Goal: Task Accomplishment & Management: Manage account settings

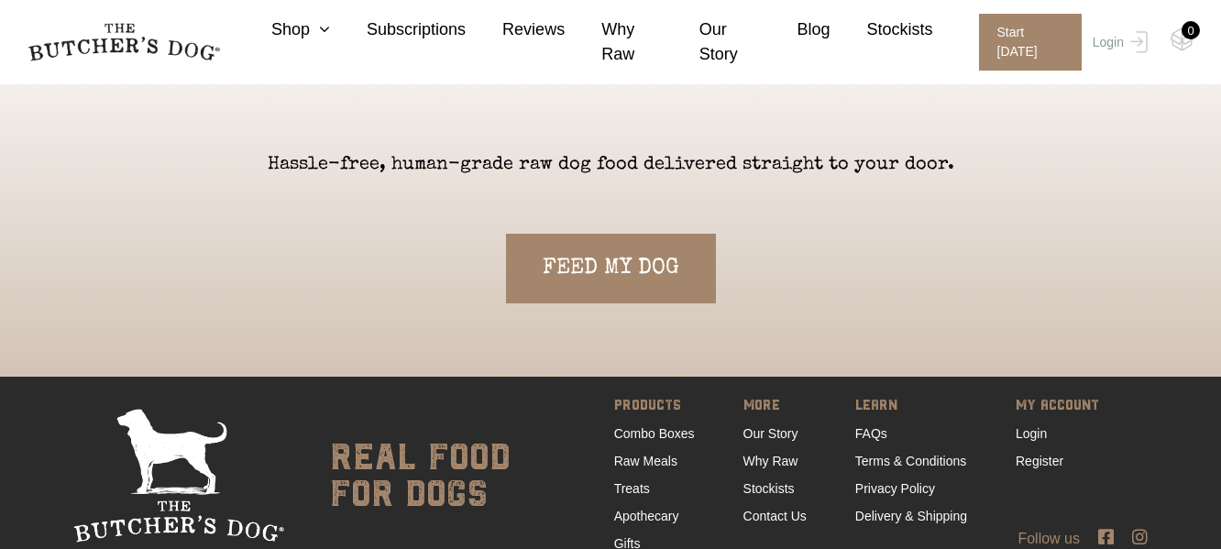
scroll to position [4033, 0]
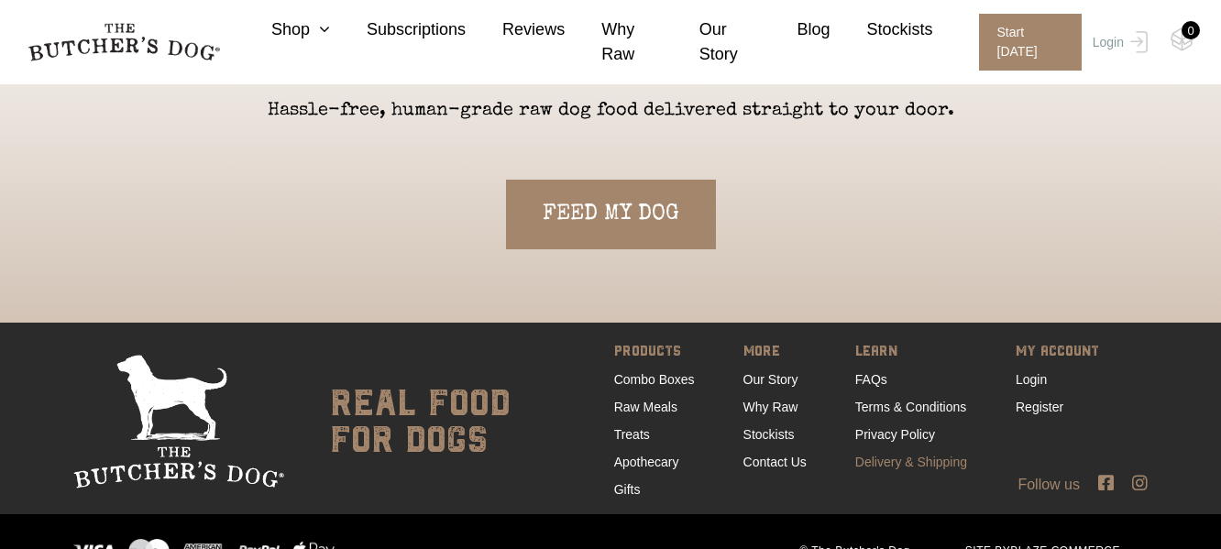
click at [889, 456] on link "Delivery & Shipping" at bounding box center [911, 462] width 112 height 15
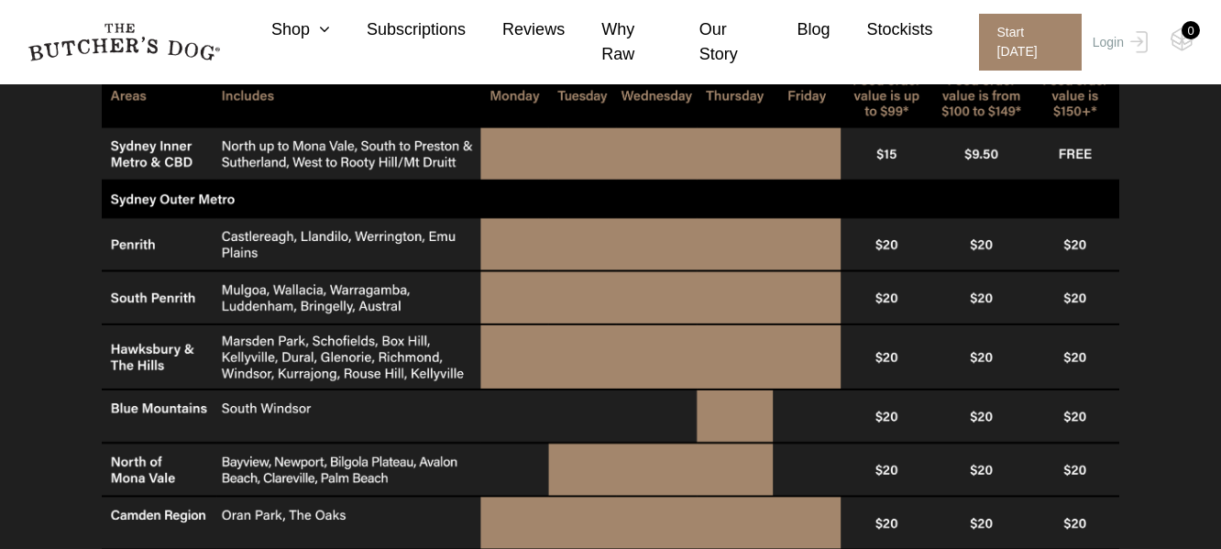
scroll to position [978, 0]
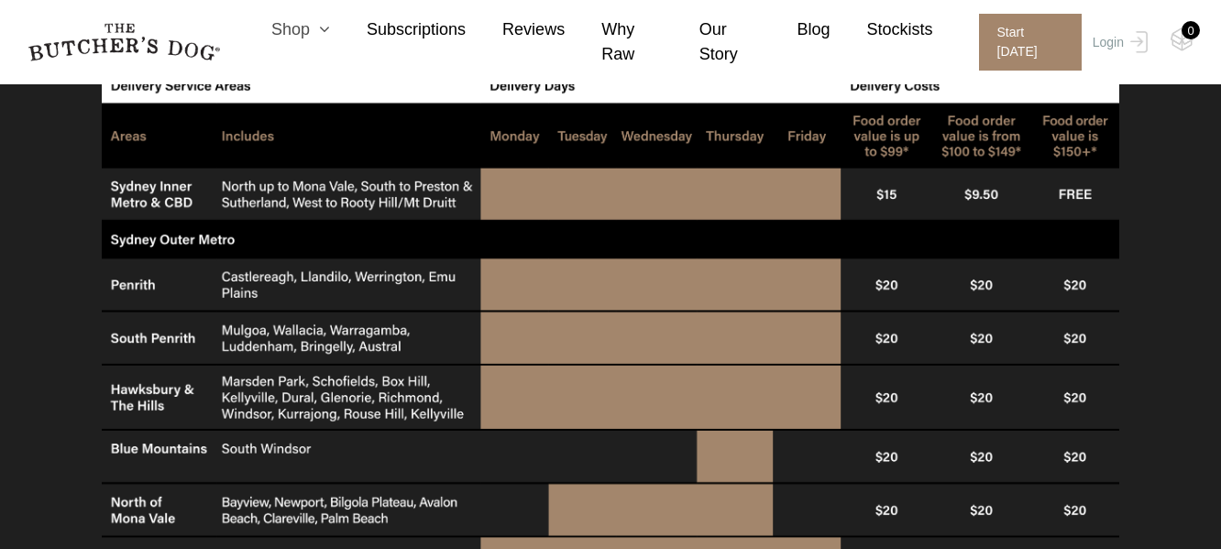
click at [319, 37] on icon at bounding box center [320, 29] width 20 height 16
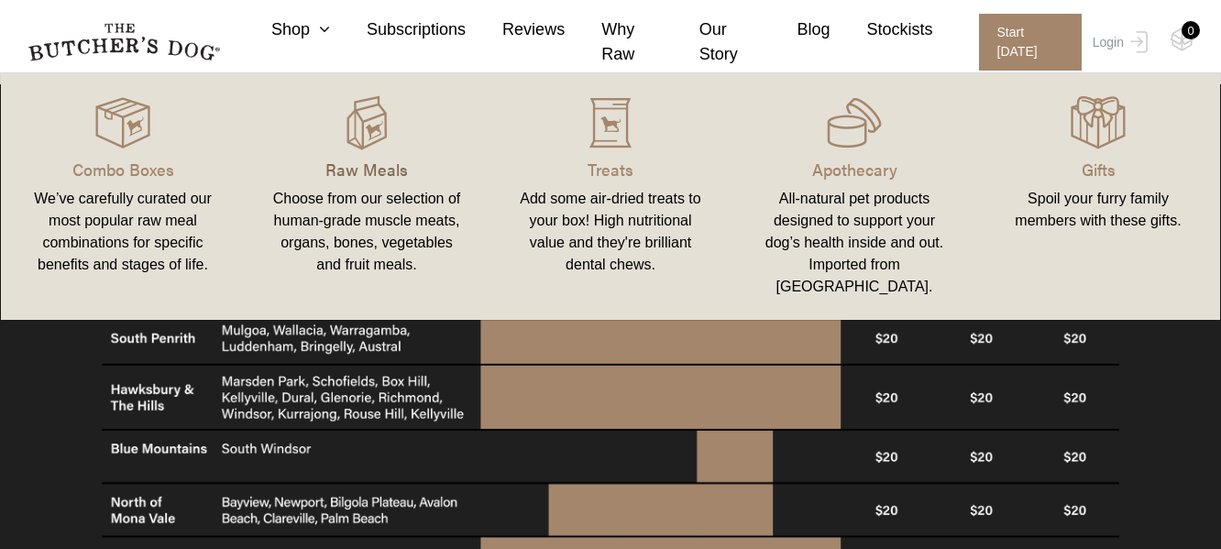
click at [365, 171] on p "Raw Meals" at bounding box center [367, 169] width 200 height 25
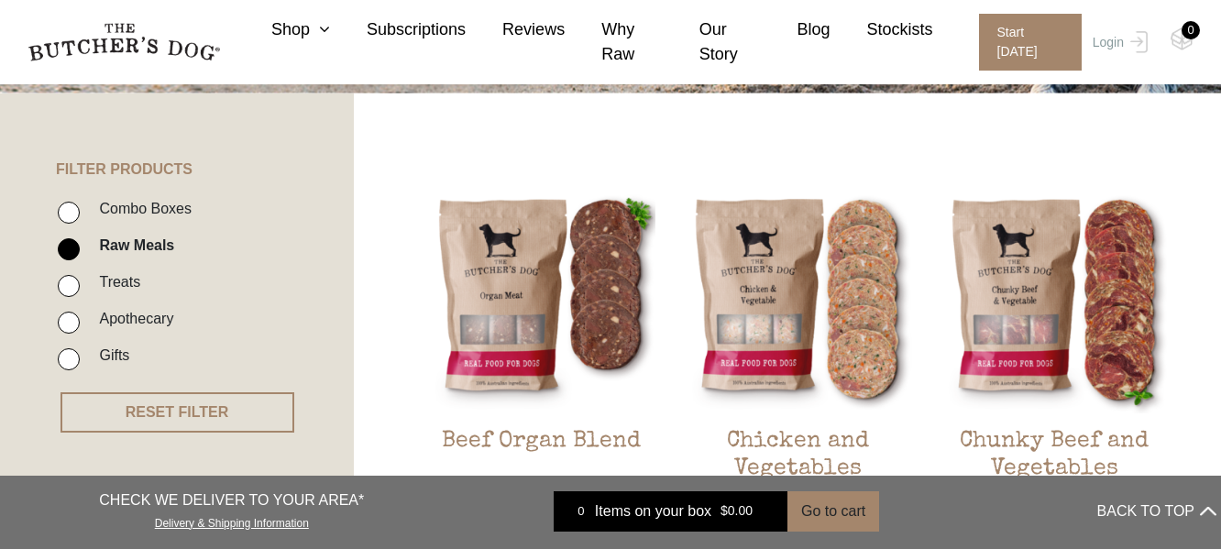
scroll to position [489, 0]
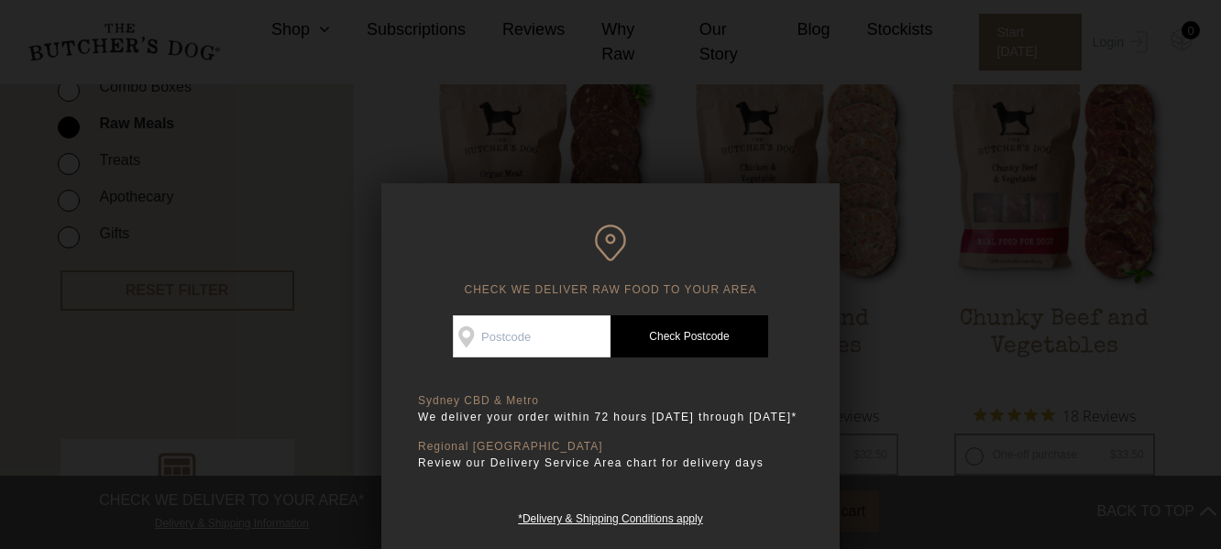
click at [561, 325] on input "Check Availability At" at bounding box center [532, 336] width 158 height 42
type input "2326"
click at [713, 331] on link "Check Postcode" at bounding box center [689, 336] width 158 height 42
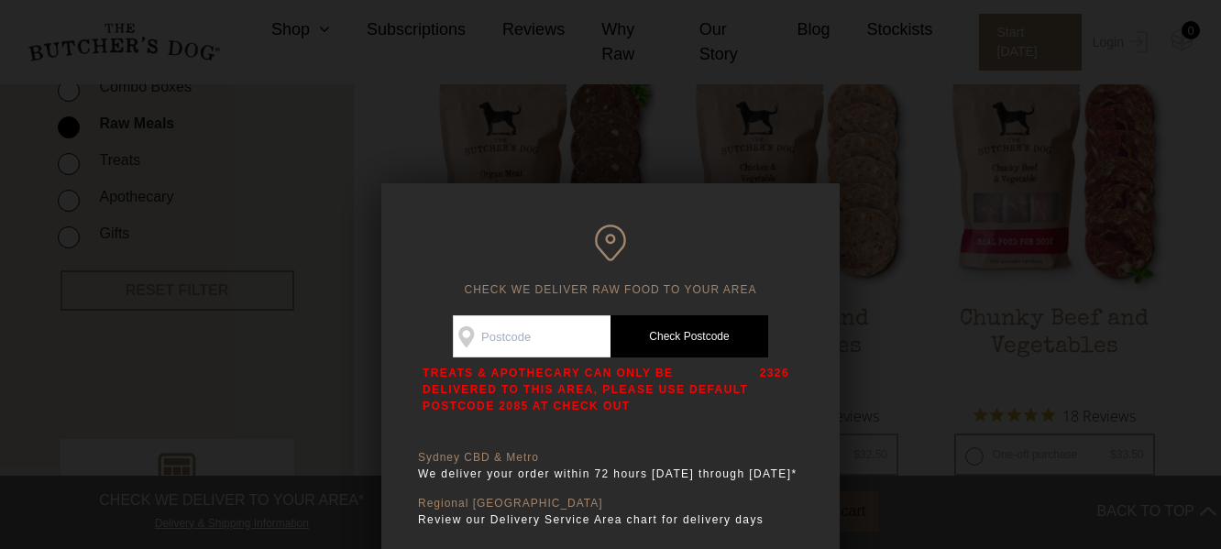
click at [778, 411] on p "2326" at bounding box center [774, 389] width 29 height 49
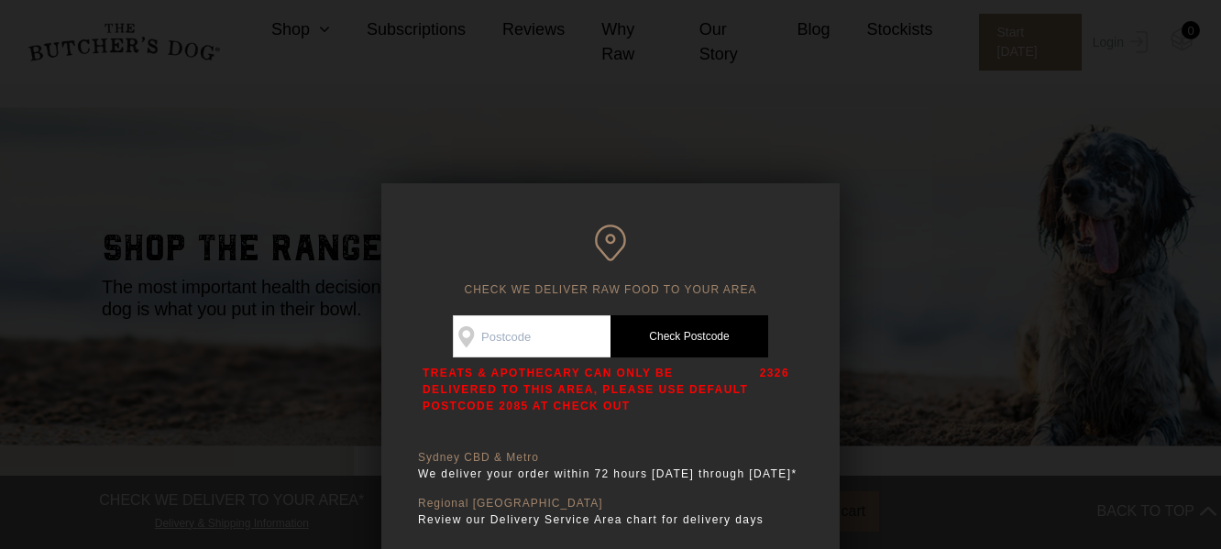
scroll to position [0, 0]
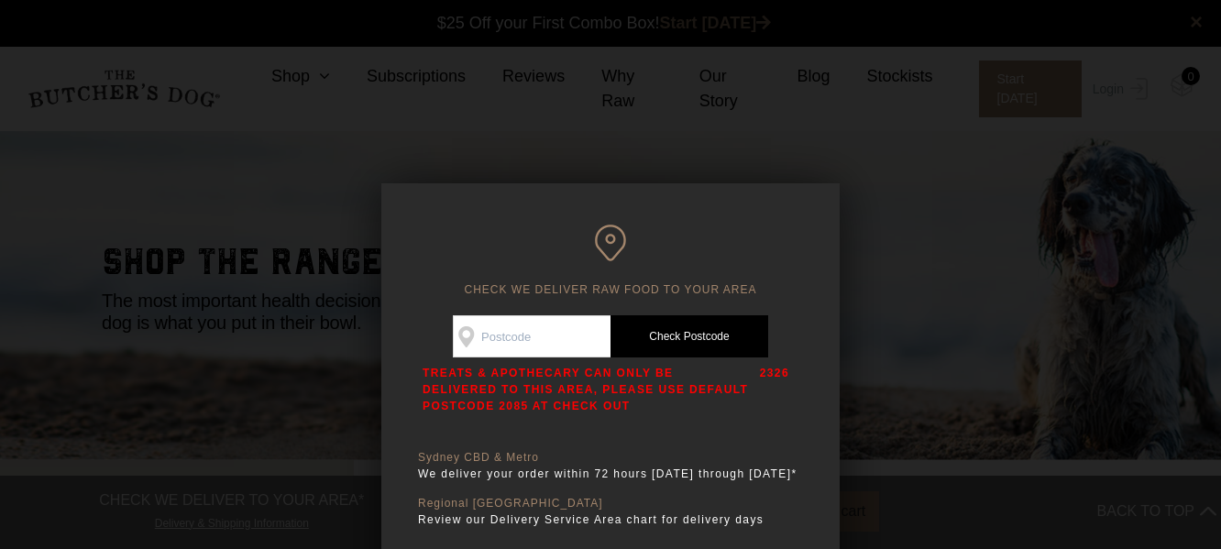
click at [563, 331] on input "Check Availability At" at bounding box center [532, 336] width 158 height 42
type input "2338"
click at [697, 335] on link "Check Postcode" at bounding box center [689, 336] width 158 height 42
click at [913, 214] on div at bounding box center [610, 274] width 1221 height 549
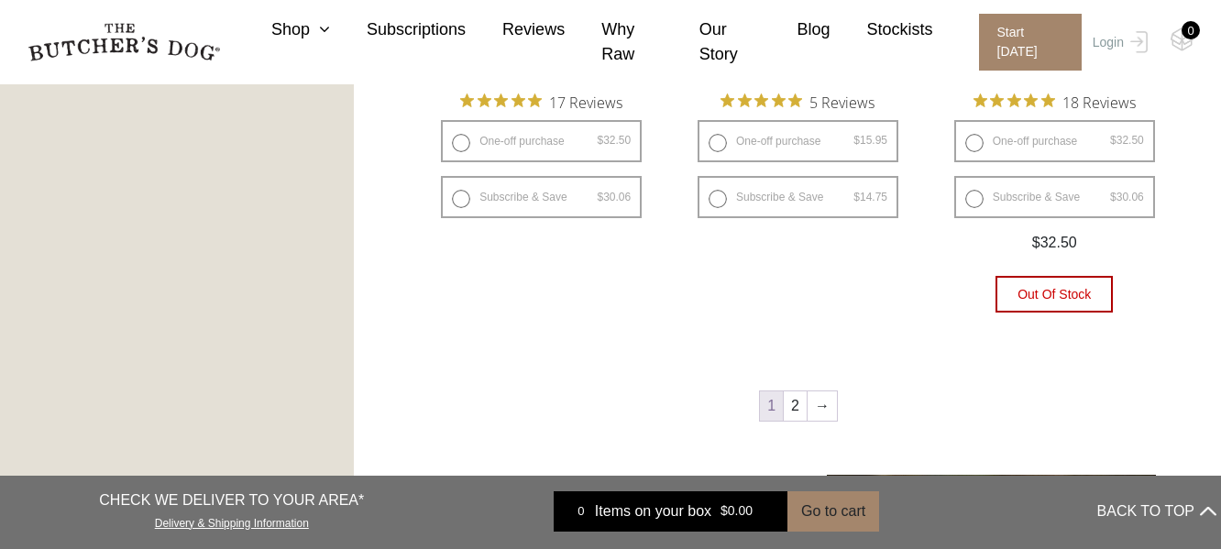
scroll to position [2445, 0]
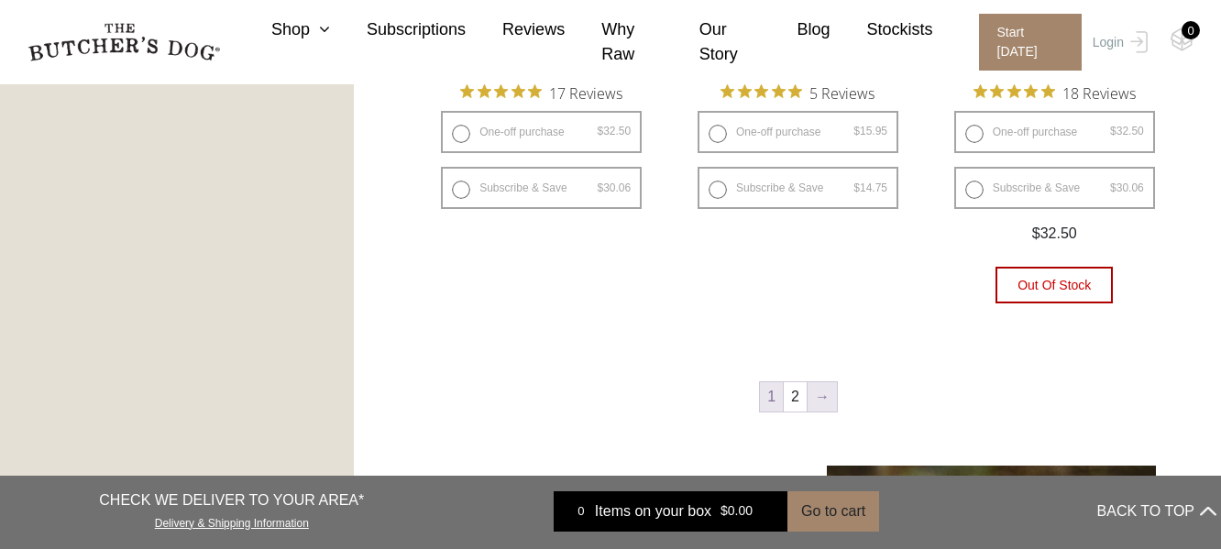
click at [828, 392] on link "→" at bounding box center [822, 396] width 29 height 29
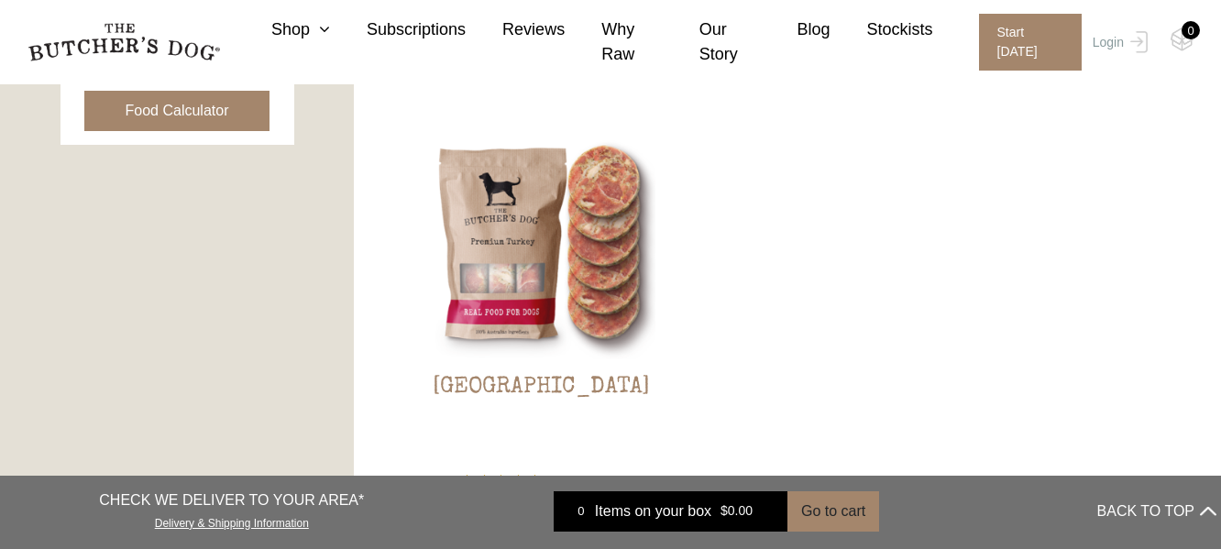
scroll to position [1026, 0]
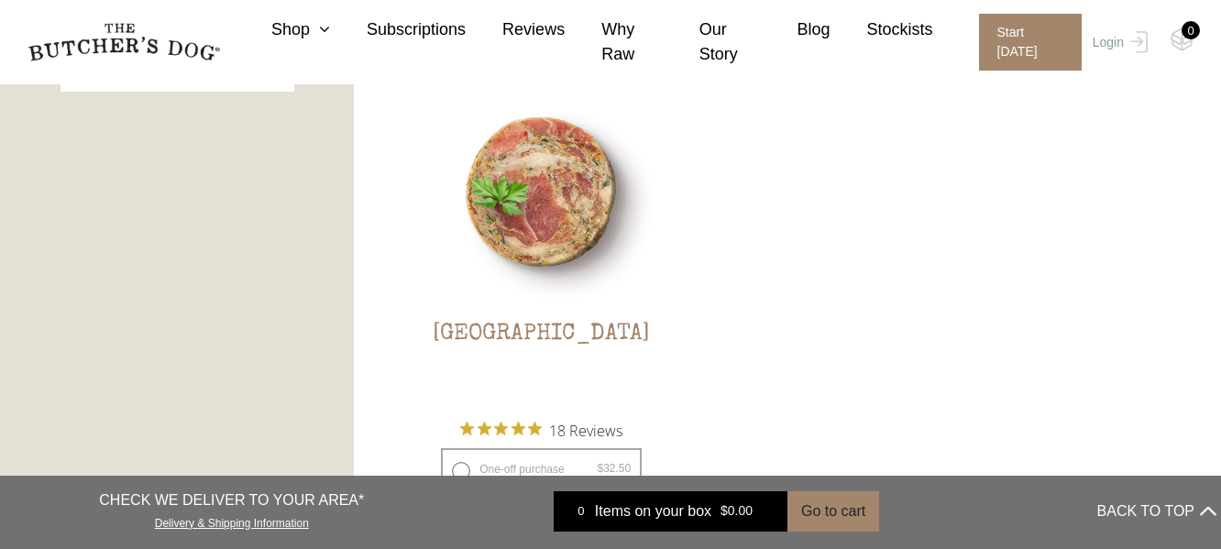
click at [555, 245] on img at bounding box center [541, 192] width 228 height 228
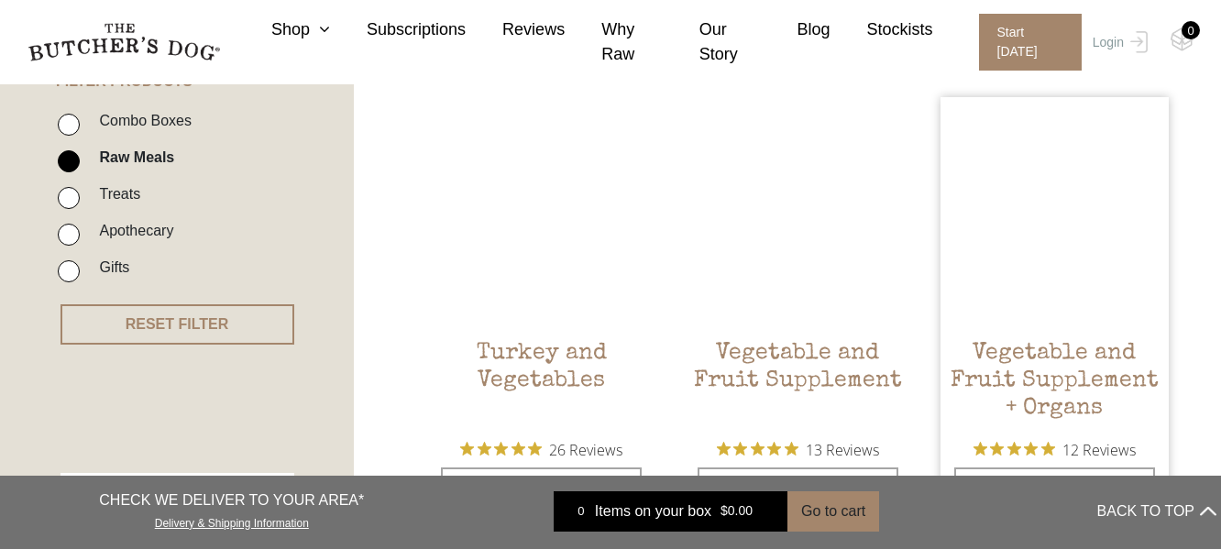
scroll to position [414, 0]
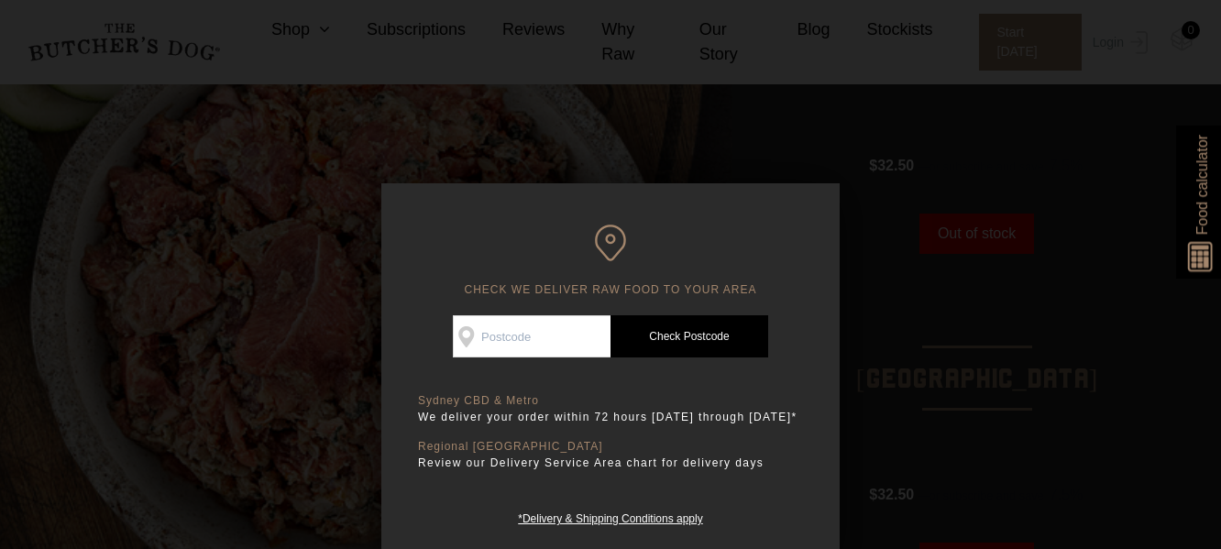
scroll to position [245, 0]
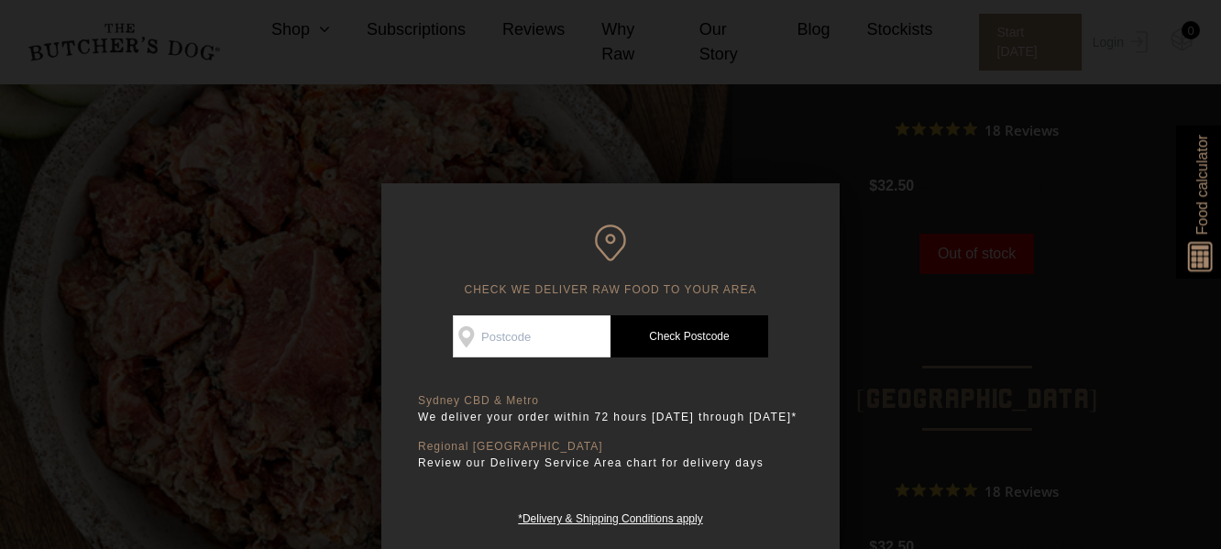
click at [1082, 309] on div at bounding box center [610, 274] width 1221 height 549
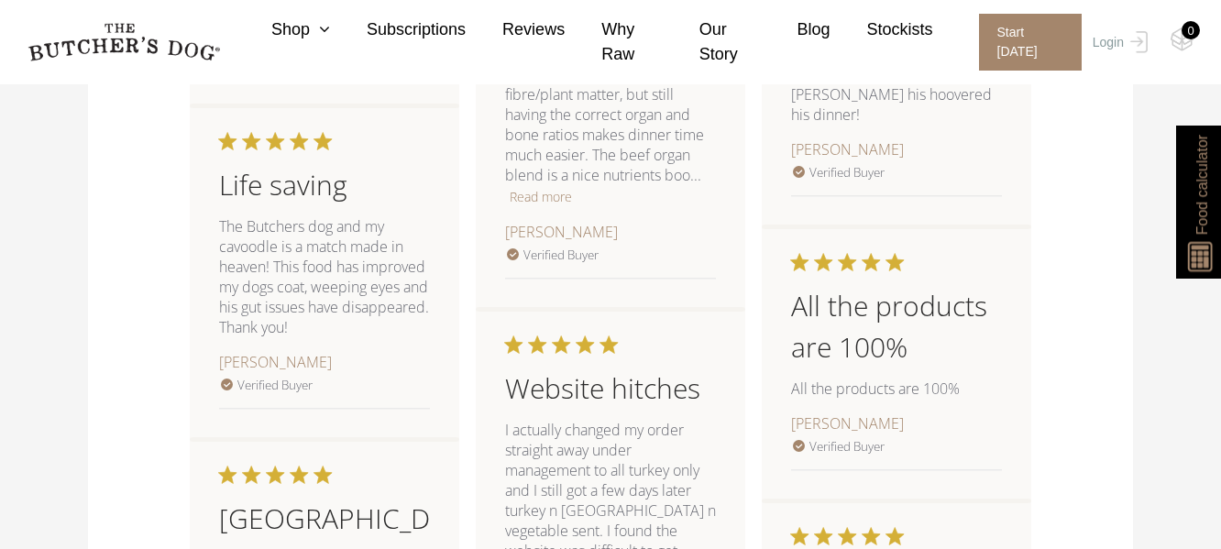
scroll to position [2567, 0]
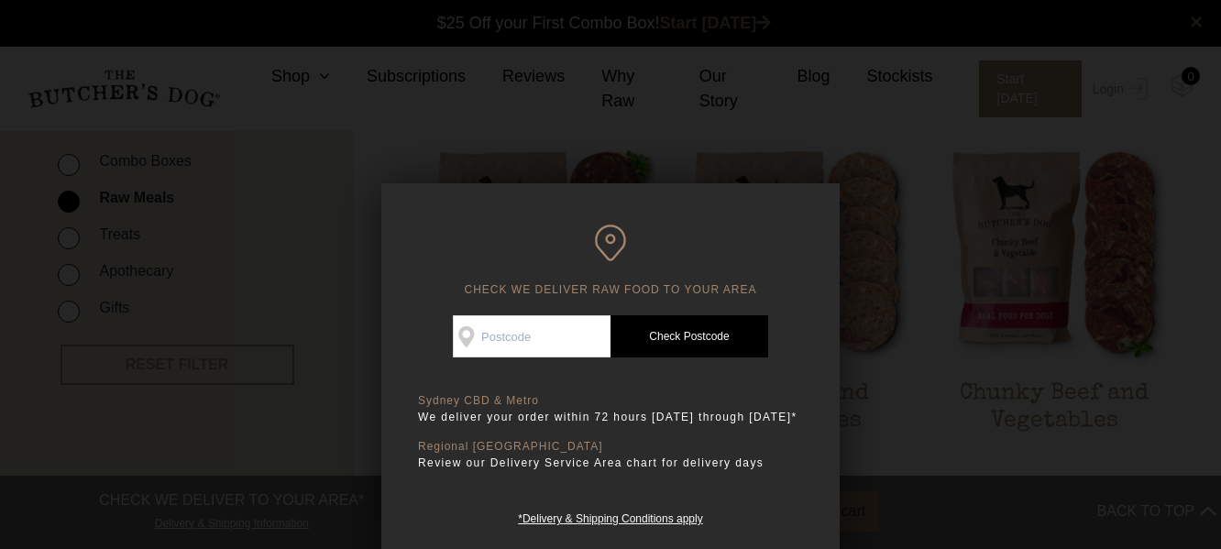
click at [918, 311] on div at bounding box center [610, 274] width 1221 height 549
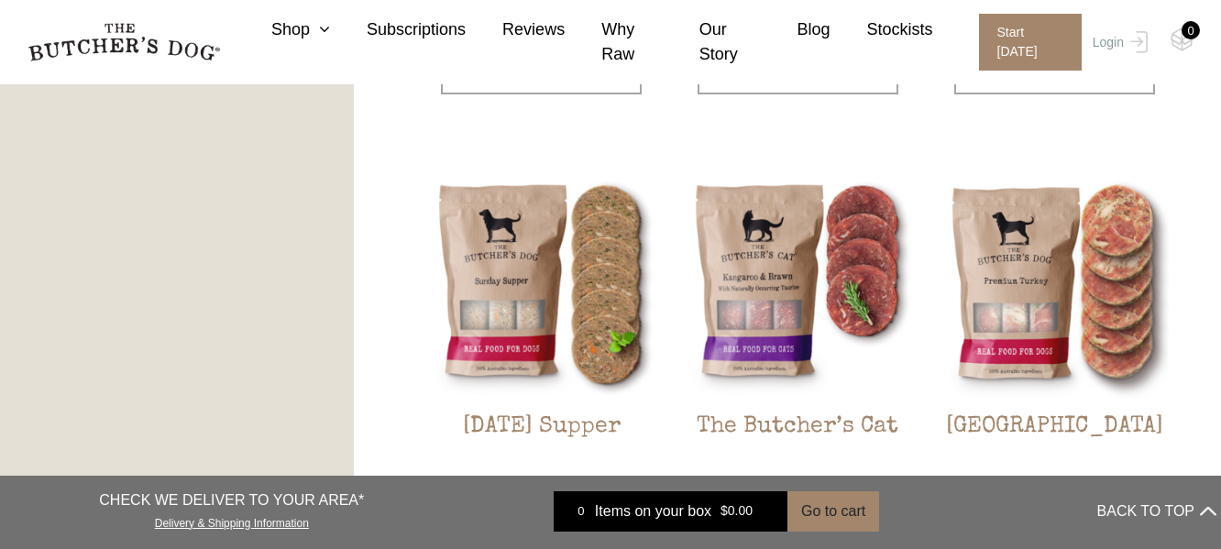
scroll to position [2003, 0]
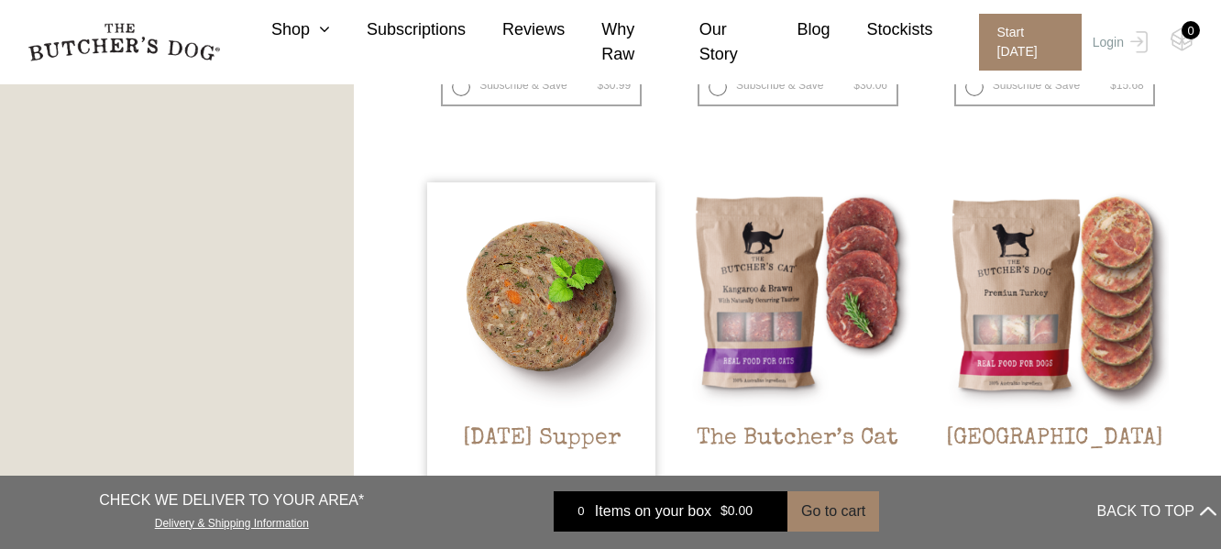
click at [610, 278] on img at bounding box center [541, 296] width 228 height 228
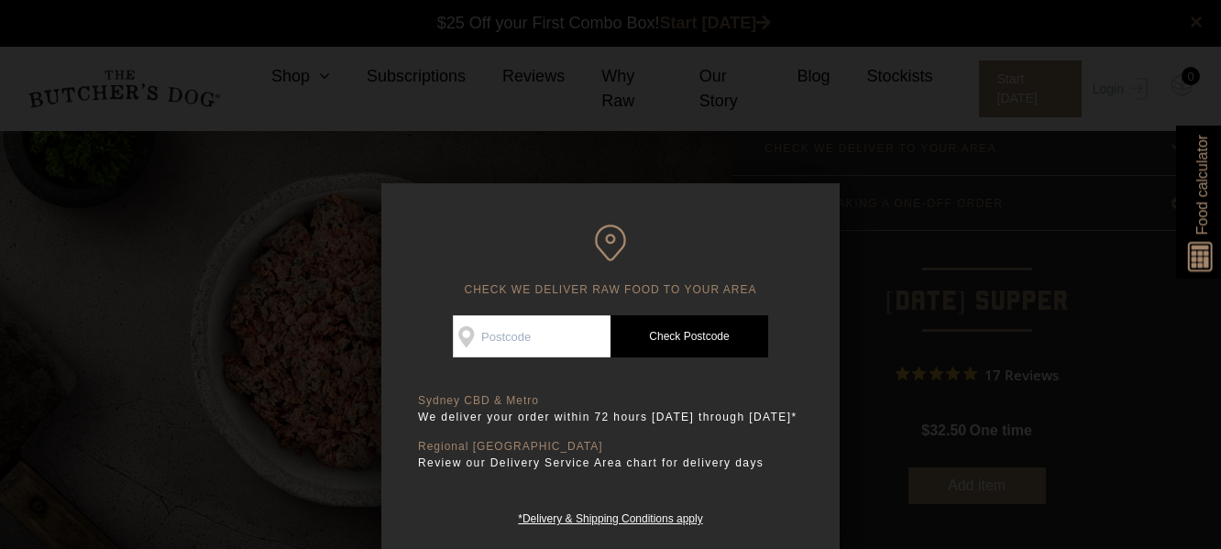
click at [1168, 315] on div at bounding box center [610, 274] width 1221 height 549
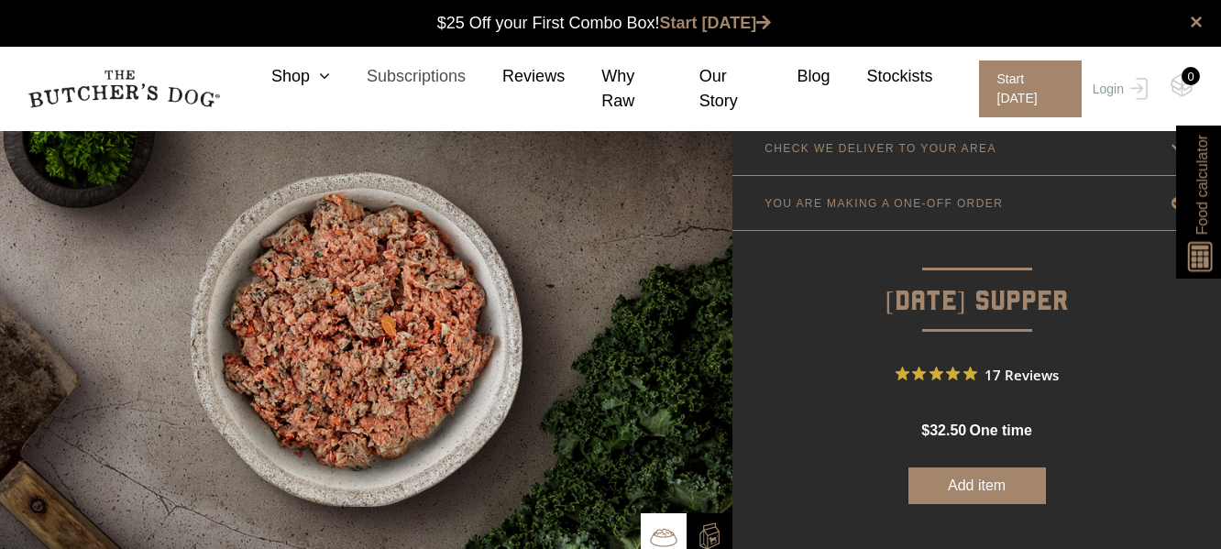
click at [330, 78] on link "Subscriptions" at bounding box center [398, 76] width 136 height 25
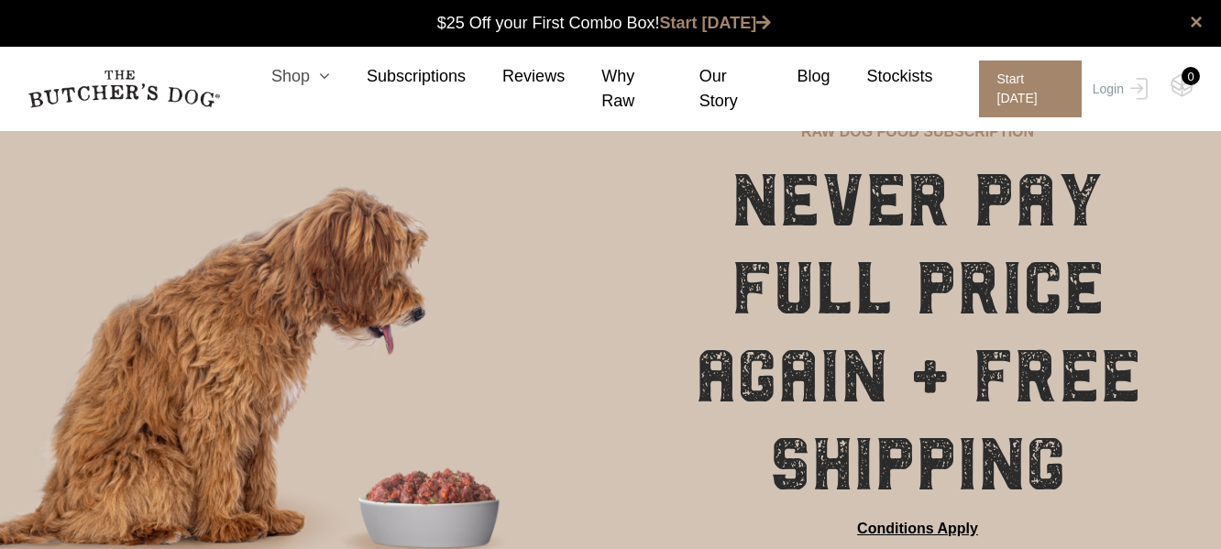
click at [324, 82] on icon at bounding box center [320, 76] width 20 height 16
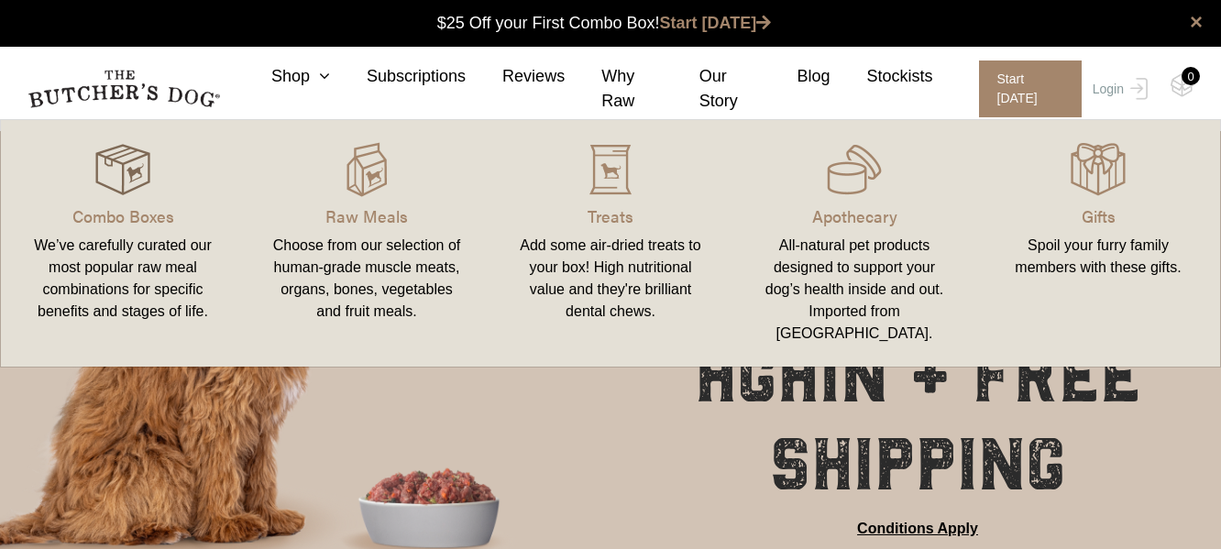
click at [123, 186] on img at bounding box center [122, 169] width 55 height 55
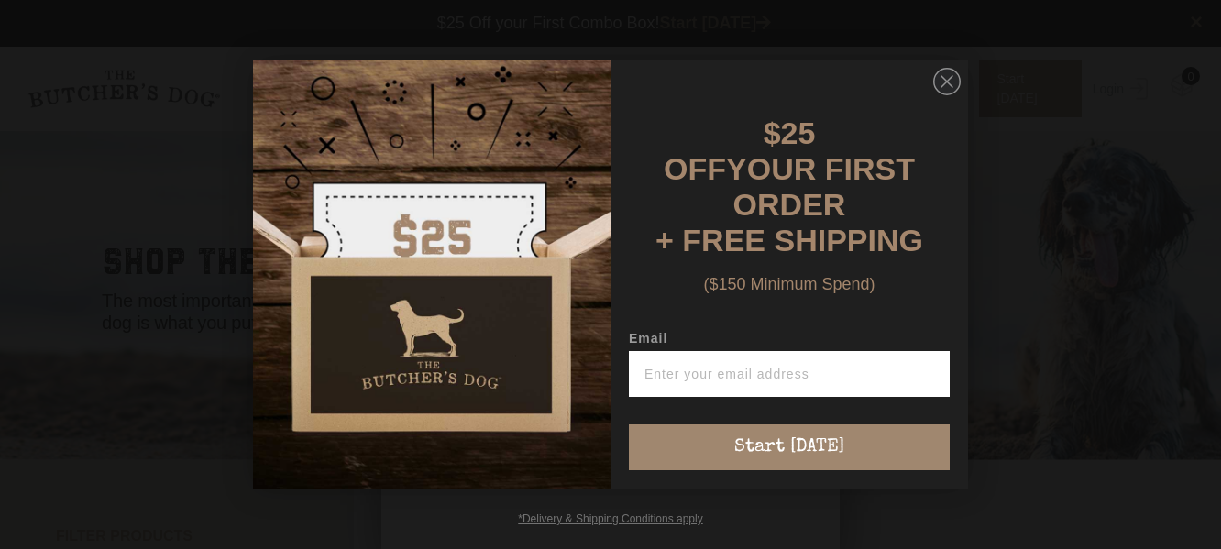
click at [786, 373] on input "Email" at bounding box center [789, 374] width 321 height 46
type input "danielleletall@gmail.com"
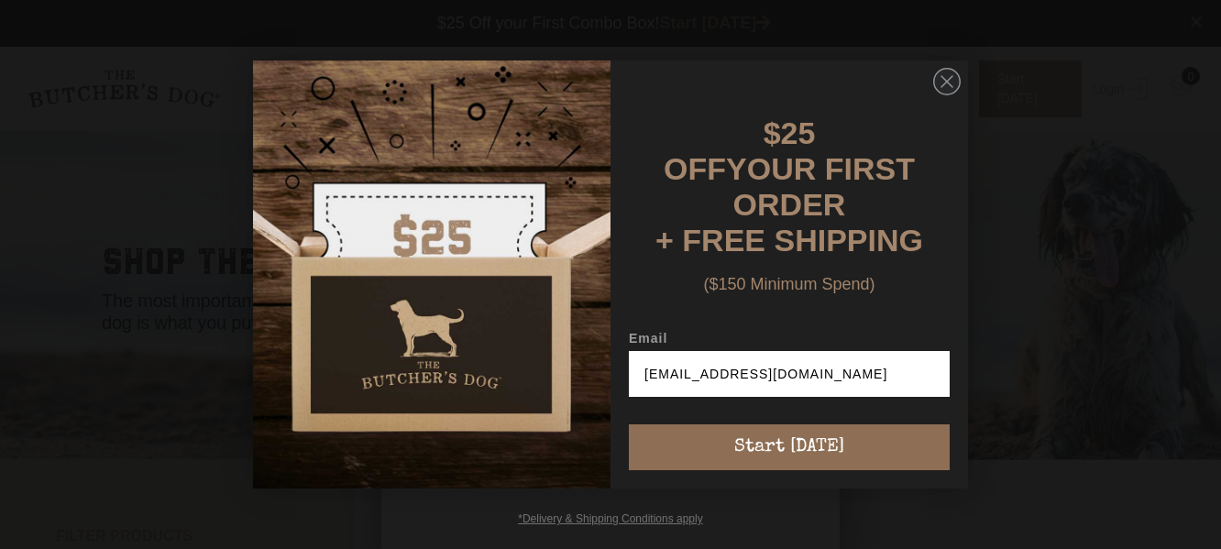
click at [819, 434] on button "Start [DATE]" at bounding box center [789, 447] width 321 height 46
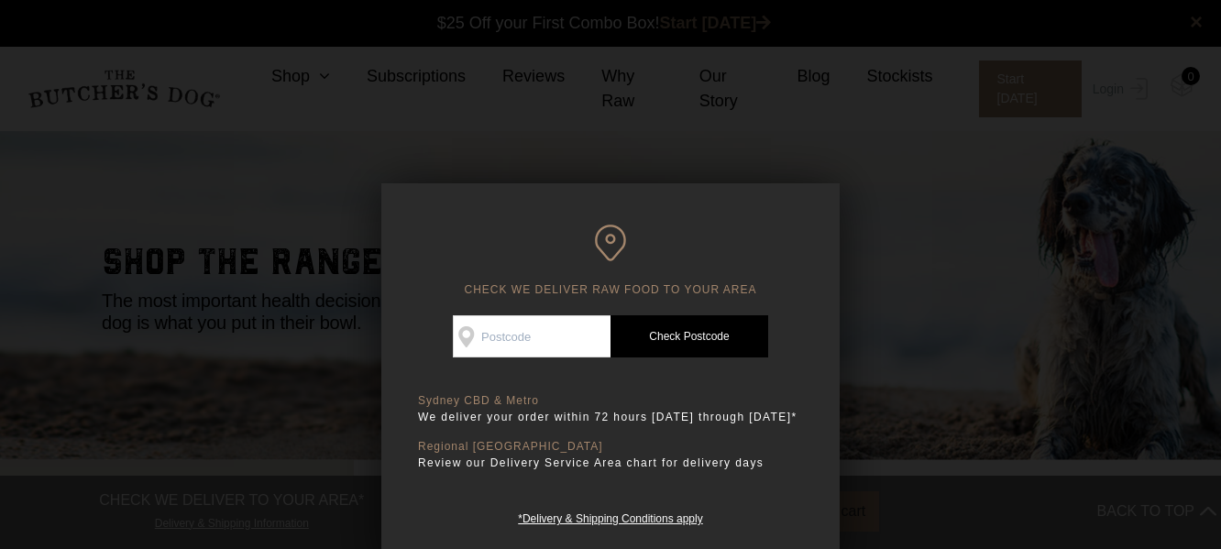
click at [1031, 267] on div at bounding box center [610, 274] width 1221 height 549
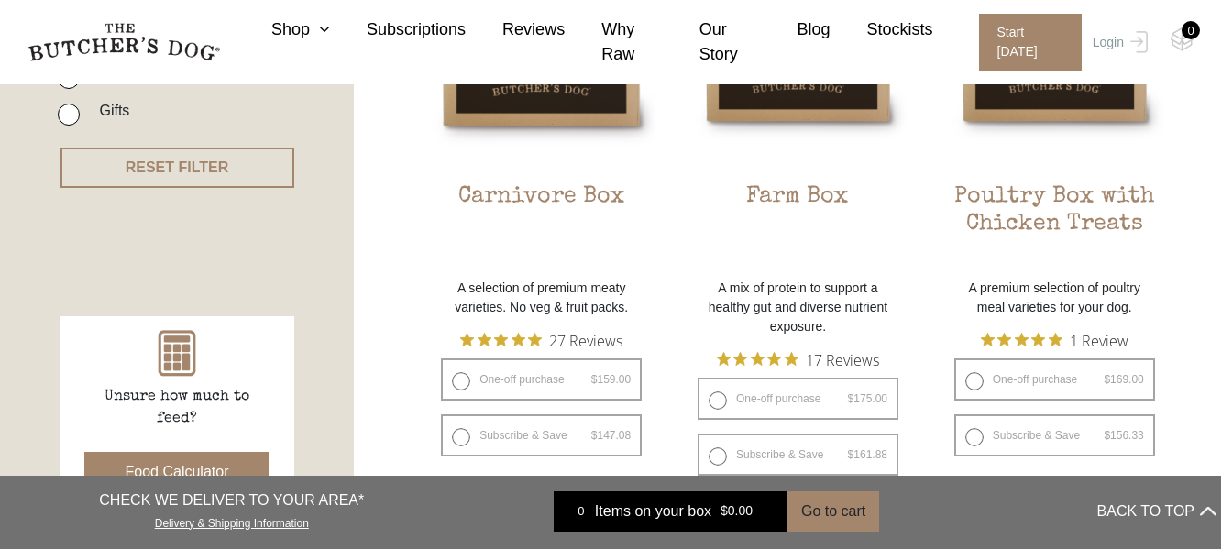
scroll to position [489, 0]
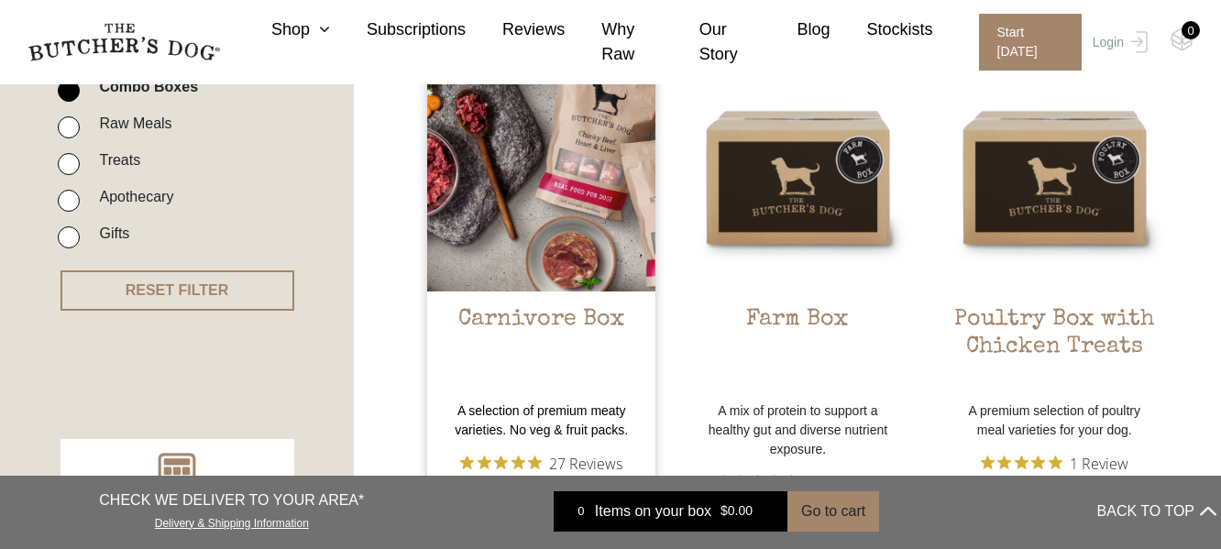
click at [550, 191] on img at bounding box center [541, 177] width 228 height 228
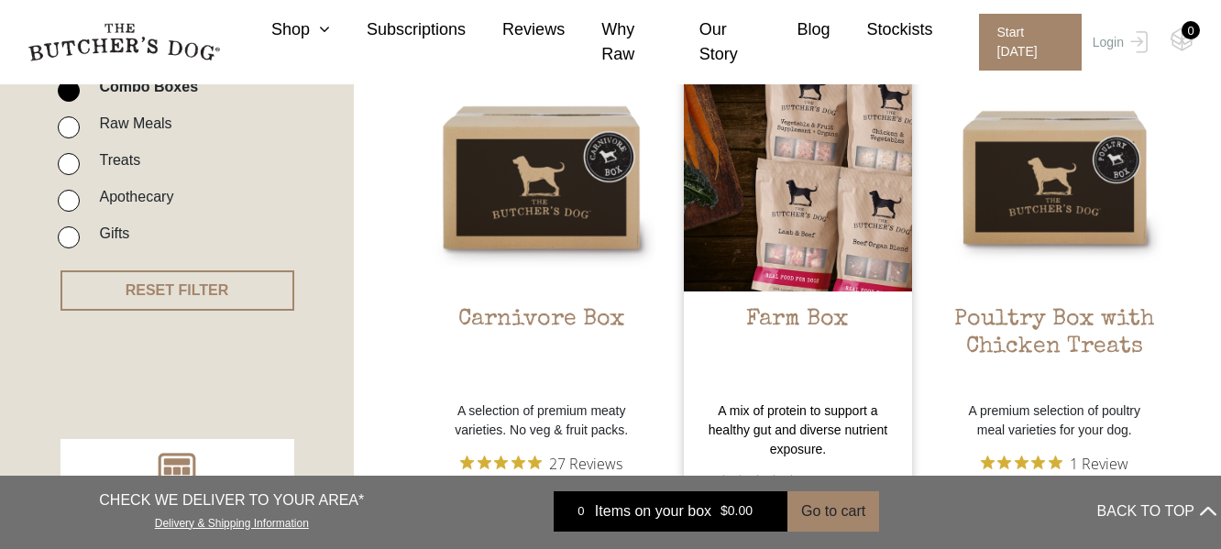
click at [771, 138] on img at bounding box center [798, 177] width 228 height 228
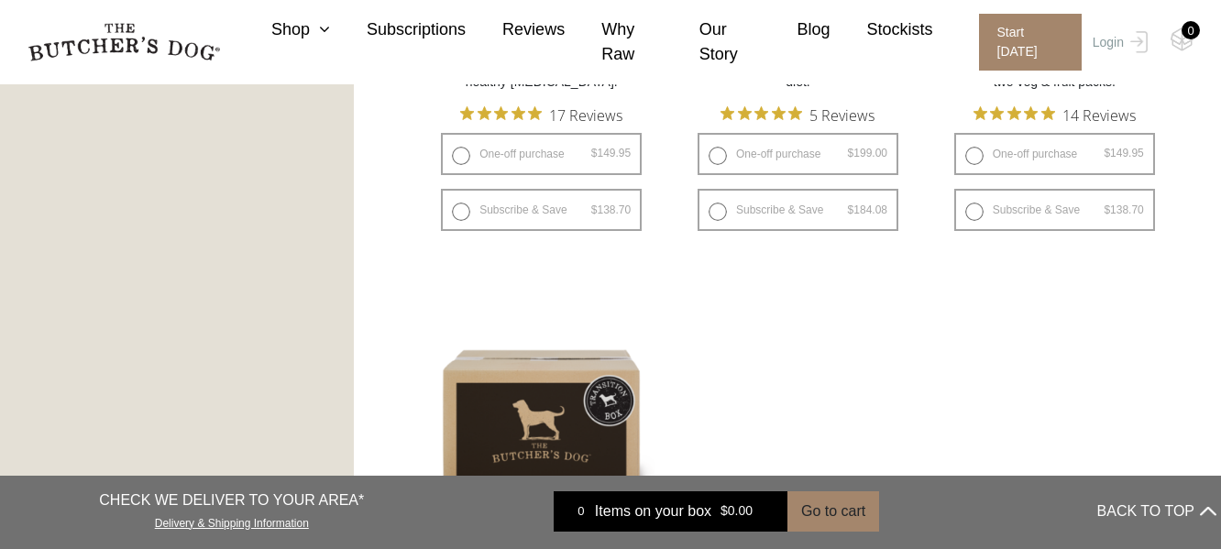
scroll to position [1345, 0]
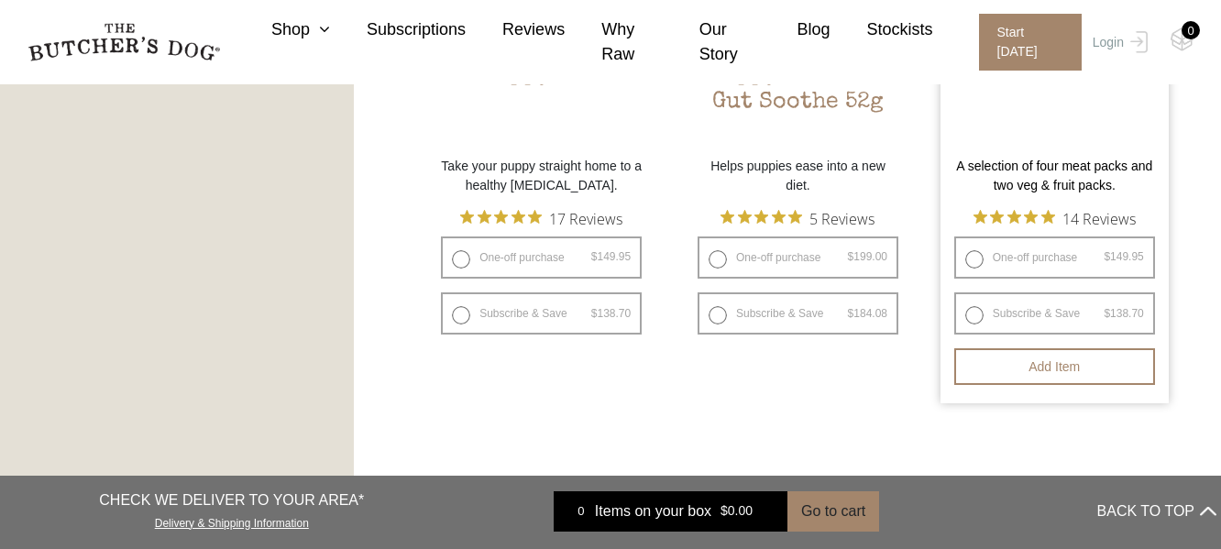
click at [1082, 168] on p "A selection of four meat packs and two veg & fruit packs." at bounding box center [1054, 176] width 228 height 38
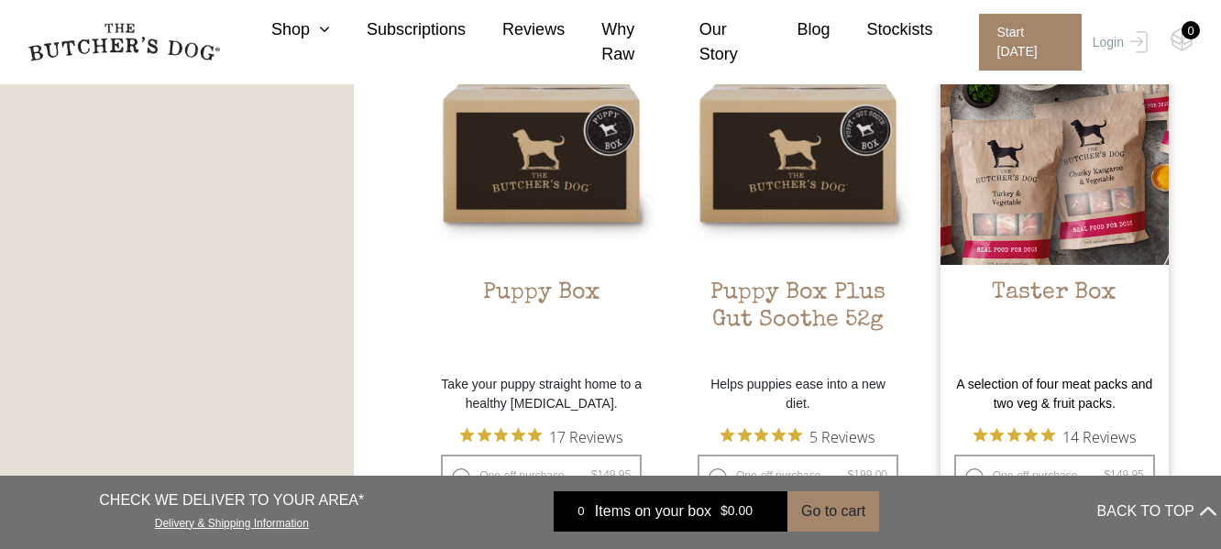
scroll to position [1100, 0]
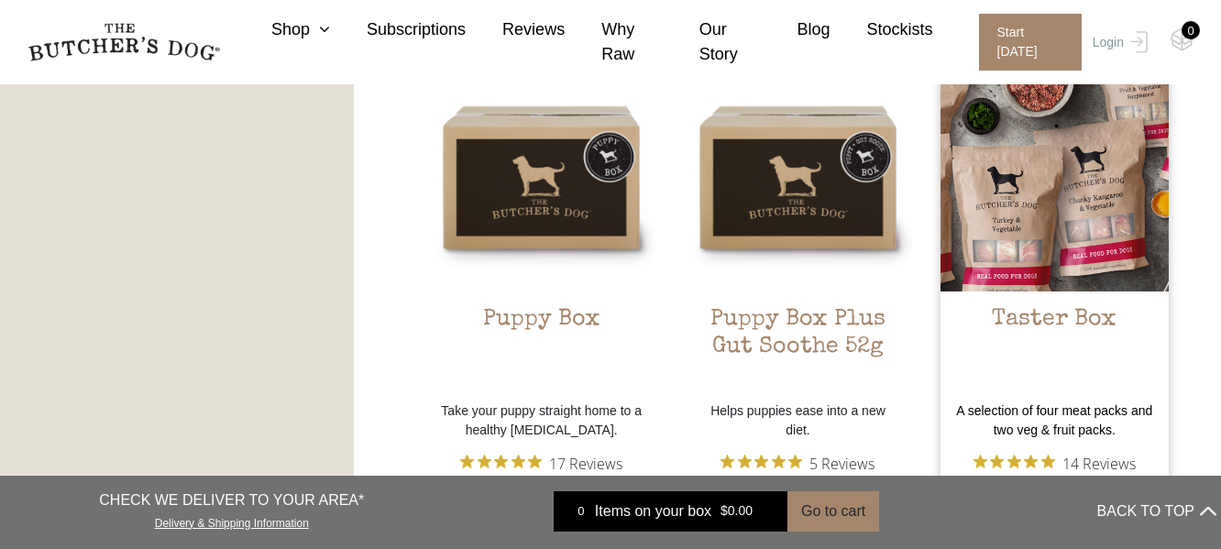
click at [1031, 198] on img at bounding box center [1054, 177] width 228 height 228
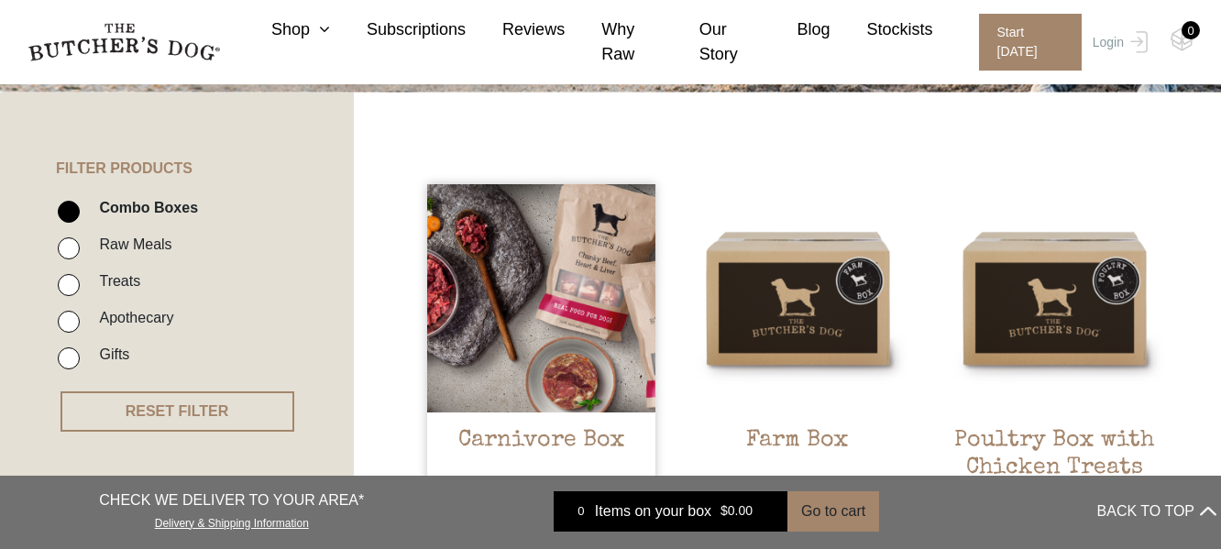
scroll to position [367, 0]
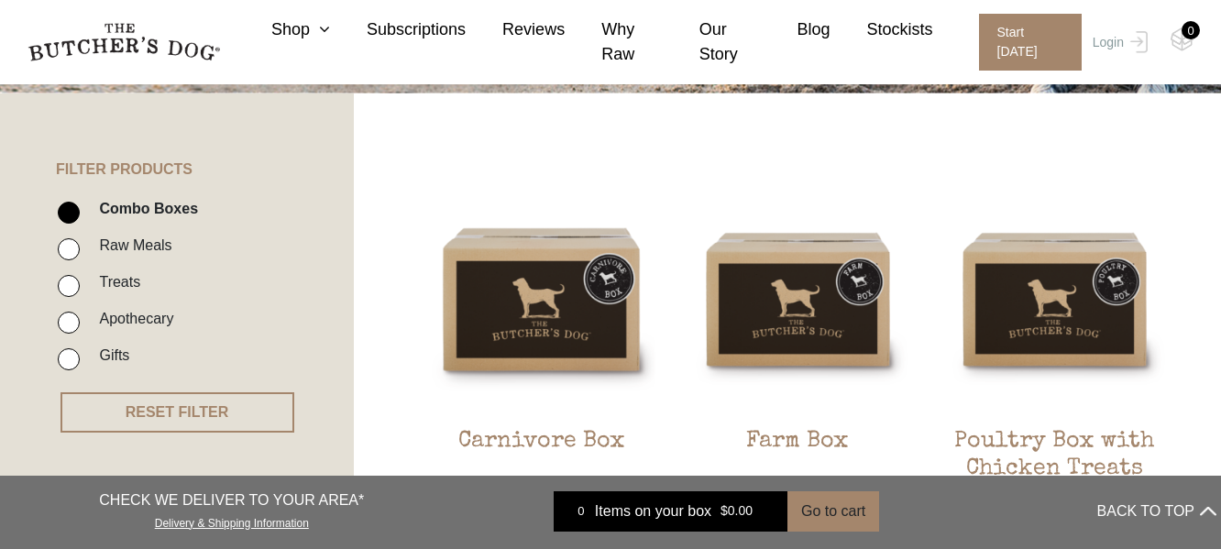
click at [64, 249] on input "Raw Meals" at bounding box center [69, 249] width 22 height 22
checkbox input "true"
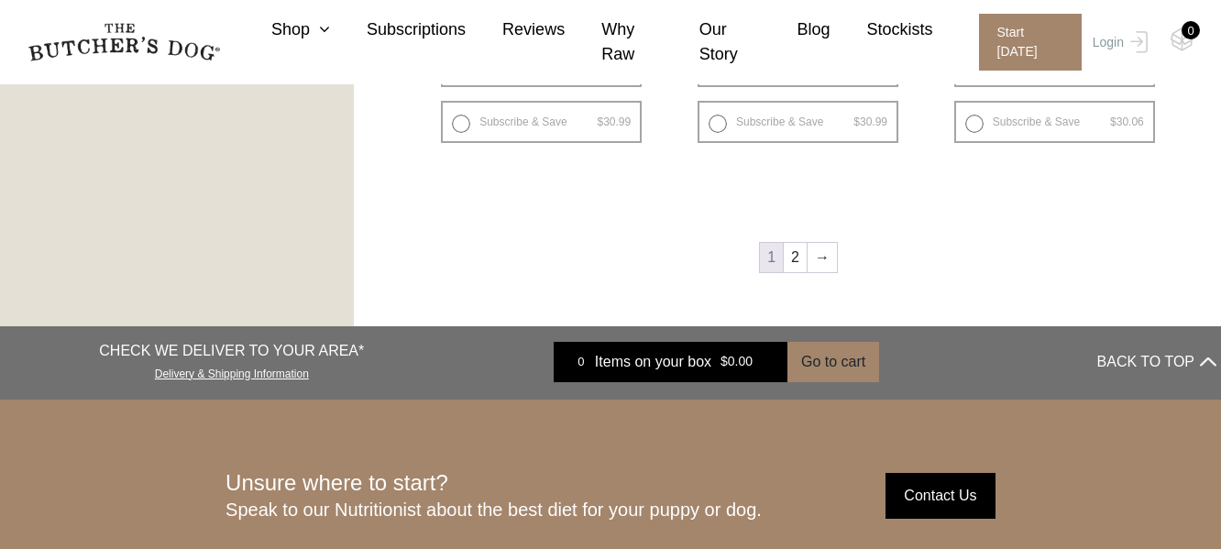
scroll to position [2736, 0]
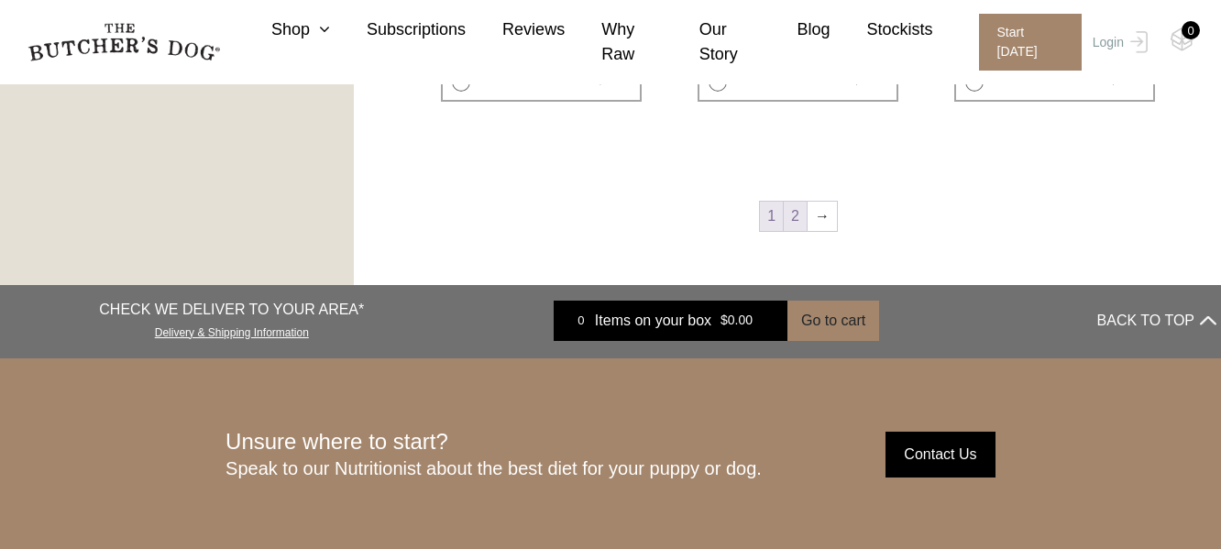
click at [803, 220] on link "2" at bounding box center [795, 216] width 23 height 29
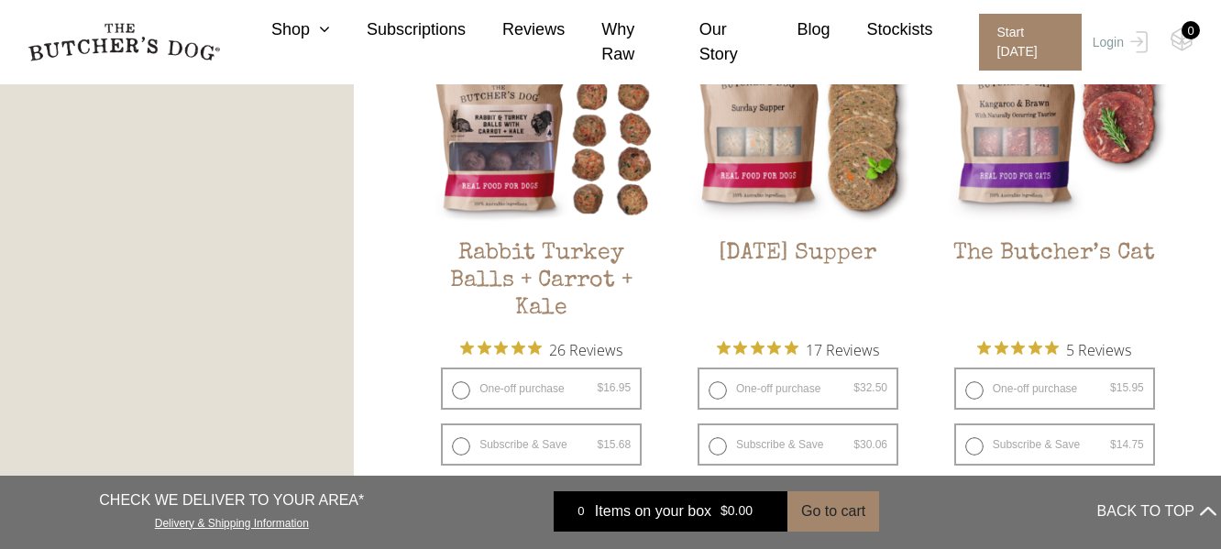
scroll to position [1148, 0]
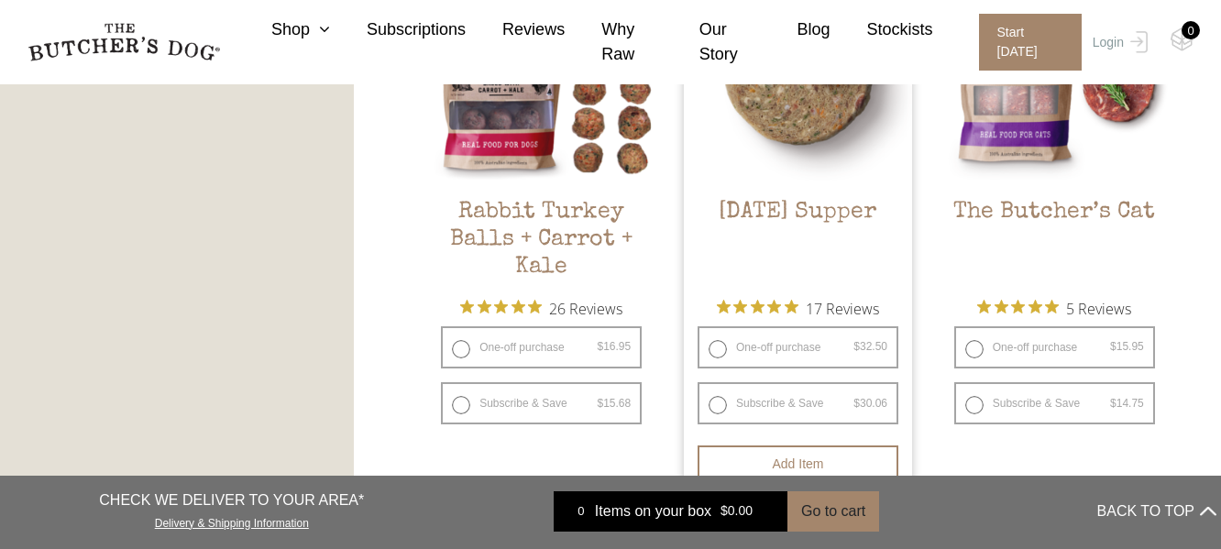
click at [716, 347] on label "One-off purchase $ 32.50 — or subscribe and save 7.5%" at bounding box center [798, 347] width 201 height 42
radio input "true"
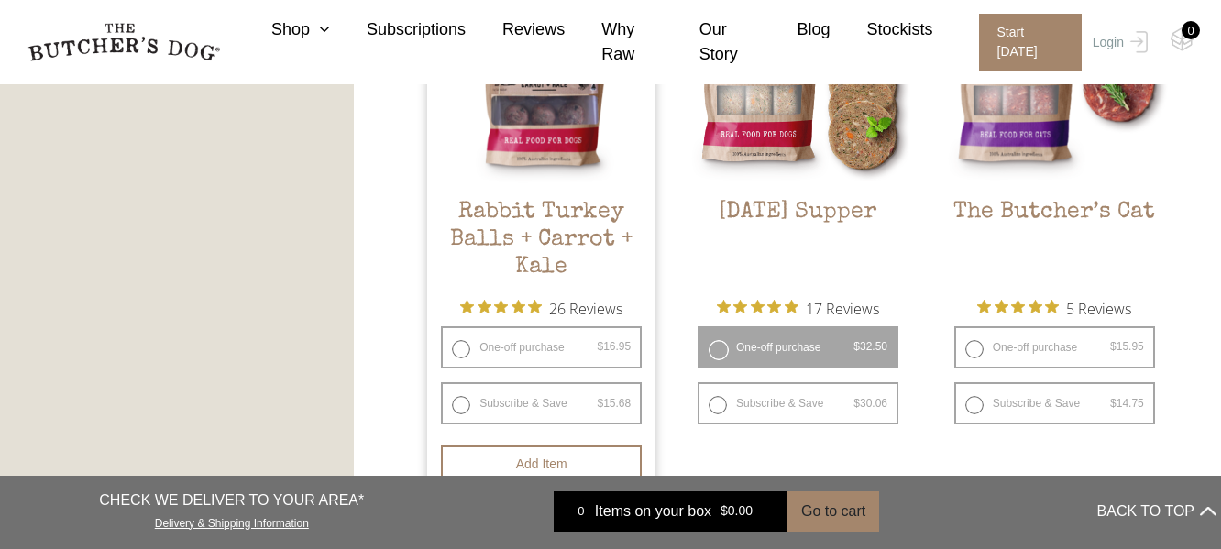
click at [462, 351] on label "One-off purchase $ 16.95 — or subscribe and save 7.5%" at bounding box center [541, 347] width 201 height 42
radio input "true"
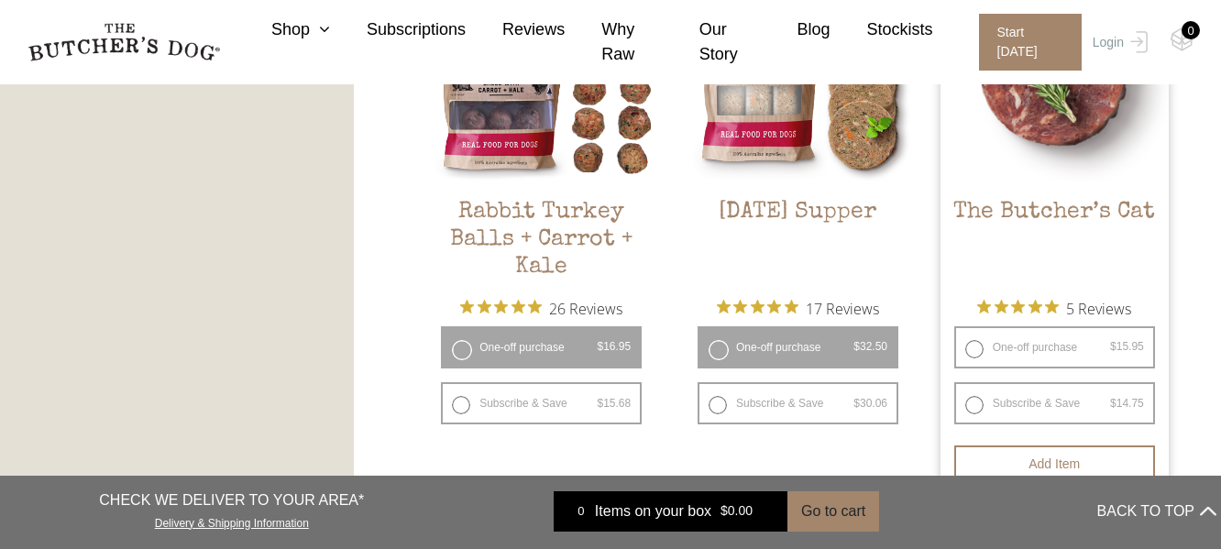
click at [974, 346] on label "One-off purchase $ 15.95 — or subscribe and save 7.5%" at bounding box center [1054, 347] width 201 height 42
radio input "true"
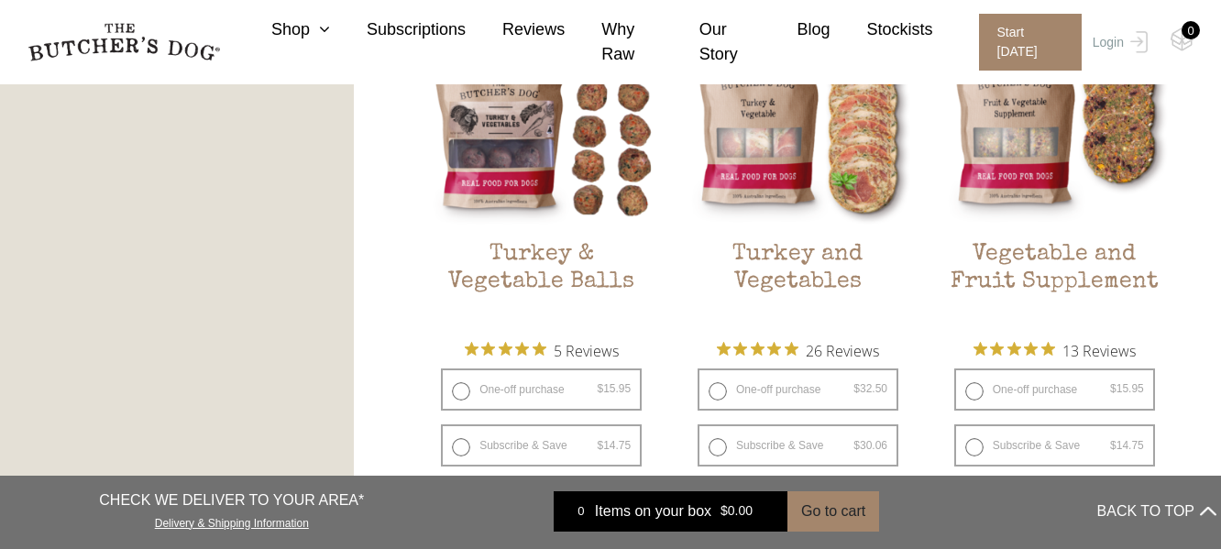
scroll to position [1636, 0]
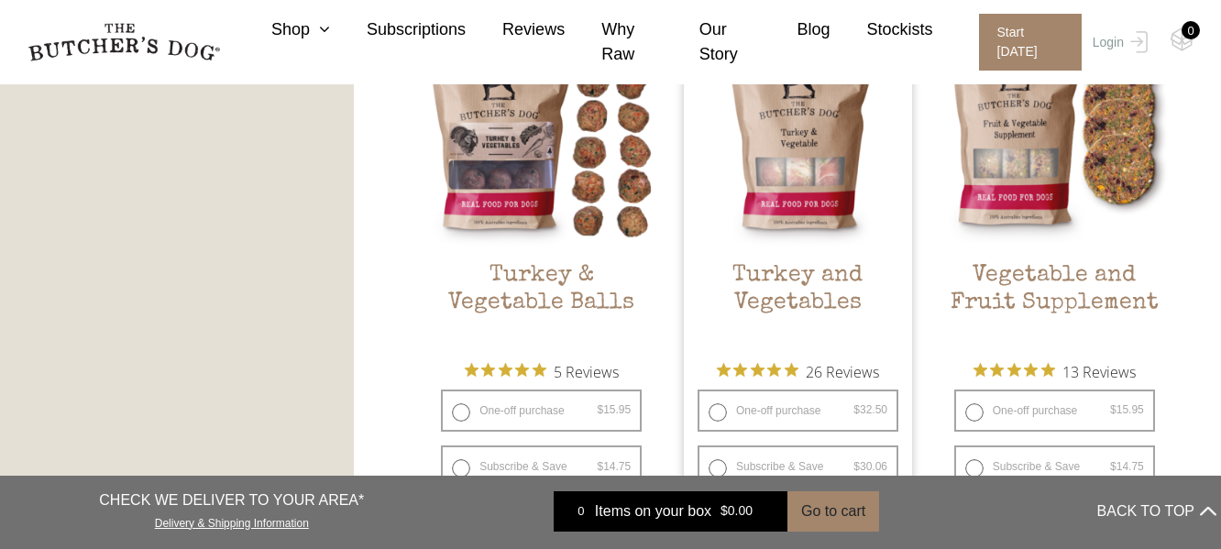
click at [714, 410] on label "One-off purchase $ 32.50 — or subscribe and save 7.5%" at bounding box center [798, 411] width 201 height 42
radio input "true"
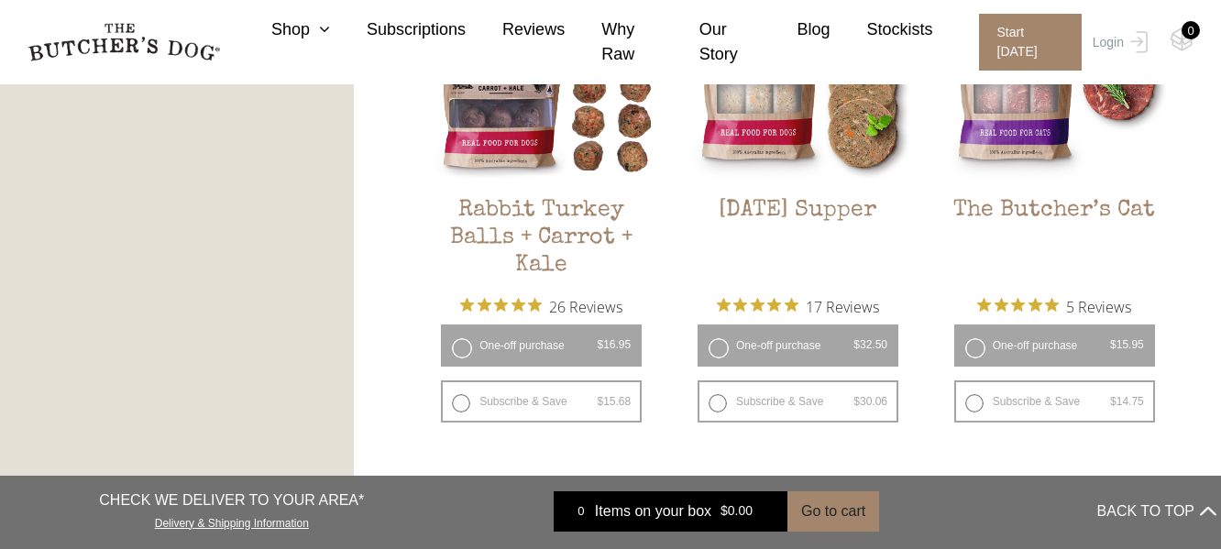
scroll to position [1026, 0]
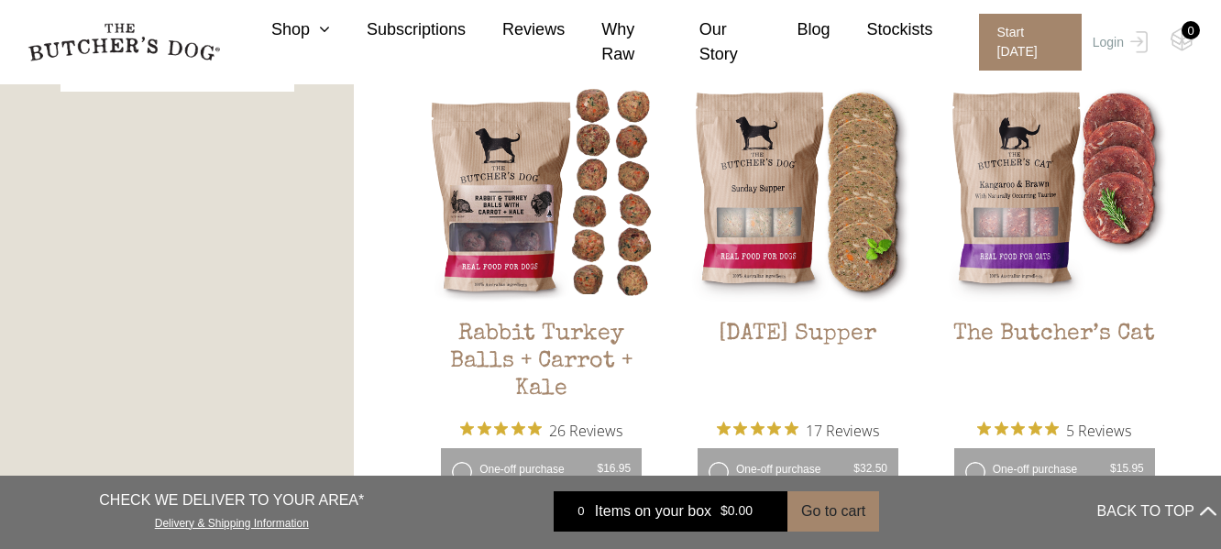
click at [0, 0] on img at bounding box center [0, 0] width 0 height 0
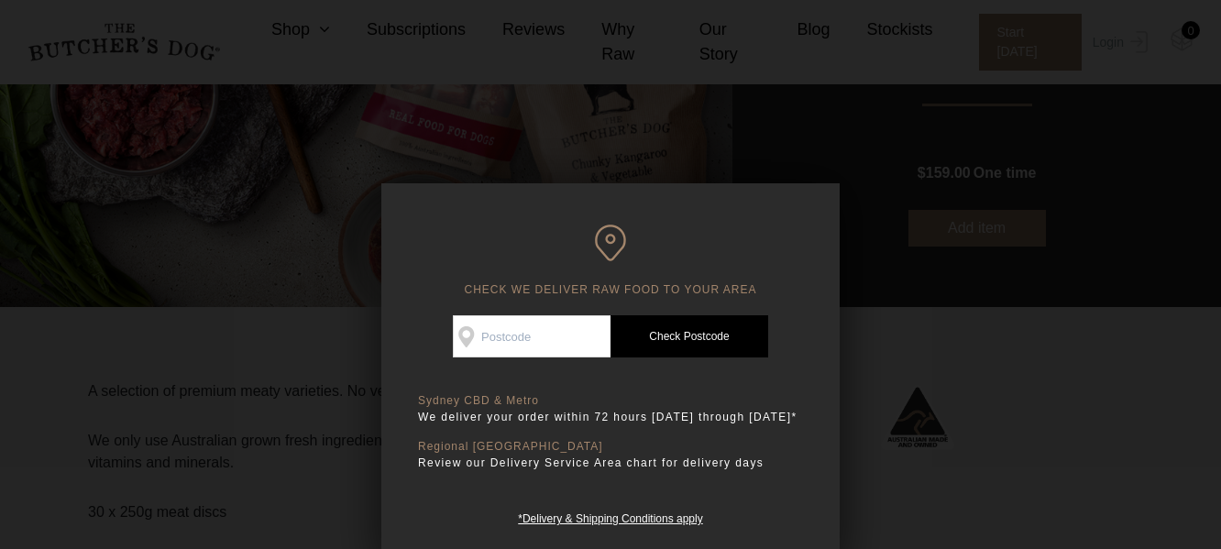
scroll to position [245, 0]
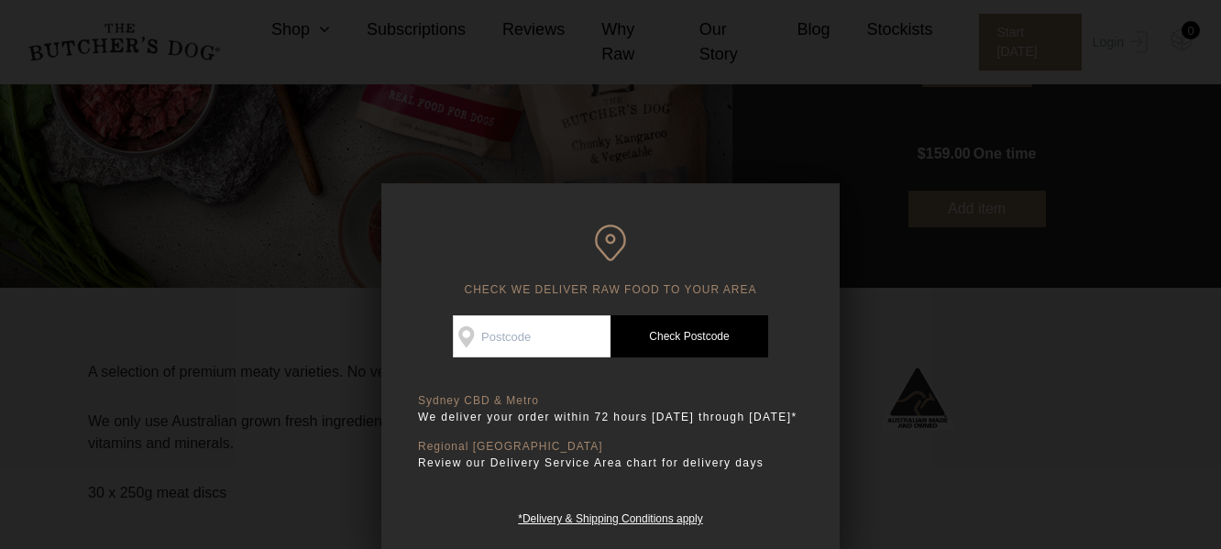
click at [1160, 327] on div at bounding box center [610, 274] width 1221 height 549
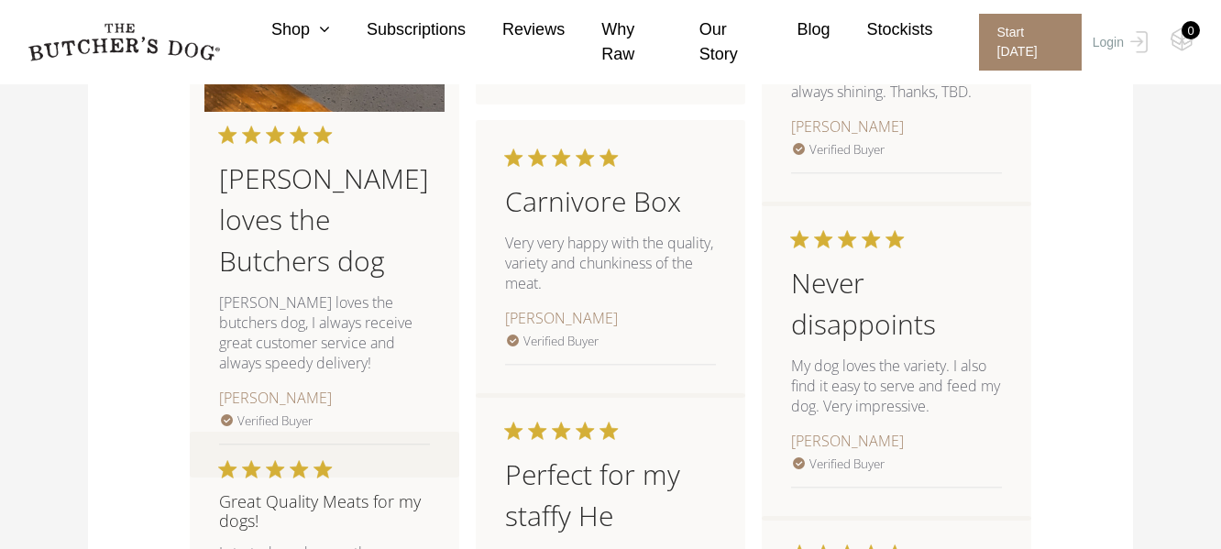
scroll to position [1711, 0]
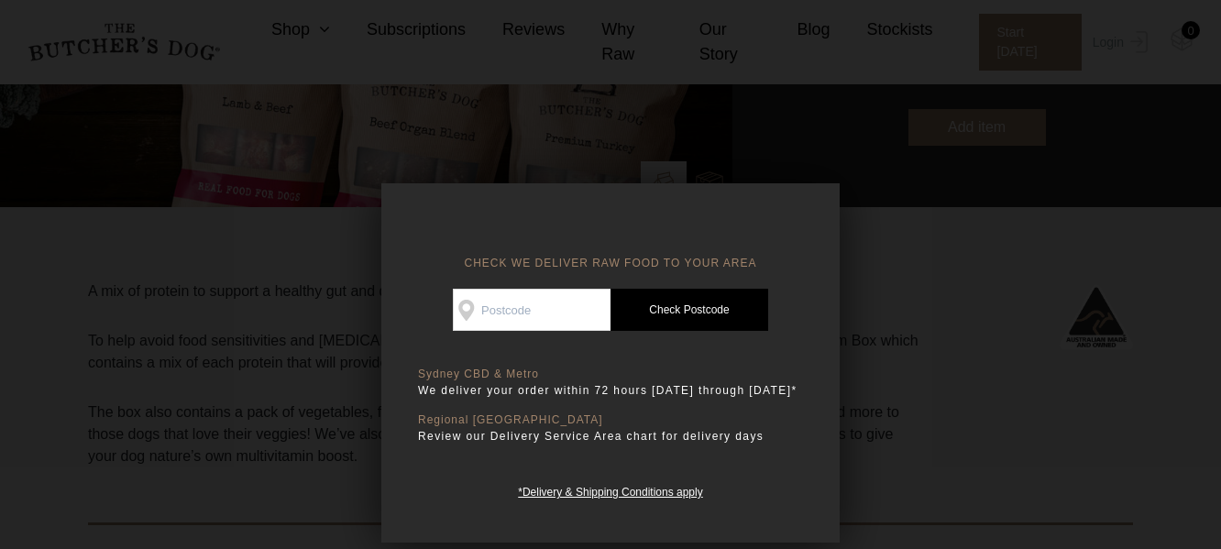
scroll to position [367, 0]
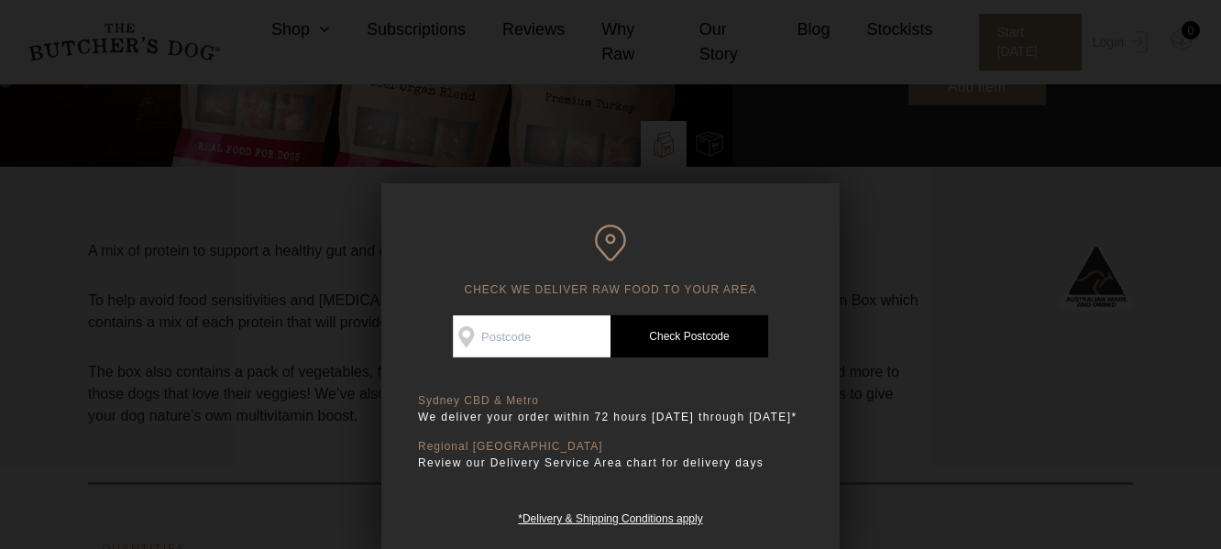
click at [1083, 334] on div at bounding box center [610, 274] width 1221 height 549
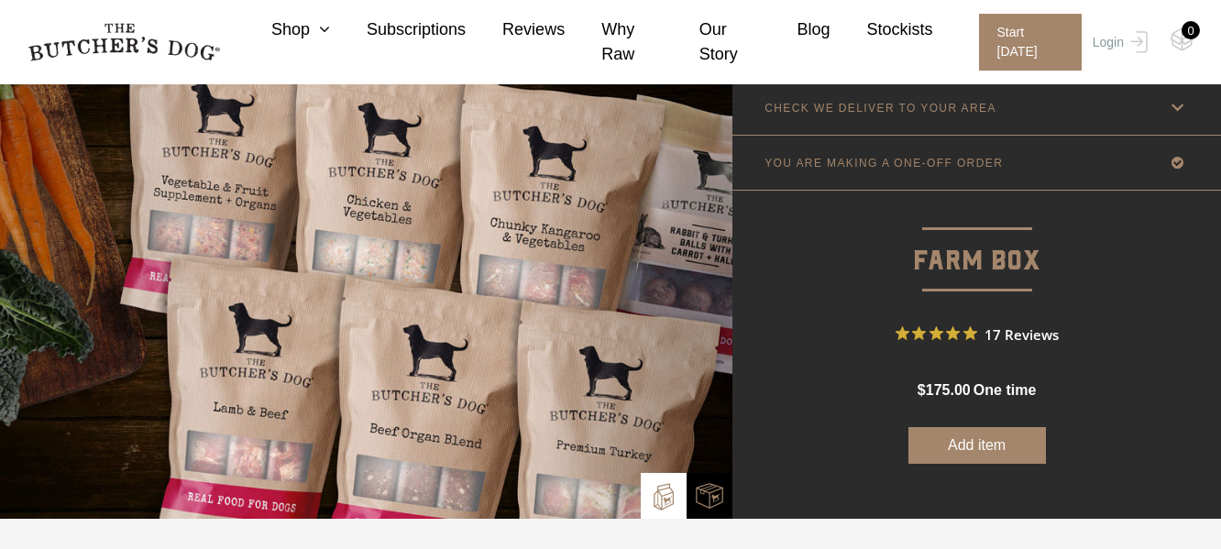
scroll to position [0, 0]
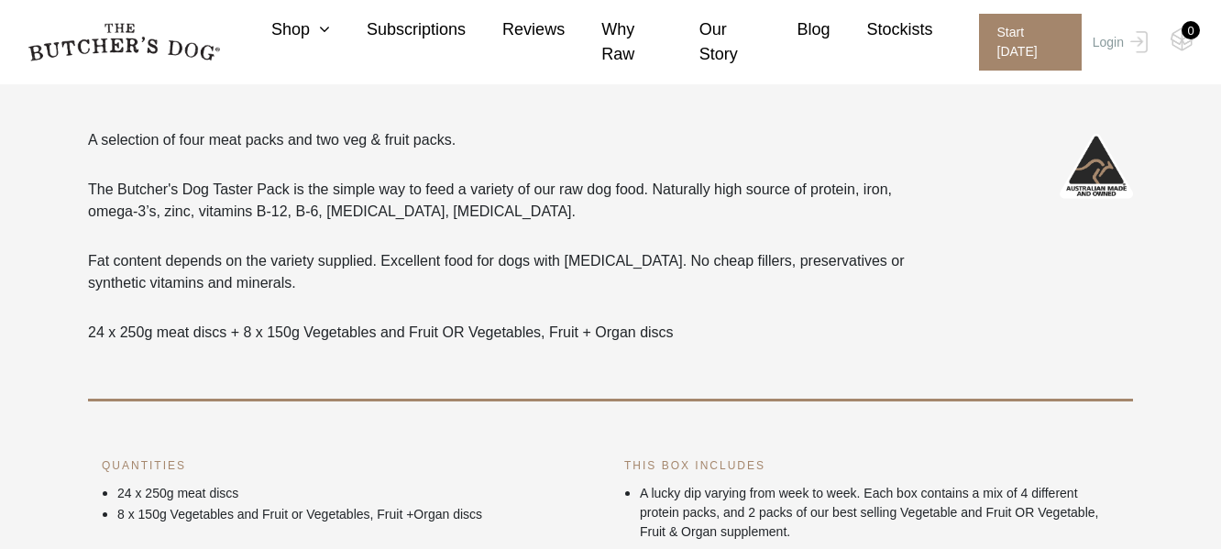
scroll to position [489, 0]
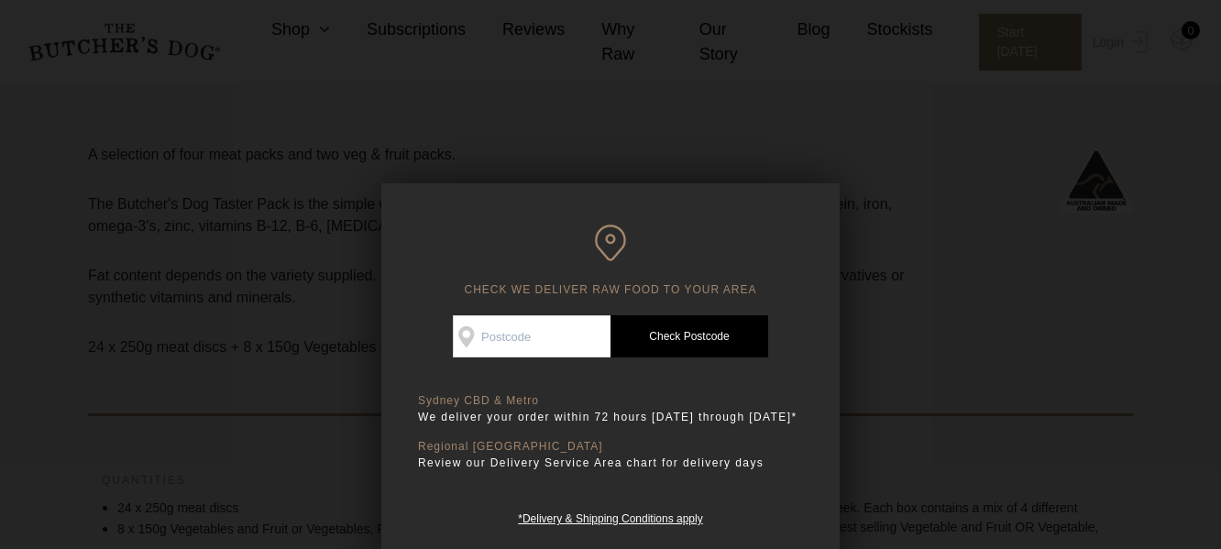
click at [1031, 198] on div at bounding box center [610, 274] width 1221 height 549
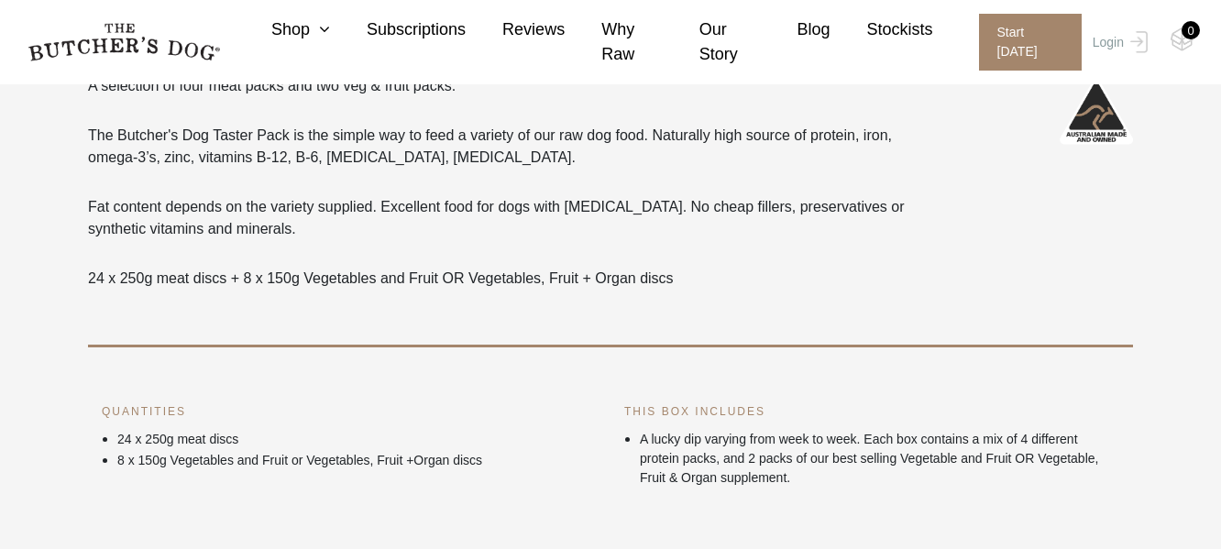
scroll to position [611, 0]
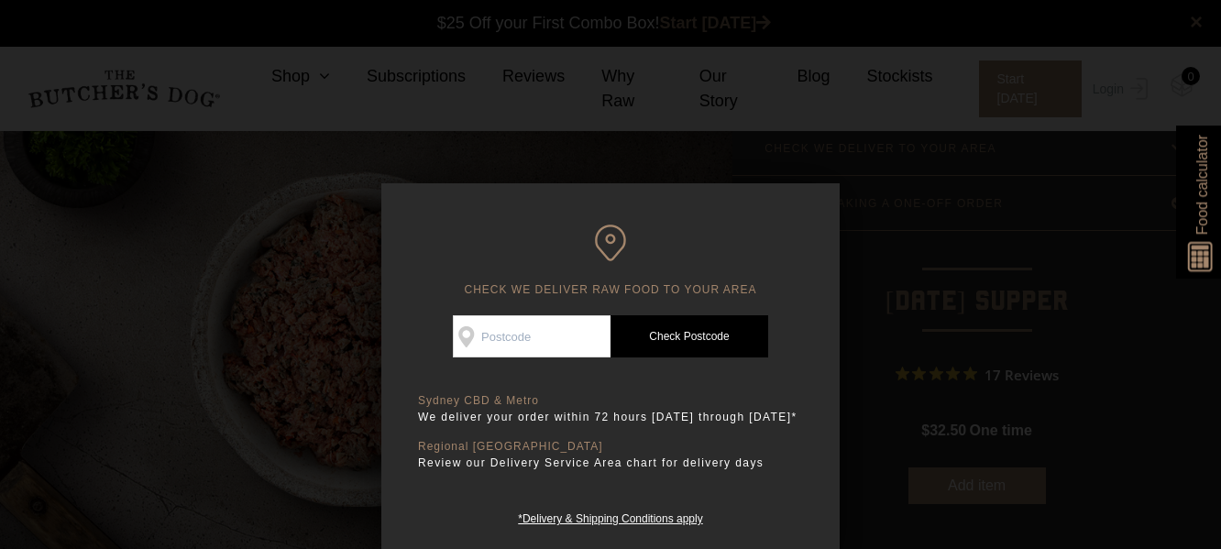
click at [1017, 324] on div at bounding box center [610, 274] width 1221 height 549
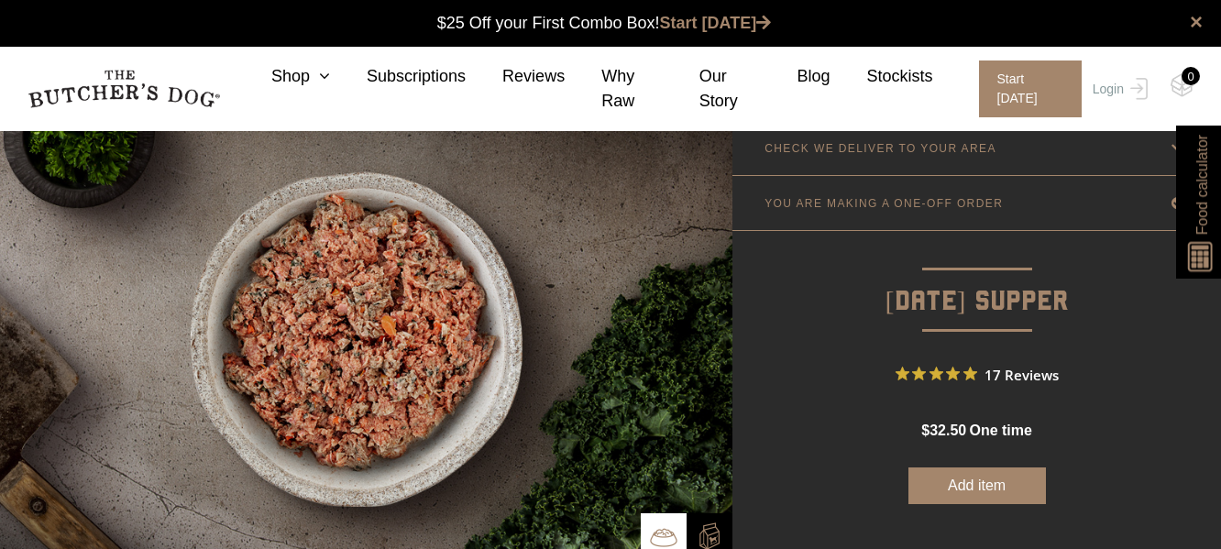
click at [966, 490] on button "Add item" at bounding box center [976, 485] width 137 height 37
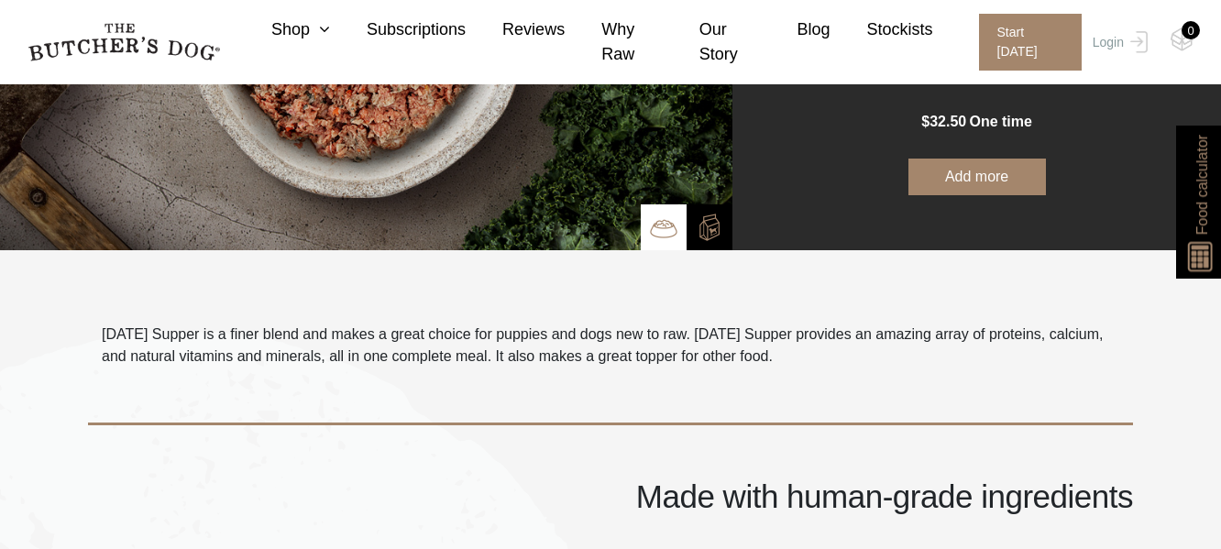
scroll to position [367, 0]
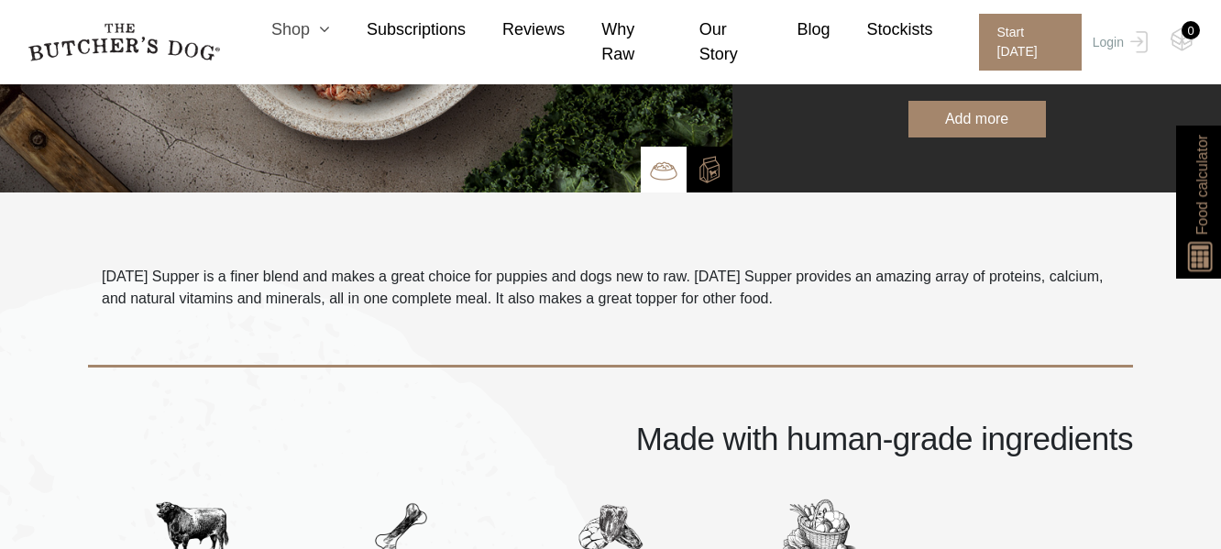
click at [307, 40] on link "Shop" at bounding box center [282, 29] width 95 height 25
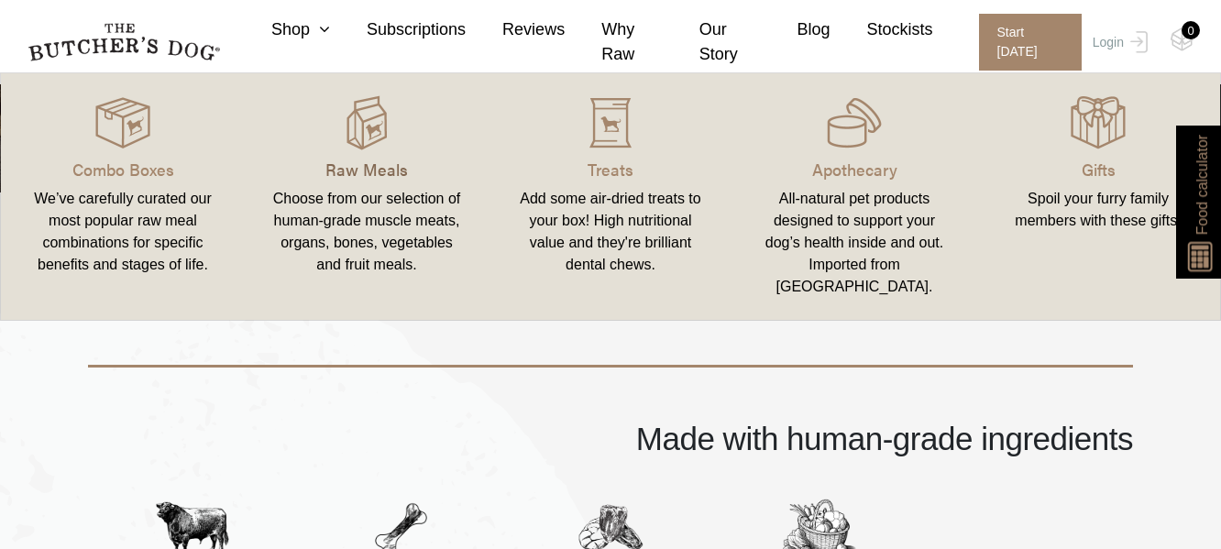
click at [364, 167] on p "Raw Meals" at bounding box center [367, 169] width 200 height 25
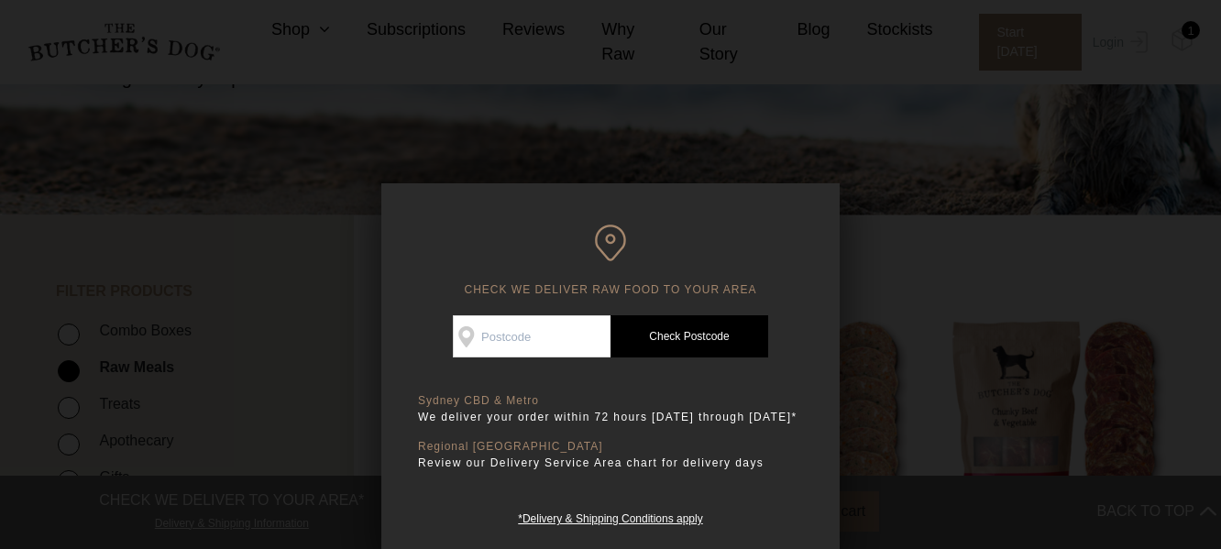
click at [1057, 316] on div at bounding box center [610, 274] width 1221 height 549
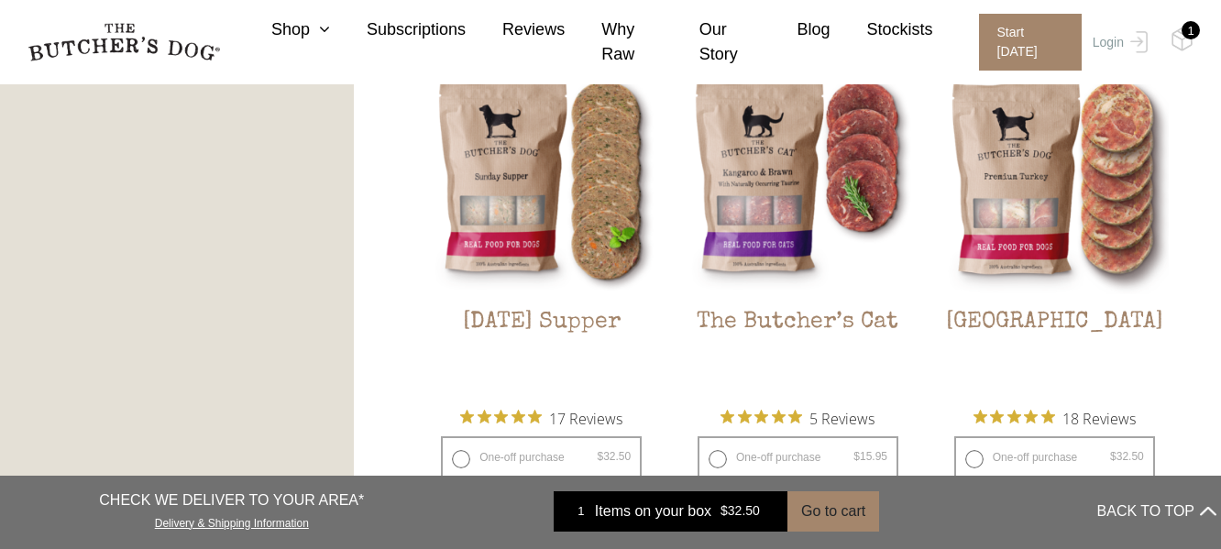
scroll to position [2078, 0]
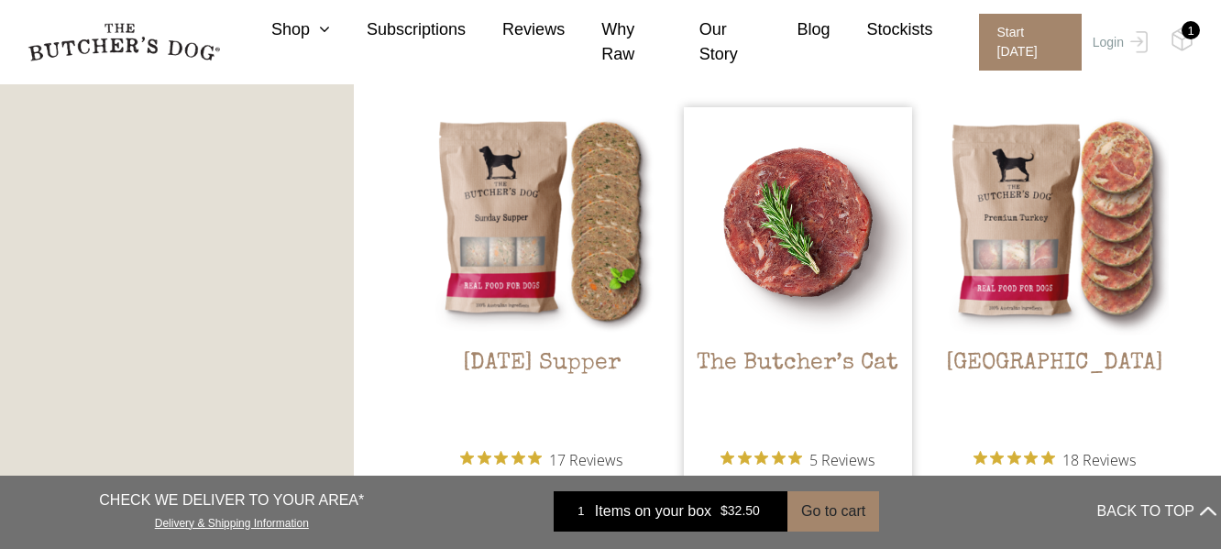
drag, startPoint x: 814, startPoint y: 363, endPoint x: 859, endPoint y: 166, distance: 202.1
click at [859, 166] on img at bounding box center [798, 221] width 228 height 228
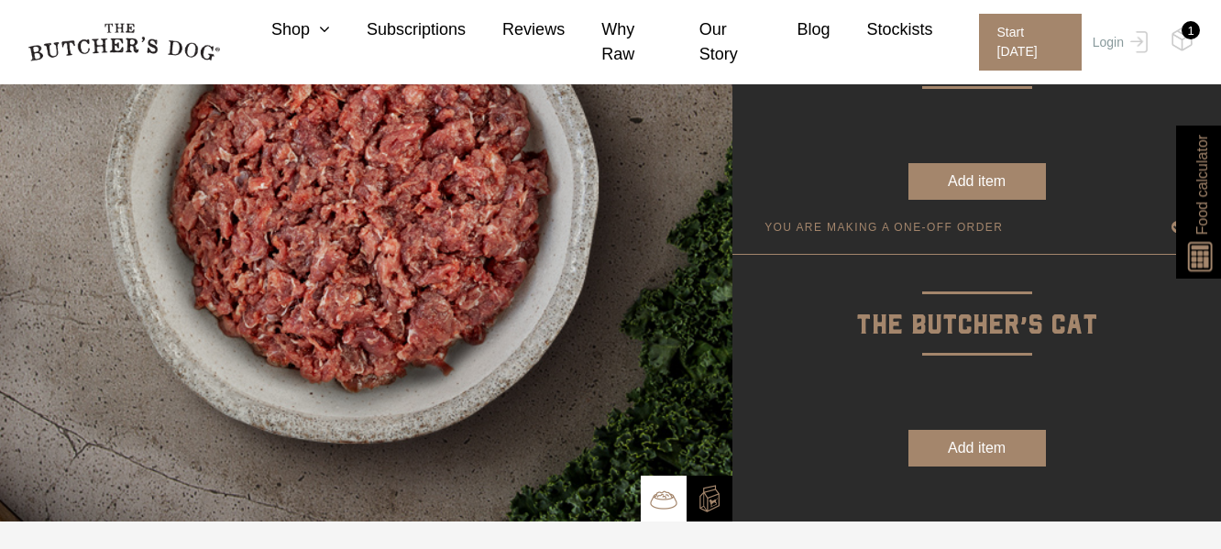
scroll to position [245, 0]
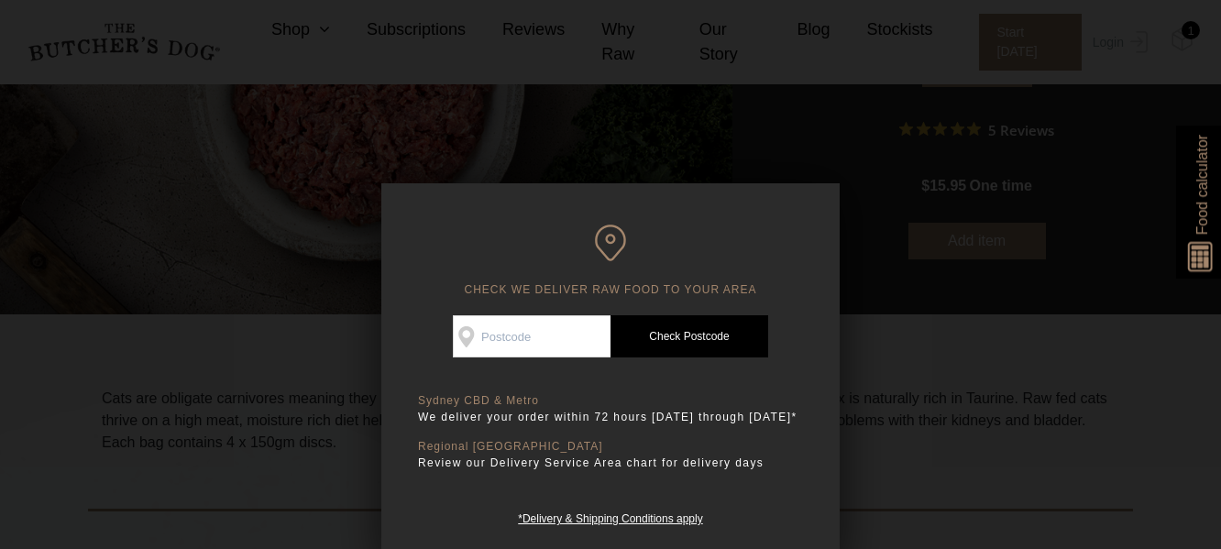
click at [1057, 346] on div at bounding box center [610, 274] width 1221 height 549
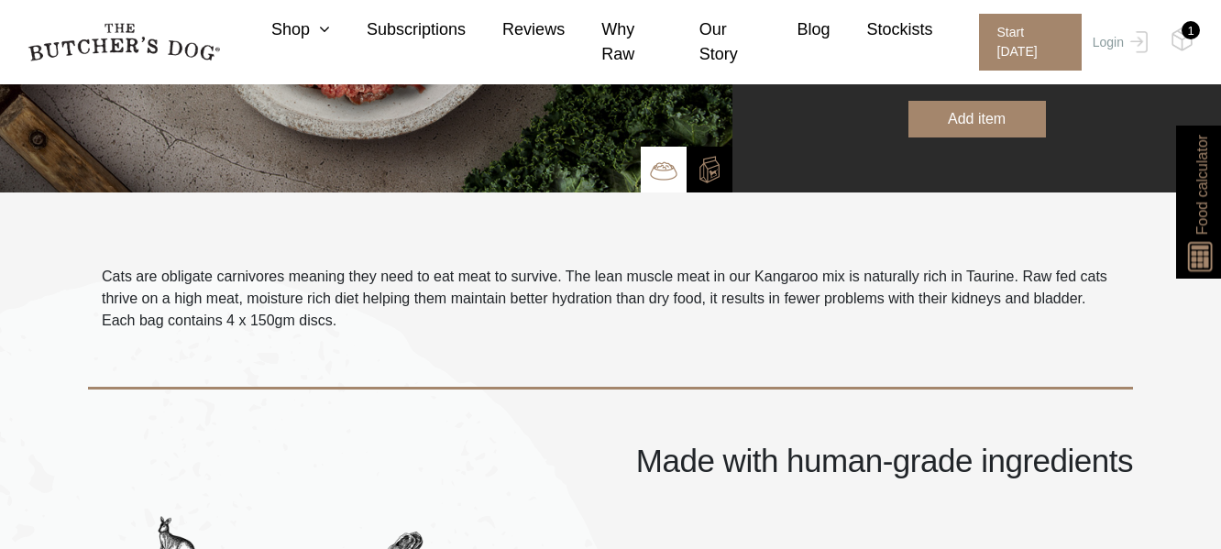
scroll to position [0, 0]
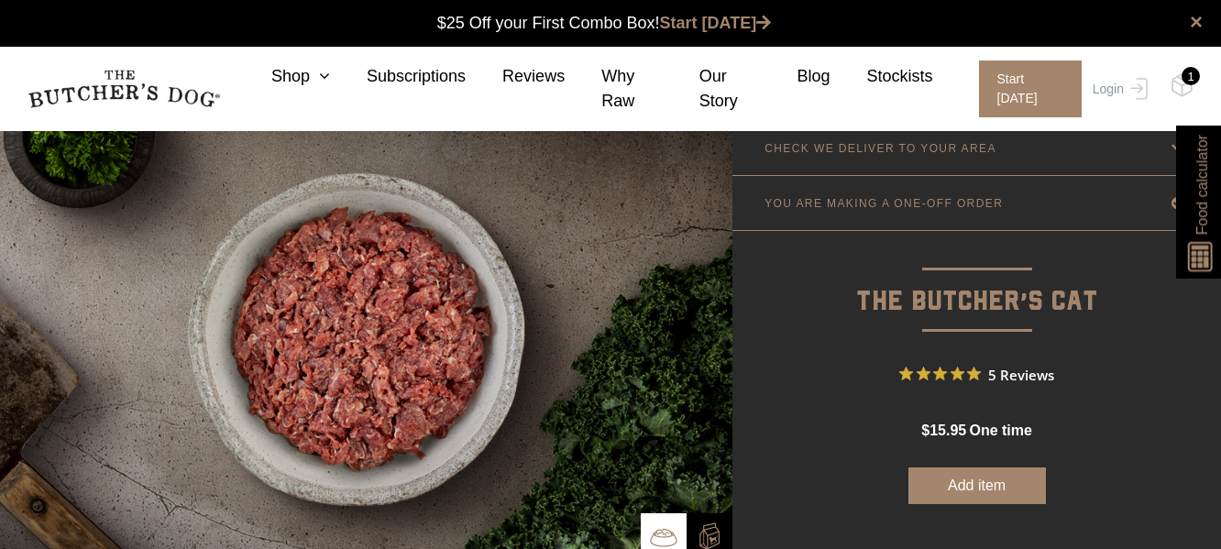
click at [996, 483] on button "Add item" at bounding box center [976, 485] width 137 height 37
click at [724, 21] on link "Start [DATE]" at bounding box center [716, 23] width 112 height 18
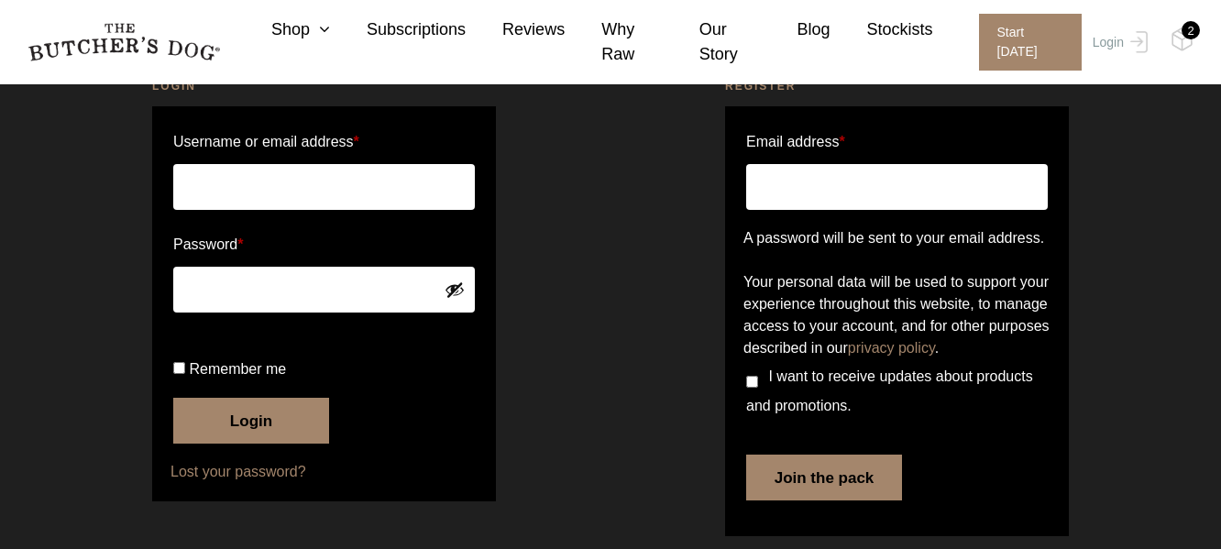
scroll to position [62, 0]
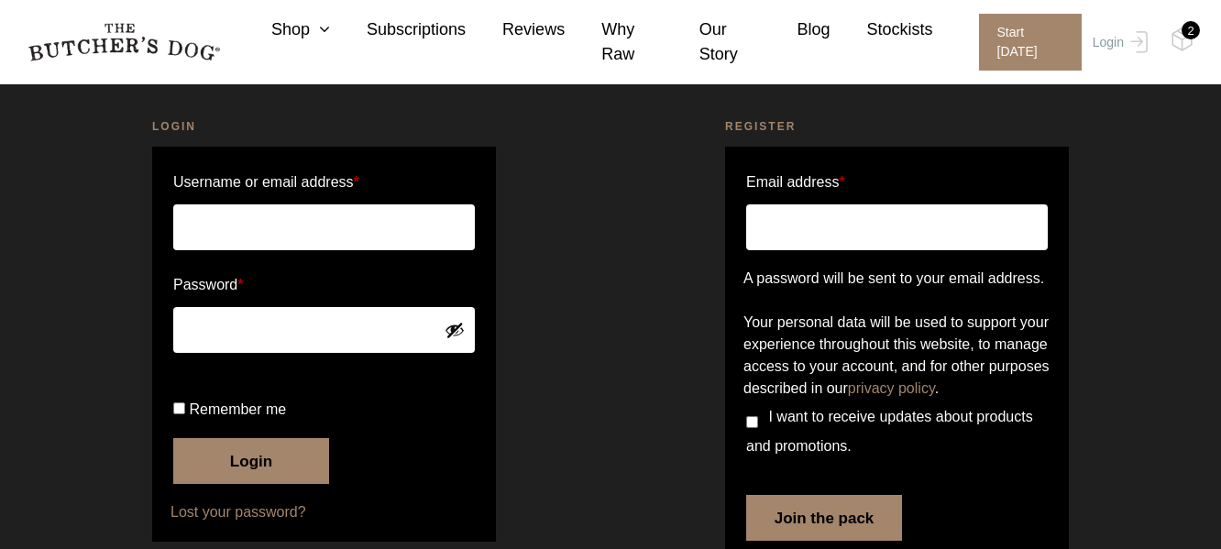
click at [810, 220] on input "Email address *" at bounding box center [897, 227] width 302 height 46
type input "[EMAIL_ADDRESS][DOMAIN_NAME]"
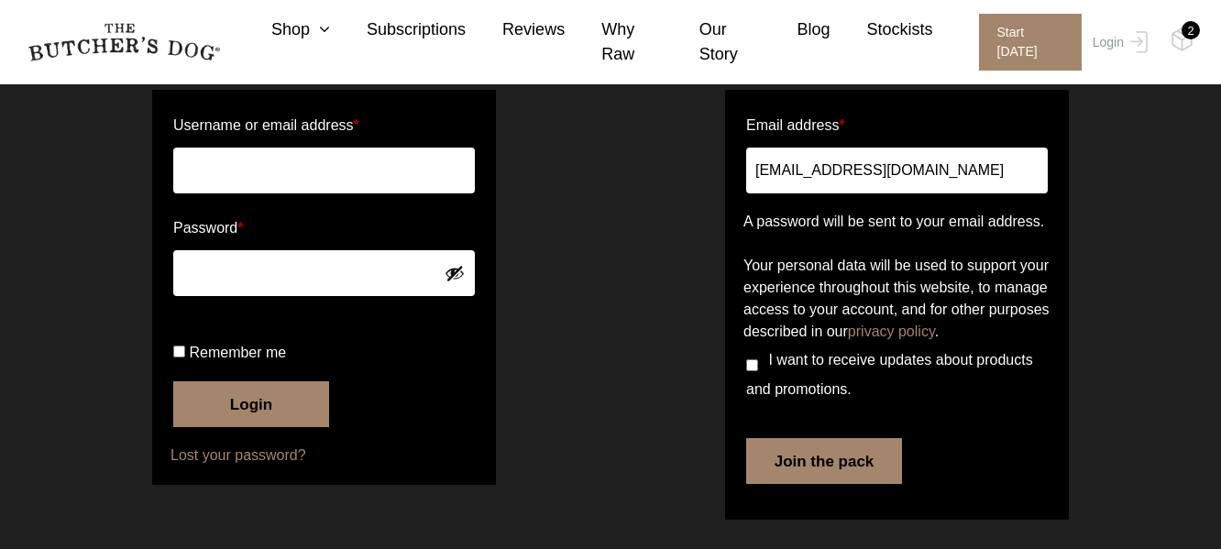
click at [749, 364] on input "I want to receive updates about products and promotions." at bounding box center [752, 365] width 12 height 12
checkbox input "true"
click at [841, 477] on button "Join the pack" at bounding box center [824, 461] width 156 height 46
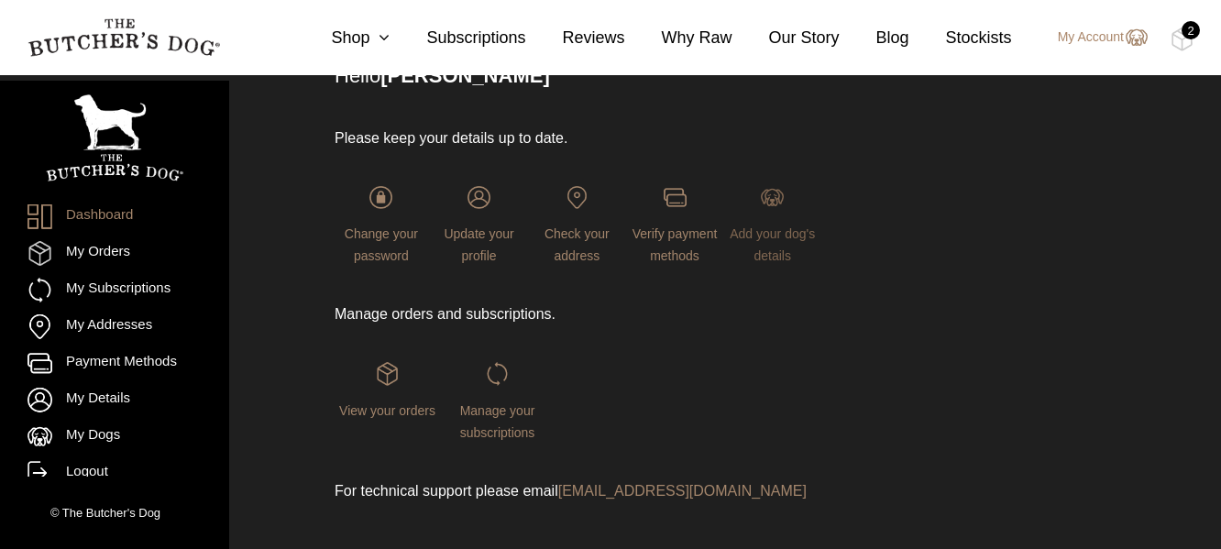
scroll to position [298, 0]
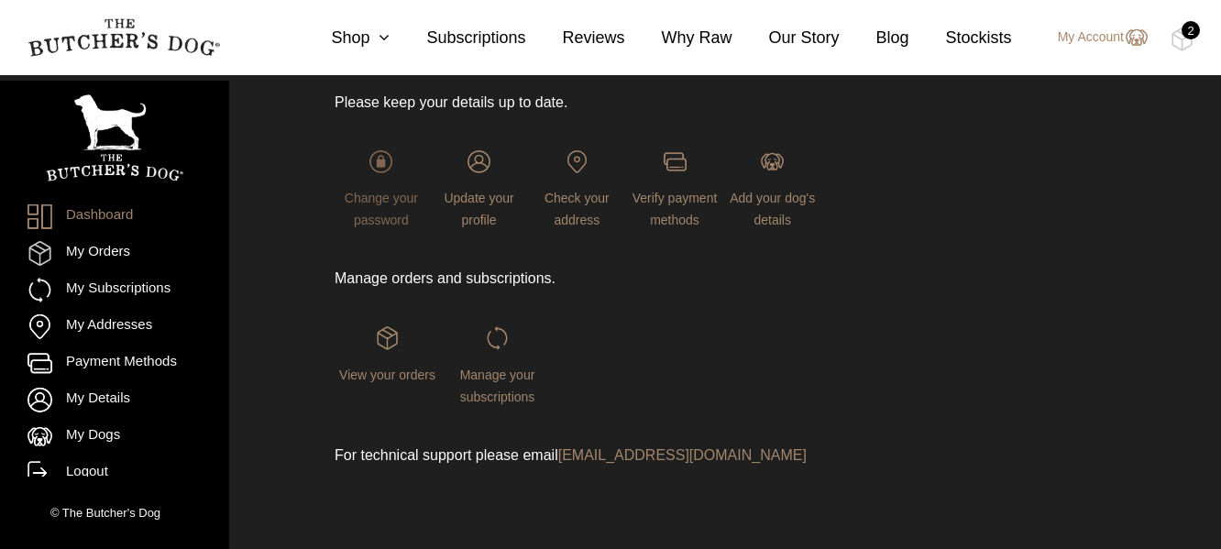
click at [380, 168] on img at bounding box center [380, 161] width 23 height 23
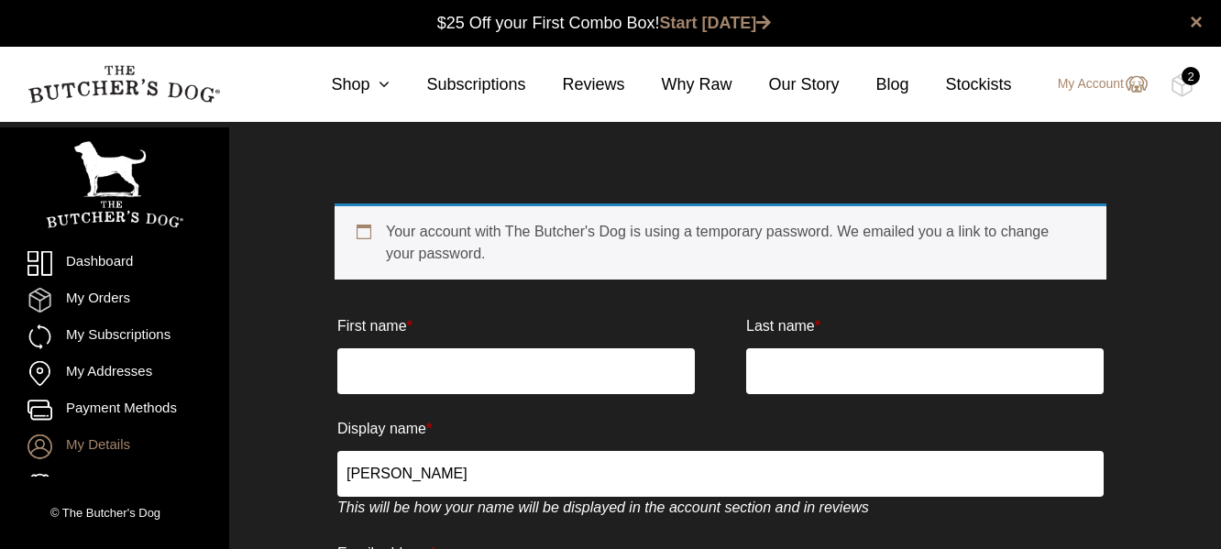
click at [412, 388] on input "First name *" at bounding box center [515, 371] width 357 height 46
type input "Danielle"
type input "Letall"
click at [500, 471] on input "danielleletall" at bounding box center [720, 474] width 766 height 46
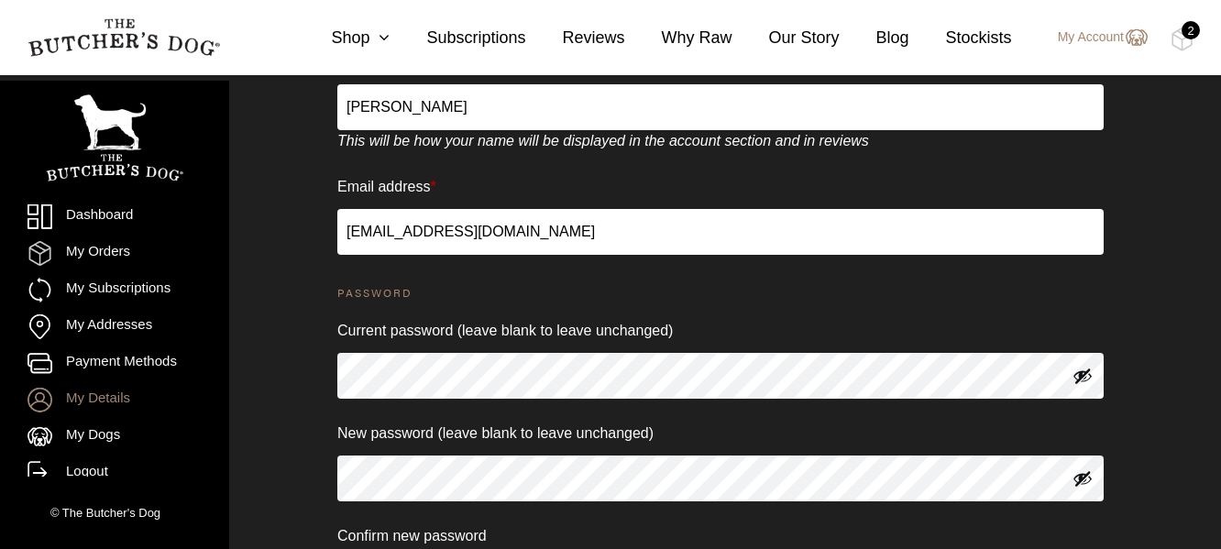
scroll to position [489, 0]
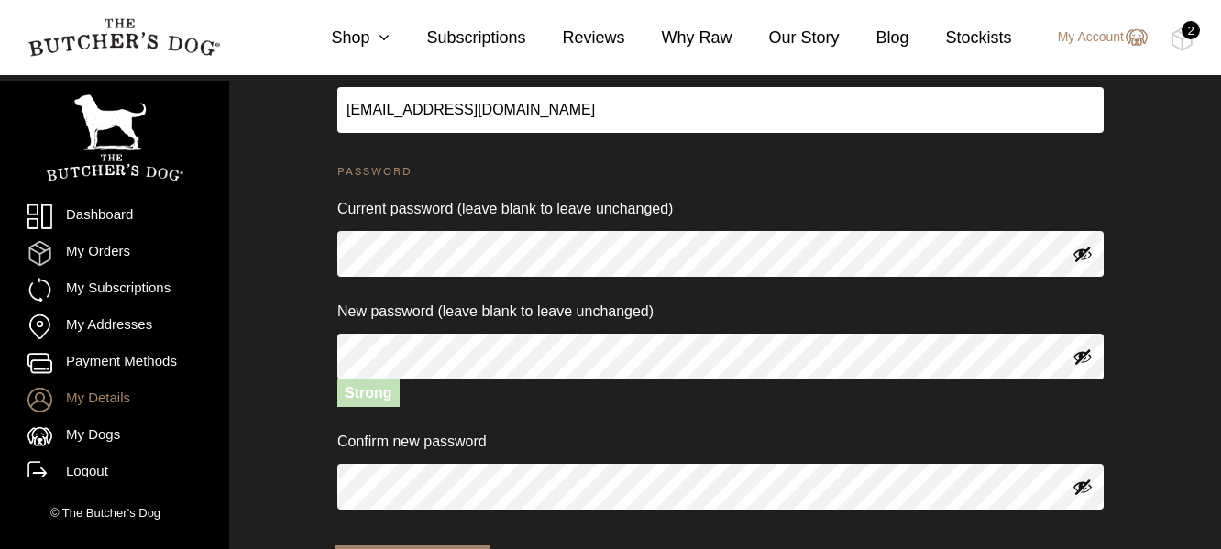
click at [1089, 357] on button "Show password" at bounding box center [1082, 356] width 20 height 20
click at [1083, 252] on button "Show password" at bounding box center [1082, 254] width 20 height 20
click at [1168, 240] on div "Your account with The Butcher's Dog is using a temporary password. We emailed y…" at bounding box center [720, 153] width 955 height 968
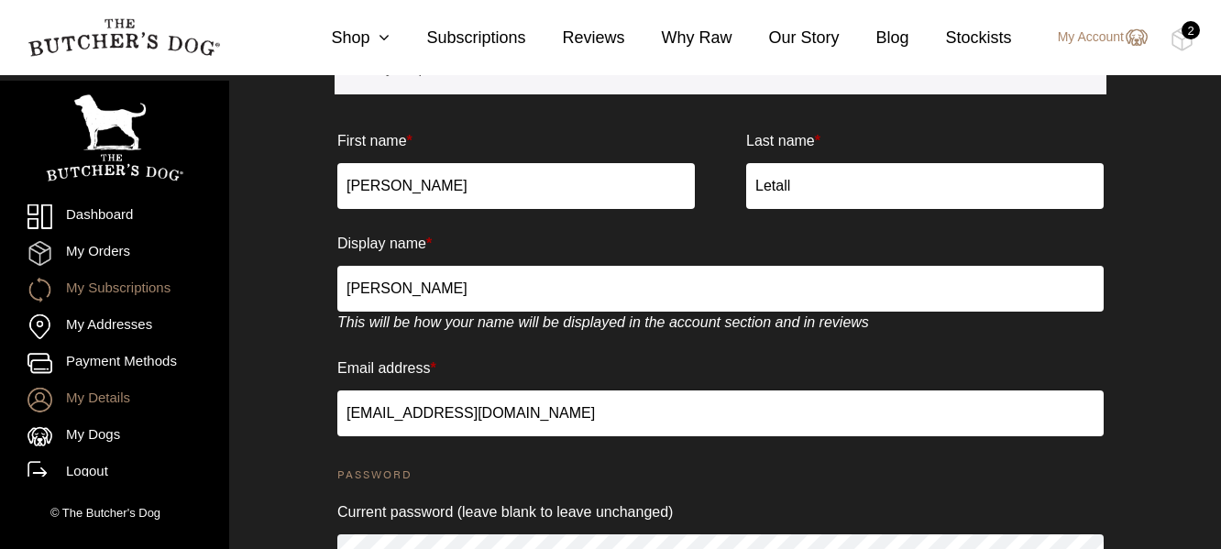
scroll to position [245, 0]
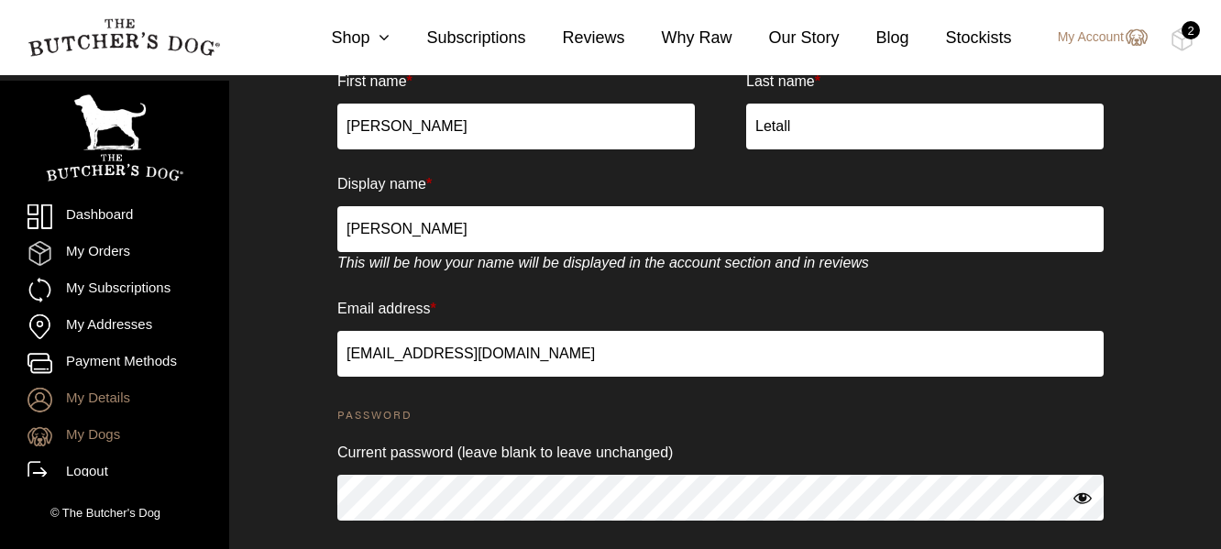
click at [93, 432] on link "My Dogs" at bounding box center [114, 436] width 174 height 25
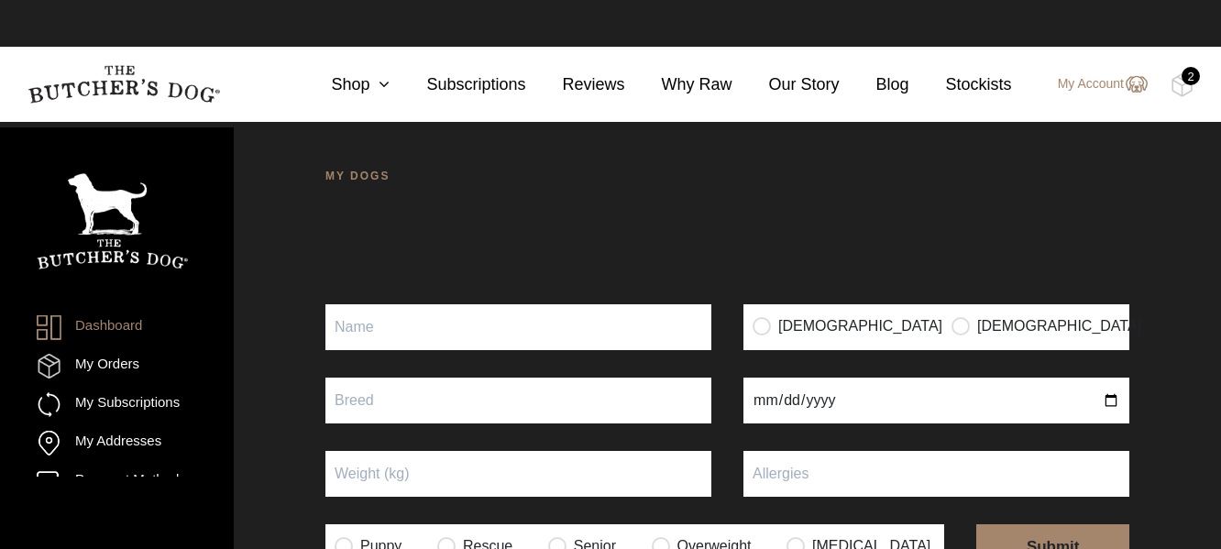
click at [413, 332] on input "Puppy" at bounding box center [518, 327] width 386 height 46
type input "Obi"
click at [951, 331] on input "radio" at bounding box center [960, 325] width 18 height 18
radio input "true"
click at [797, 409] on input "date" at bounding box center [936, 401] width 386 height 46
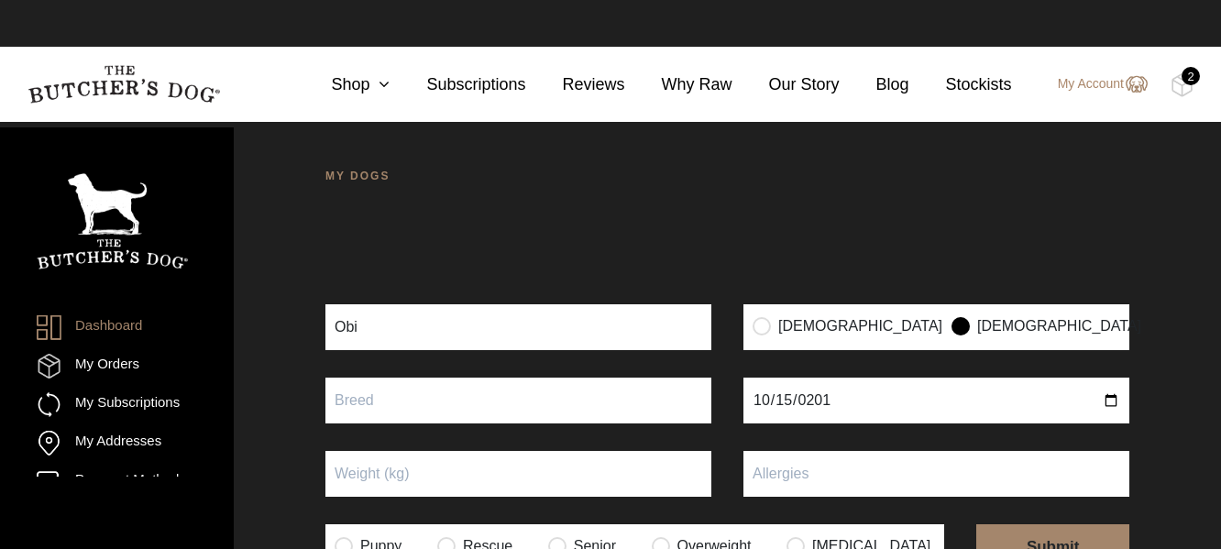
type input "2018-10-15"
click at [405, 409] on input "text" at bounding box center [518, 401] width 386 height 46
type input "Border Collie"
click at [410, 474] on input "Puppy" at bounding box center [518, 474] width 386 height 46
click at [789, 465] on input "text" at bounding box center [936, 474] width 386 height 46
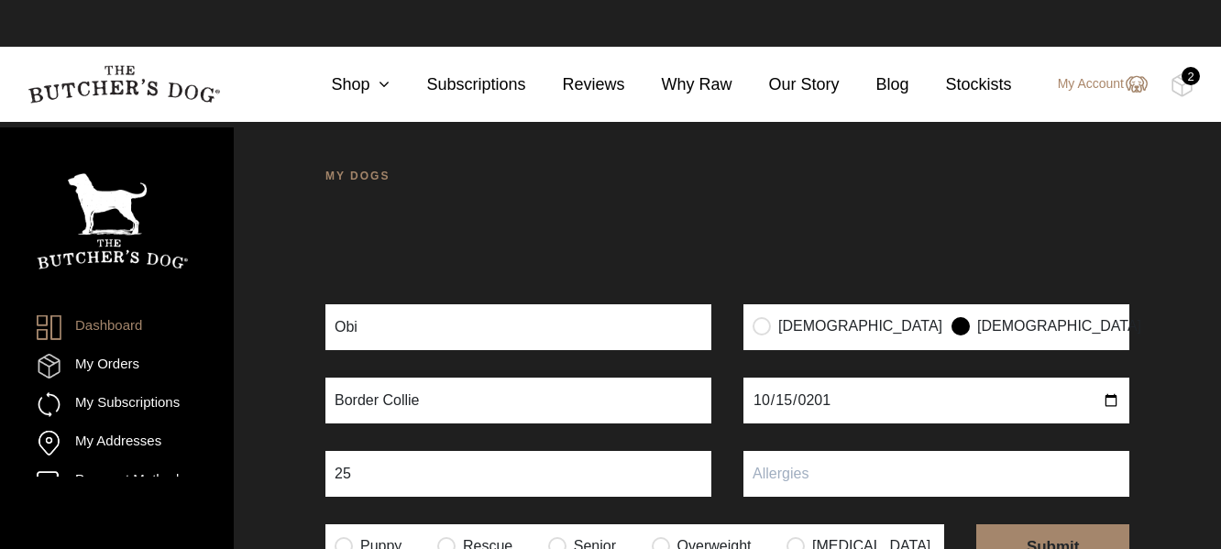
click at [503, 470] on input "25" at bounding box center [518, 474] width 386 height 46
type input "25kg"
click at [753, 481] on input "text" at bounding box center [936, 474] width 386 height 46
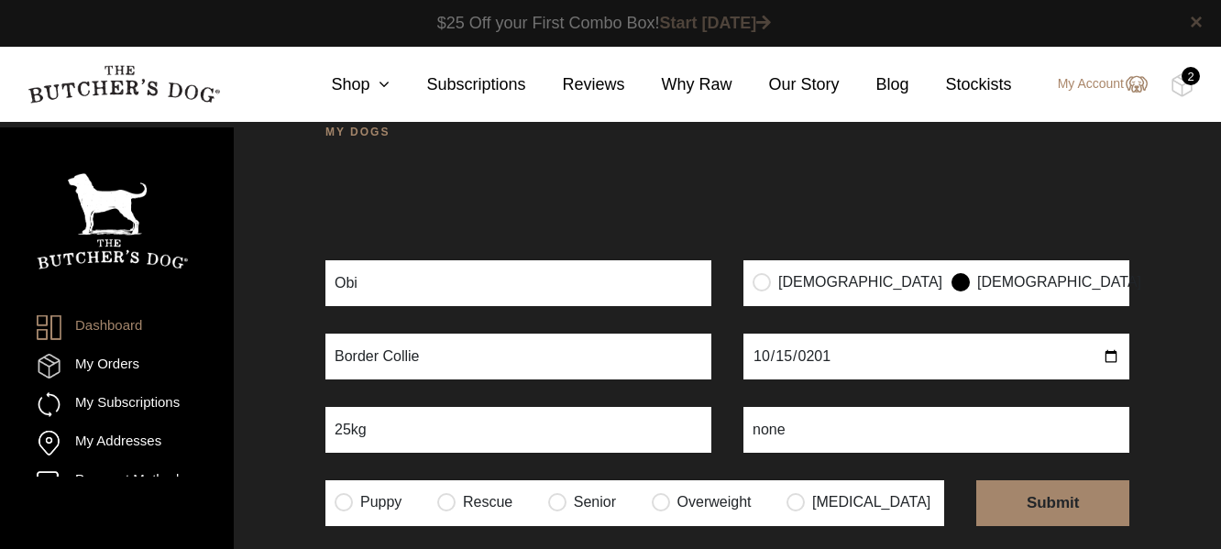
scroll to position [28, 0]
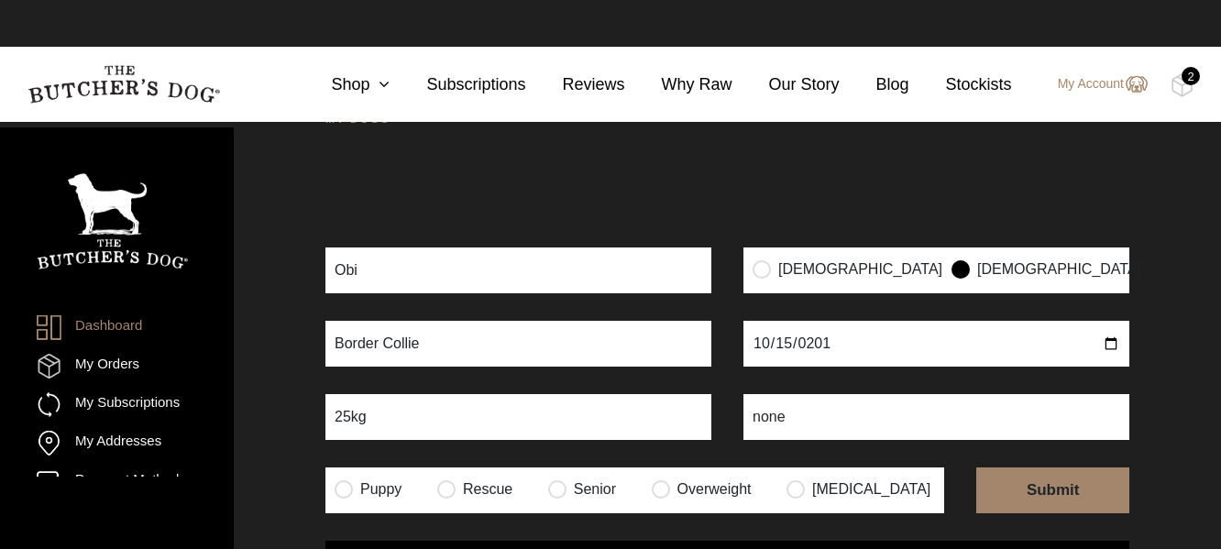
type input "none"
click at [1053, 513] on input "submit" at bounding box center [1052, 490] width 153 height 46
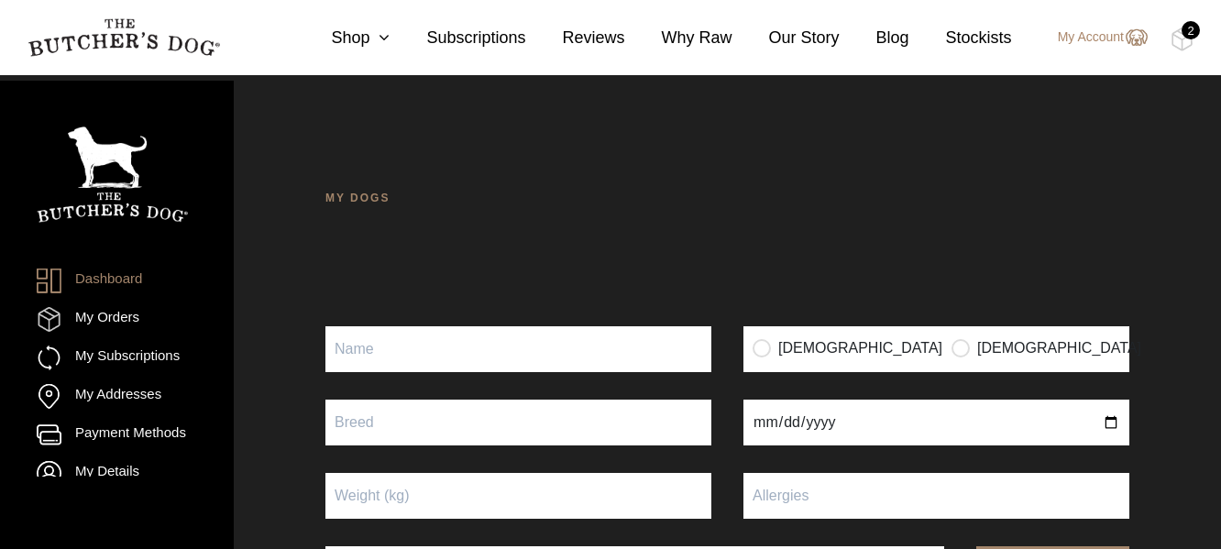
click at [371, 326] on input "Puppy" at bounding box center [518, 349] width 386 height 46
type input "Willow"
click at [756, 338] on input "radio" at bounding box center [762, 347] width 18 height 18
radio input "true"
click at [528, 400] on input "text" at bounding box center [518, 423] width 386 height 46
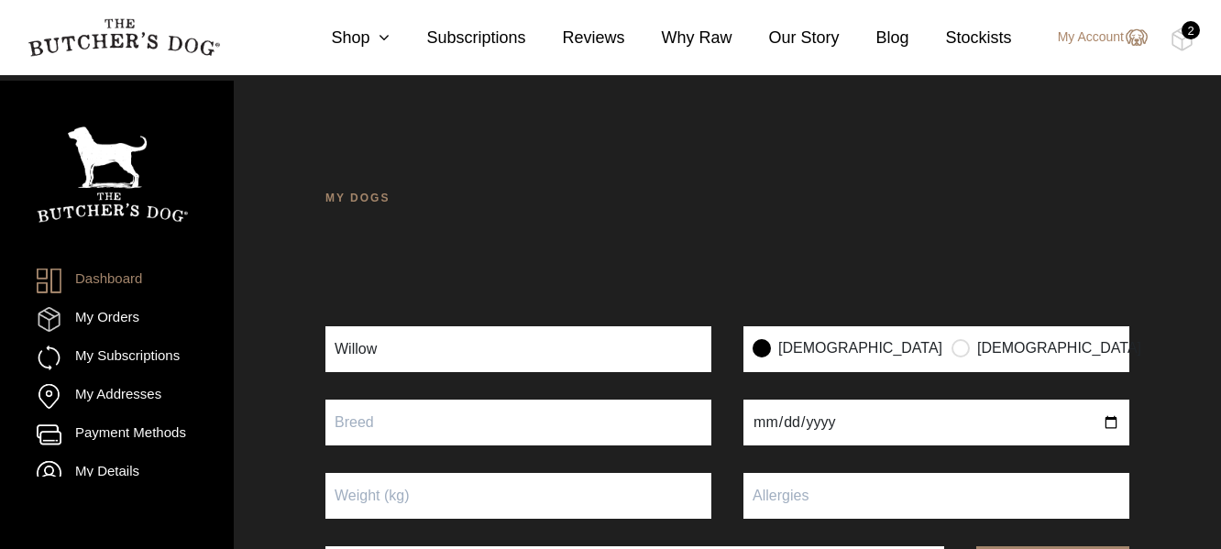
type input "Border Collie"
click at [764, 400] on input "date" at bounding box center [936, 423] width 386 height 46
type input "[DATE]"
click at [478, 473] on input "Puppy" at bounding box center [518, 496] width 386 height 46
type input "1"
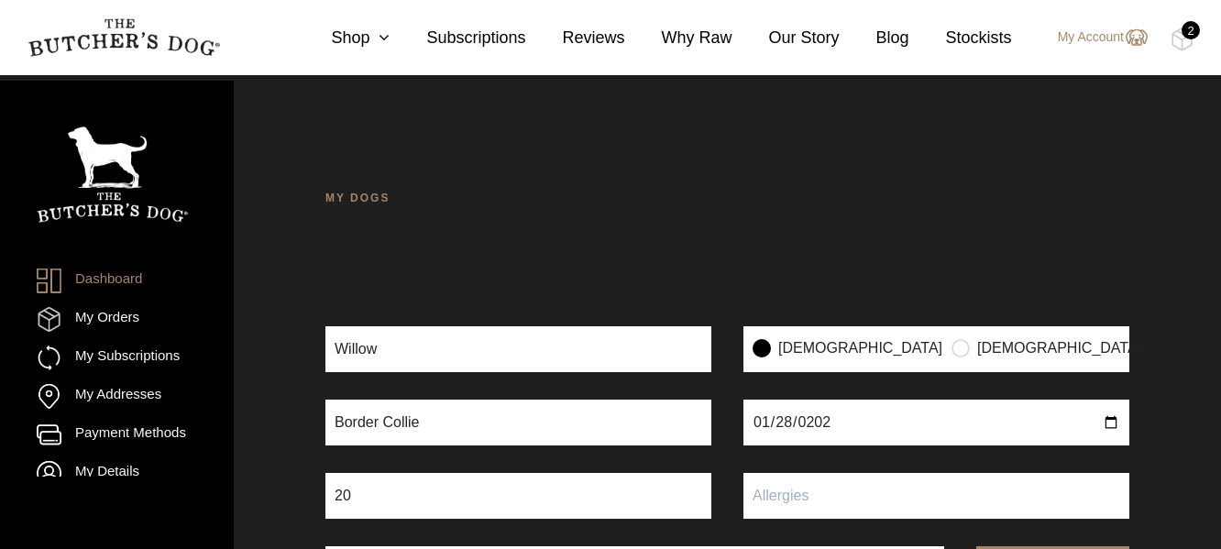
type input "20"
click at [802, 473] on input "text" at bounding box center [936, 496] width 386 height 46
type input "none"
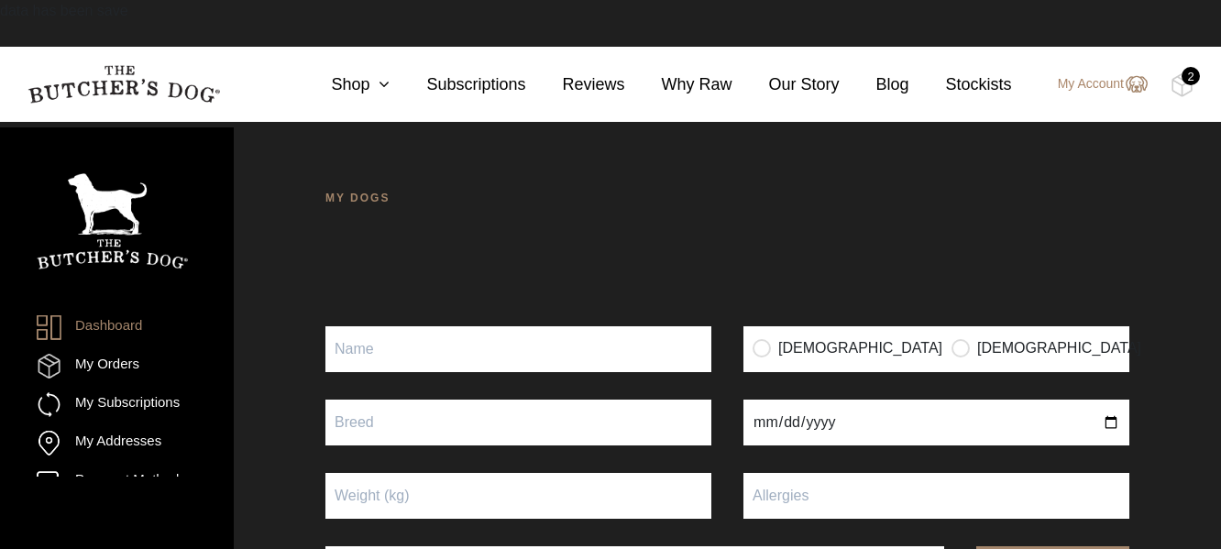
click at [434, 354] on input "Puppy" at bounding box center [518, 349] width 386 height 46
type input "Chevy"
click at [951, 348] on input "radio" at bounding box center [960, 347] width 18 height 18
radio input "true"
click at [510, 434] on input "text" at bounding box center [518, 423] width 386 height 46
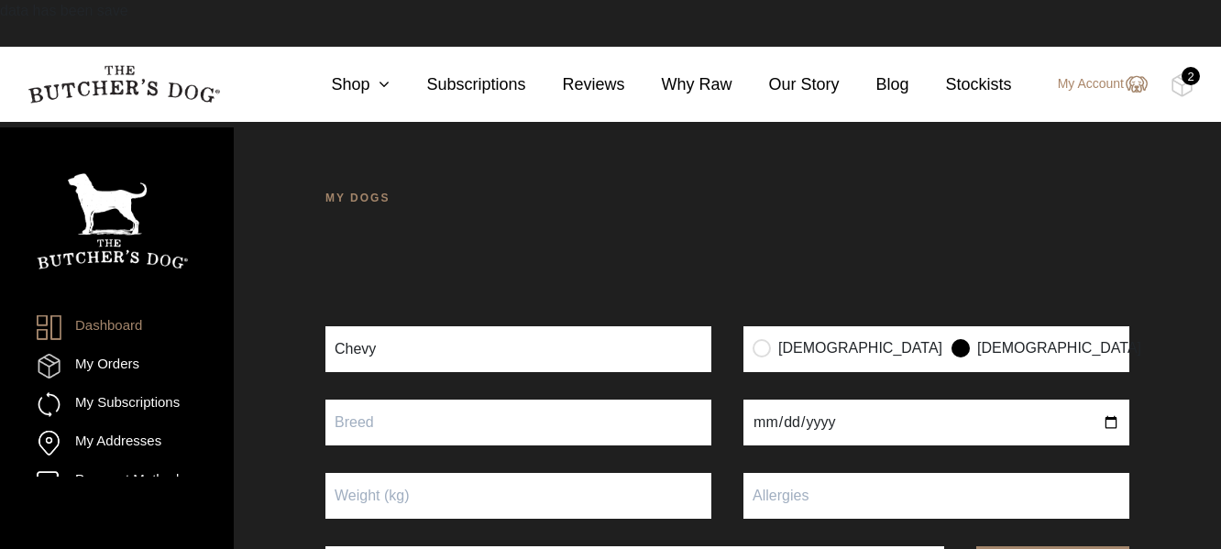
type input "Border Collie"
click at [764, 428] on input "date" at bounding box center [936, 423] width 386 height 46
type input "2024-02-02"
click at [504, 502] on input "Puppy" at bounding box center [518, 496] width 386 height 46
type input "20"
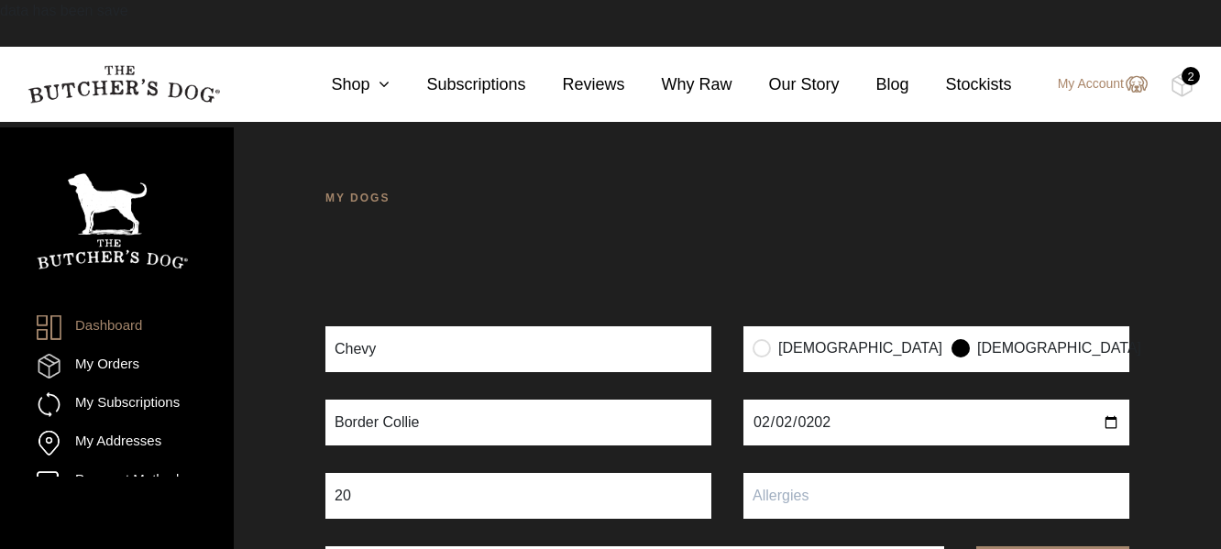
click at [850, 496] on input "text" at bounding box center [936, 496] width 386 height 46
type input "none"
click at [1165, 377] on div "MY DOGS Your dog’s information has been updated Your dog’s information has been…" at bounding box center [727, 417] width 987 height 549
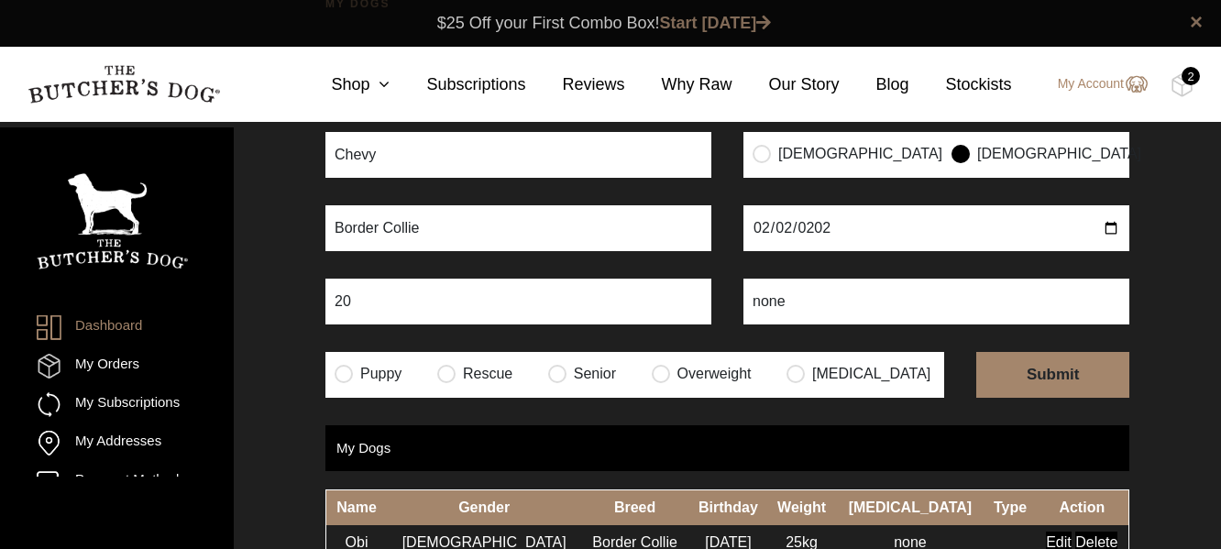
scroll to position [98, 0]
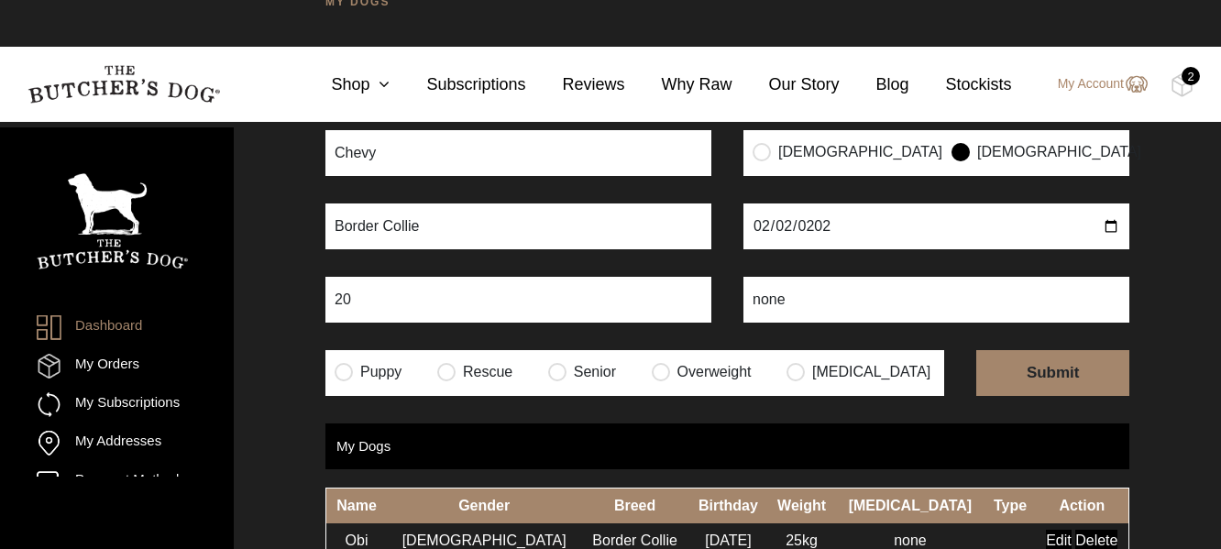
click at [340, 380] on input "radio" at bounding box center [344, 371] width 18 height 18
radio input "true"
click at [1039, 396] on input "submit" at bounding box center [1052, 373] width 153 height 46
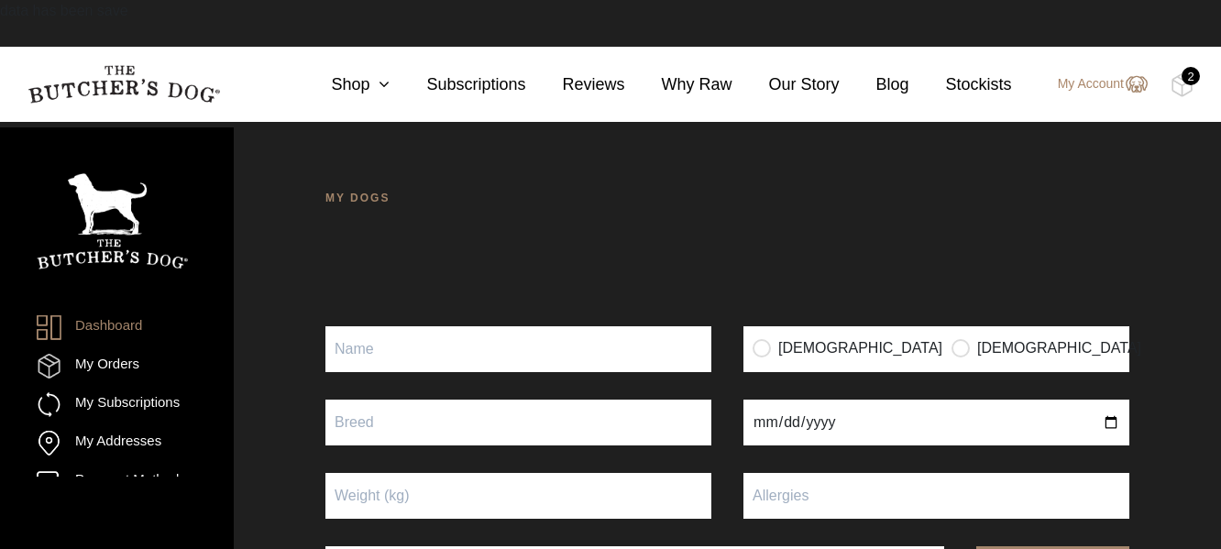
click at [436, 363] on input "Puppy" at bounding box center [518, 349] width 386 height 46
type input "Zara"
click at [409, 437] on input "text" at bounding box center [518, 423] width 386 height 46
type input "Border Collie"
click at [442, 494] on input "Puppy" at bounding box center [518, 496] width 386 height 46
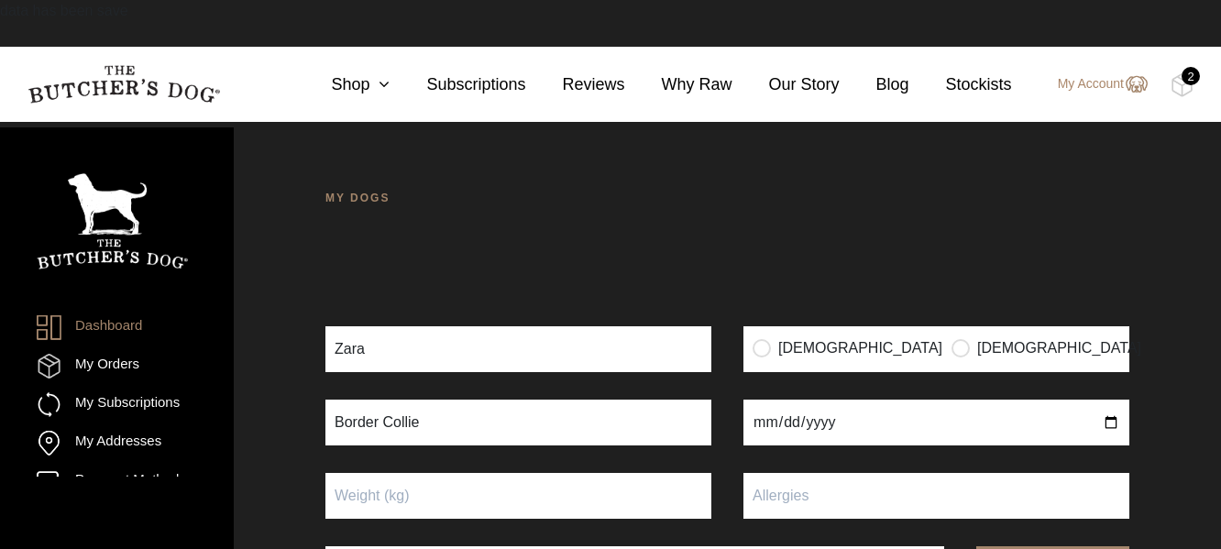
type input "20"
click at [808, 498] on input "text" at bounding box center [936, 496] width 386 height 46
type input "none"
click at [762, 423] on input "date" at bounding box center [936, 423] width 386 height 46
type input "[DATE]"
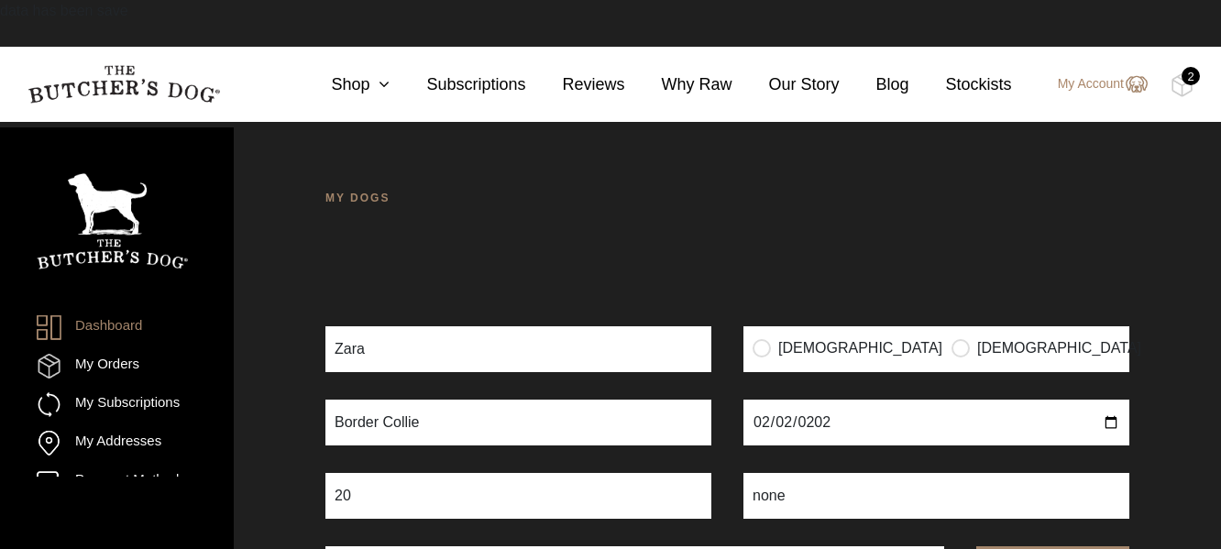
click at [1166, 418] on div "MY DOGS Your dog’s information has been updated Your dog’s information has been…" at bounding box center [727, 417] width 987 height 549
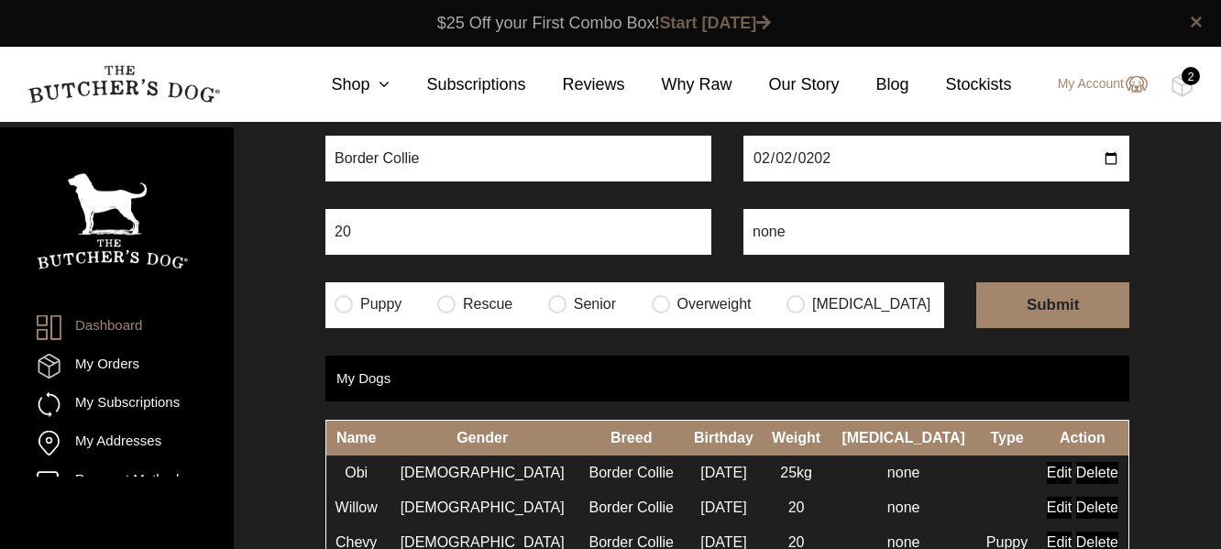
scroll to position [133, 0]
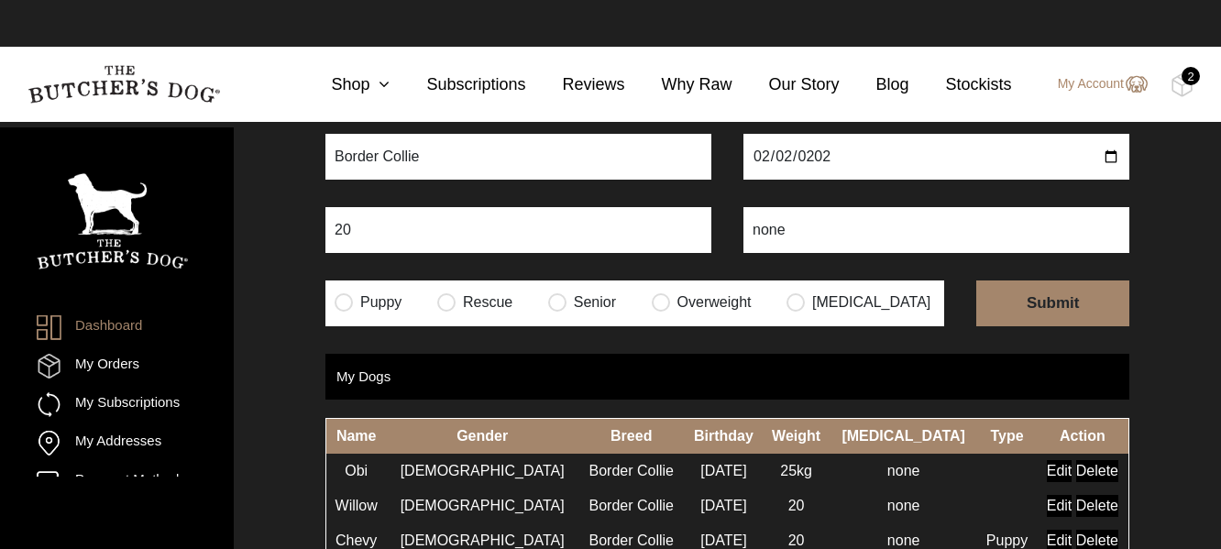
click at [760, 91] on input "radio" at bounding box center [762, 81] width 18 height 18
radio input "true"
click at [348, 311] on input "radio" at bounding box center [344, 301] width 18 height 18
radio input "true"
click at [1060, 326] on input "submit" at bounding box center [1052, 303] width 153 height 46
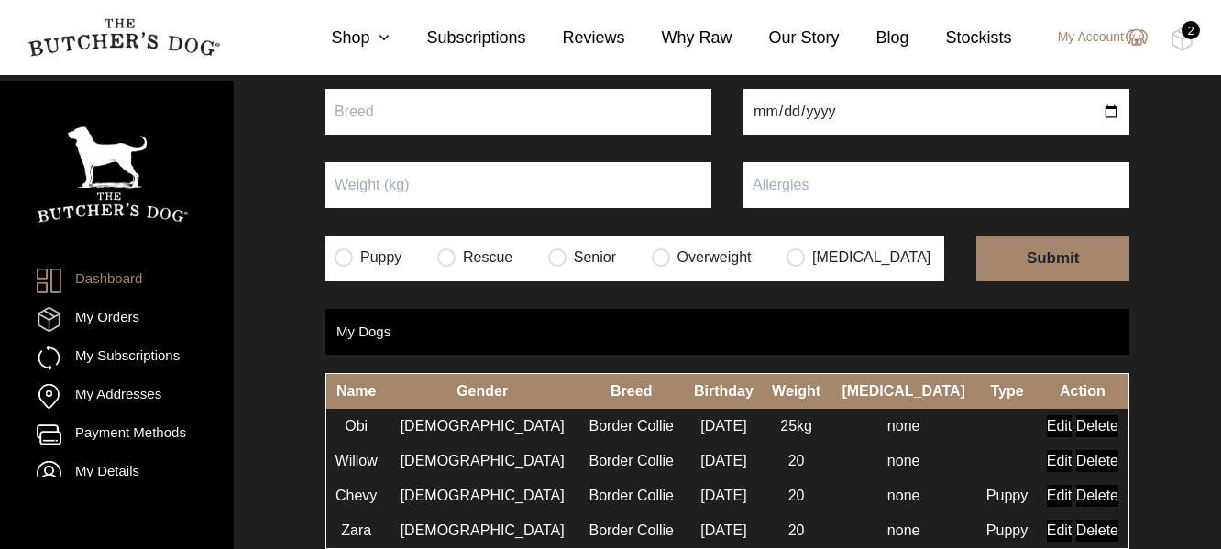
scroll to position [143, 0]
click at [107, 307] on link "My Orders" at bounding box center [88, 319] width 103 height 25
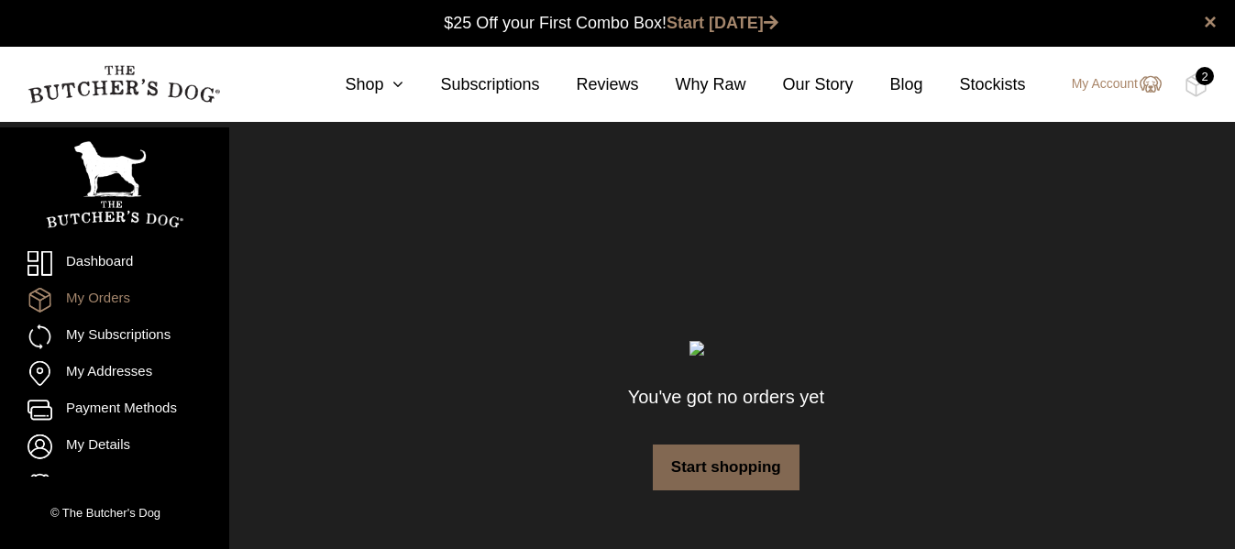
click at [713, 467] on link "Start shopping" at bounding box center [726, 468] width 147 height 46
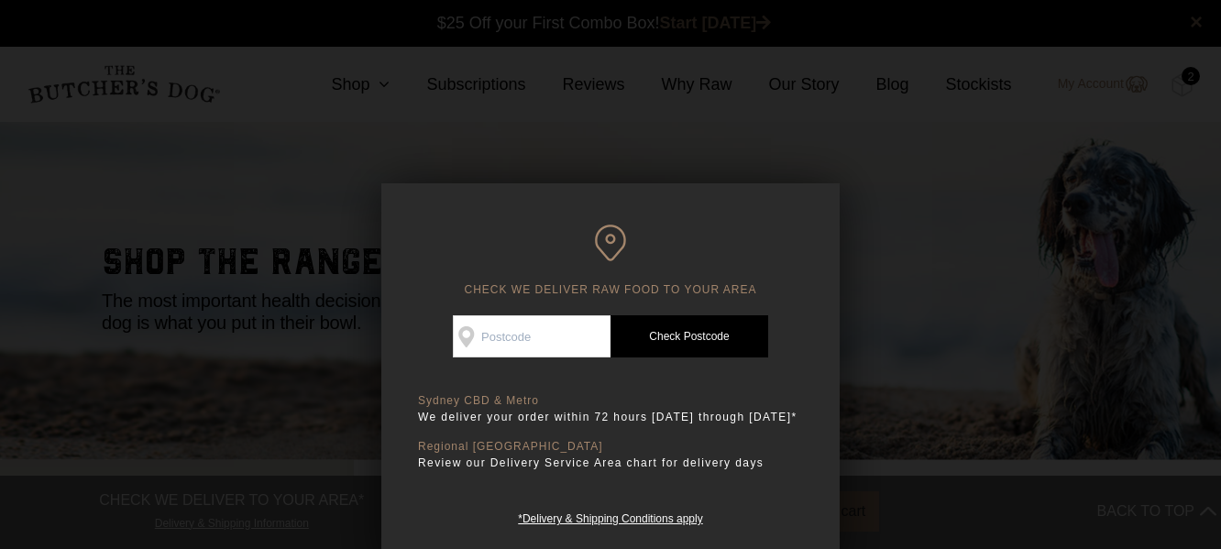
click at [901, 359] on div at bounding box center [610, 274] width 1221 height 549
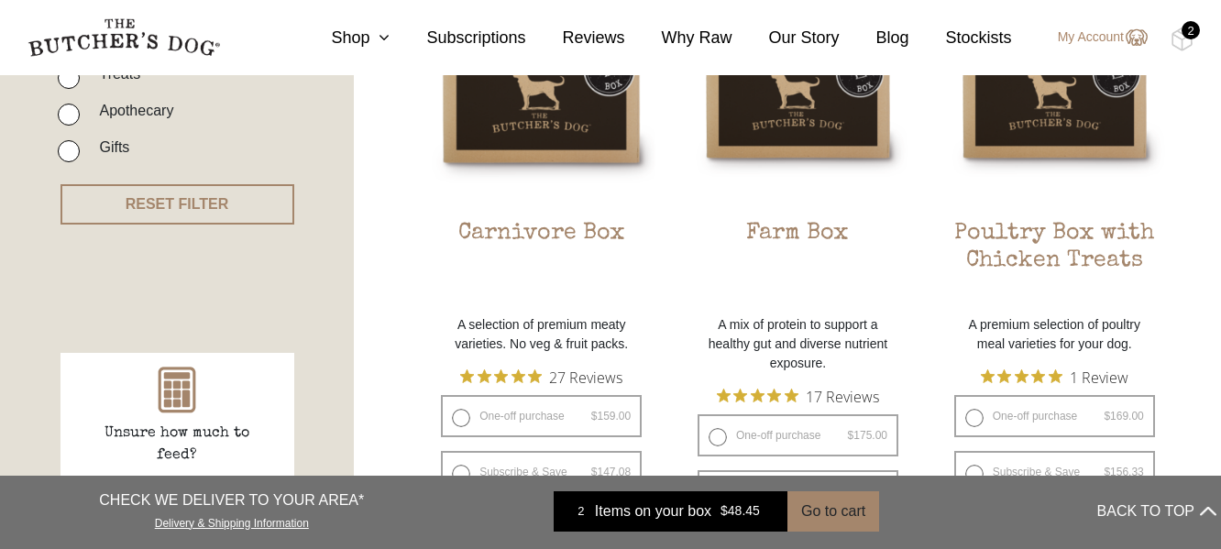
scroll to position [611, 0]
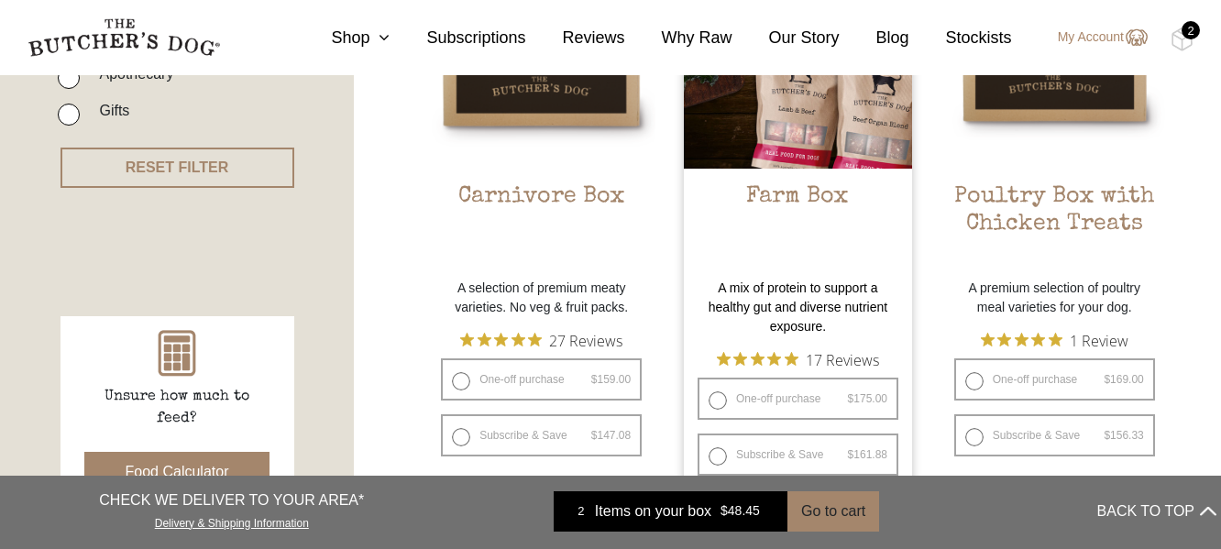
click at [843, 127] on img at bounding box center [798, 54] width 228 height 228
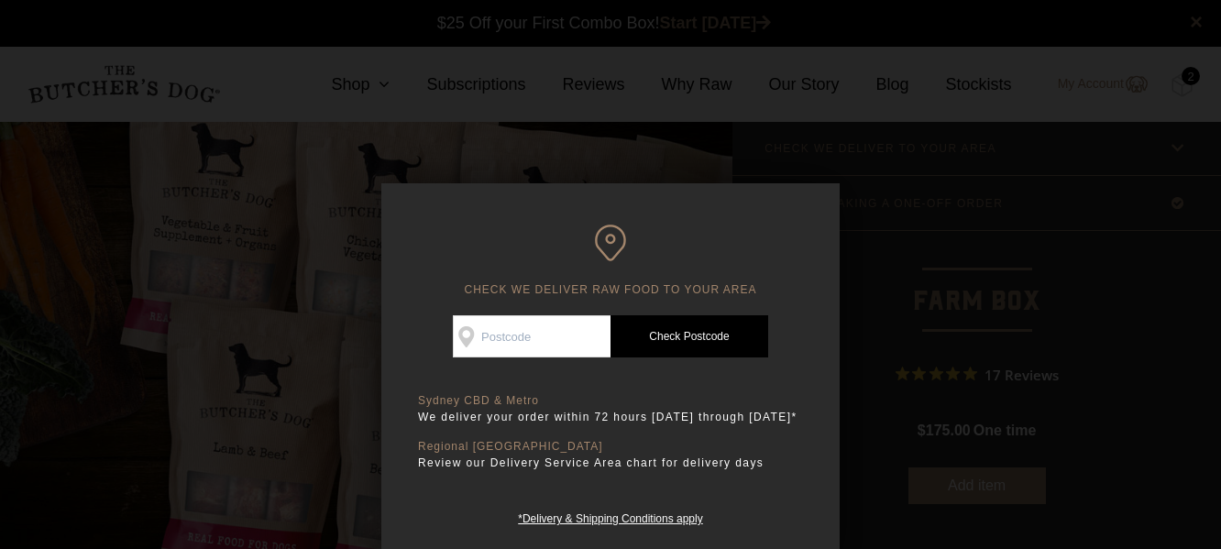
click at [1025, 216] on div at bounding box center [610, 274] width 1221 height 549
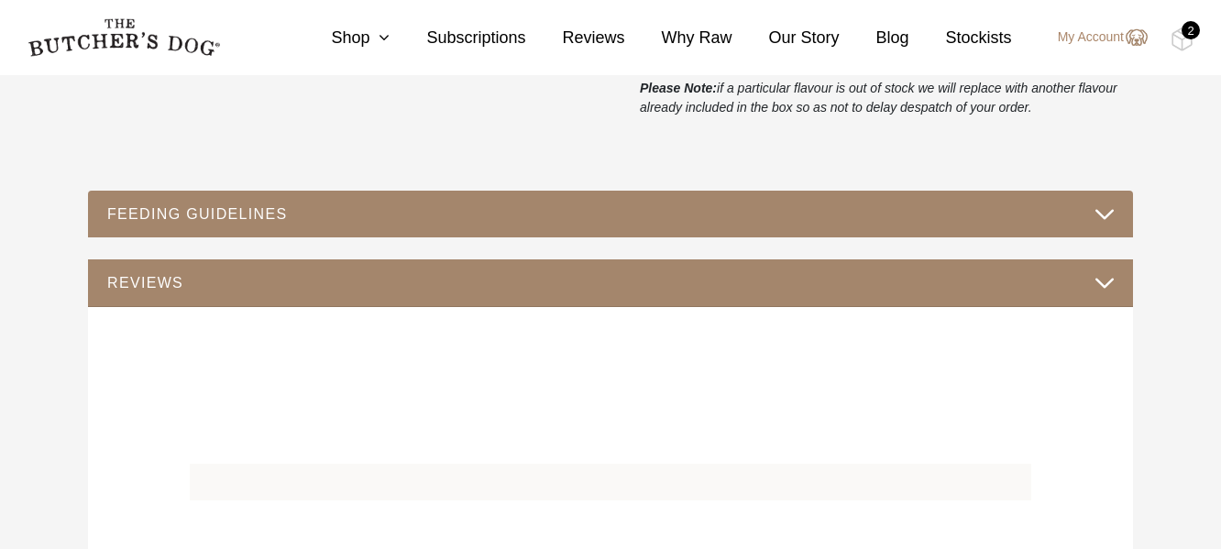
scroll to position [1100, 0]
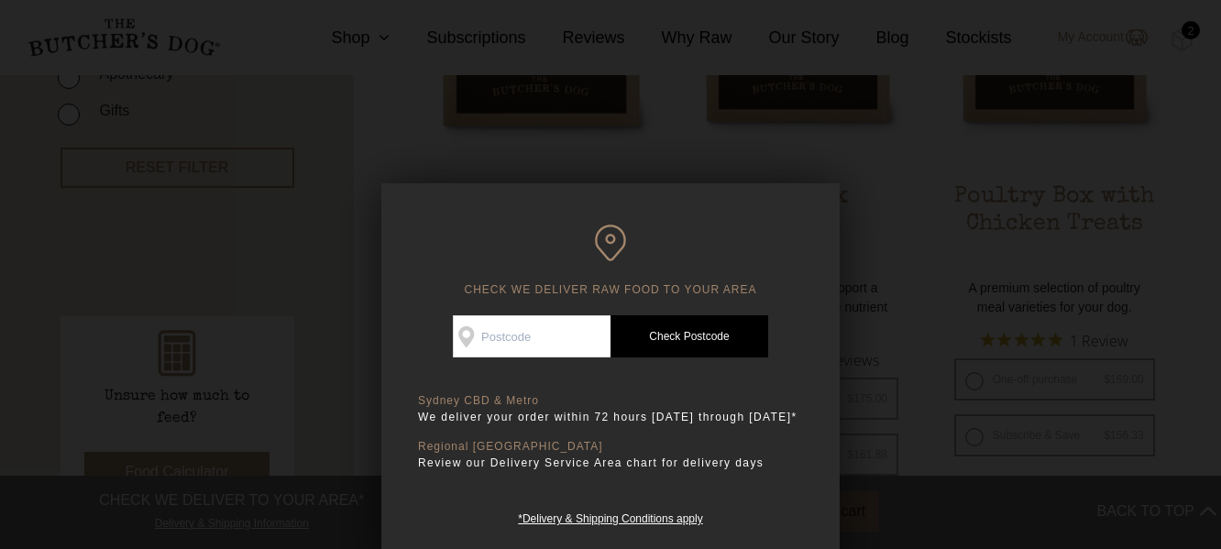
click at [1135, 317] on div at bounding box center [610, 274] width 1221 height 549
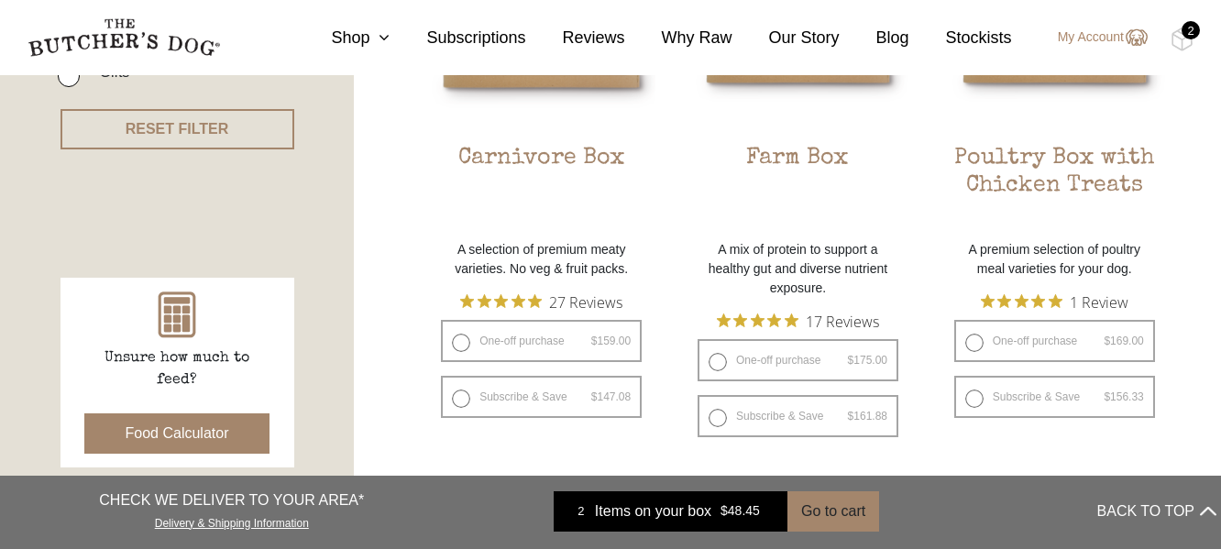
scroll to position [611, 0]
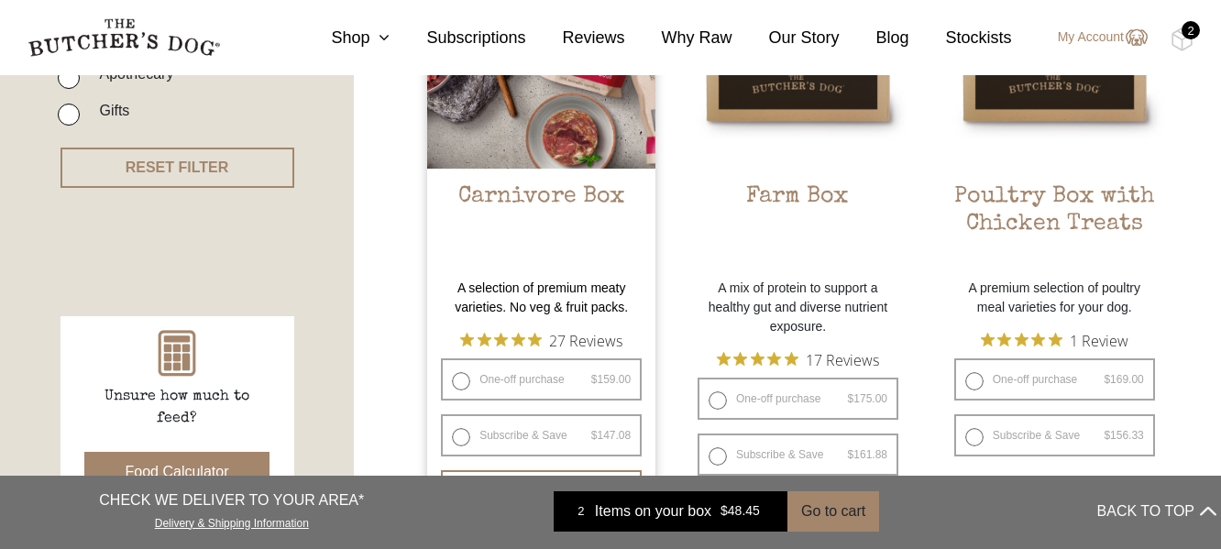
click at [530, 135] on img at bounding box center [541, 54] width 228 height 228
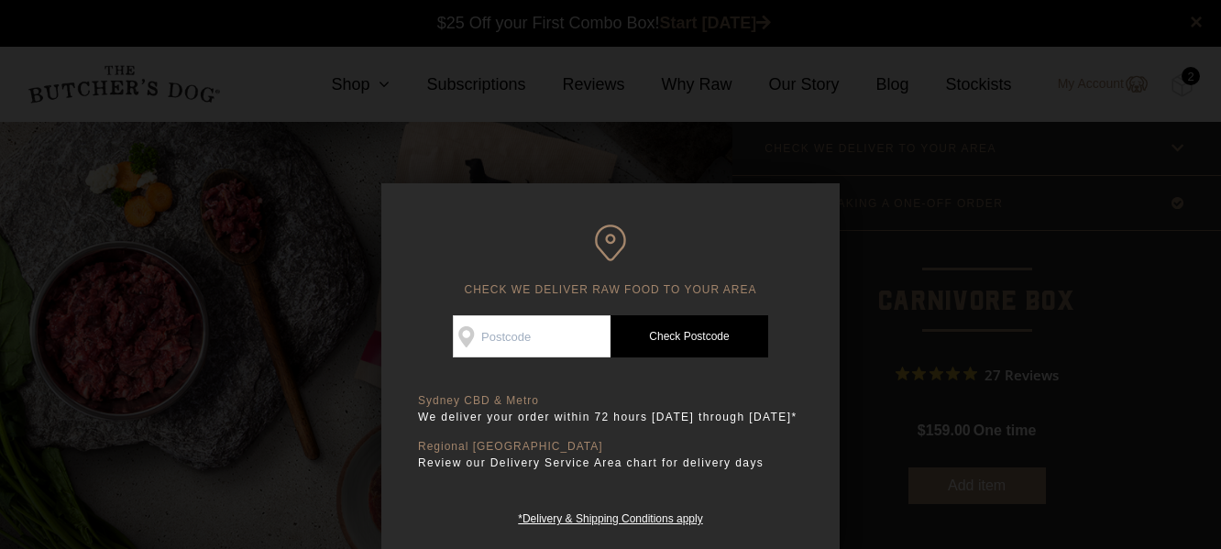
click at [1112, 352] on div at bounding box center [610, 274] width 1221 height 549
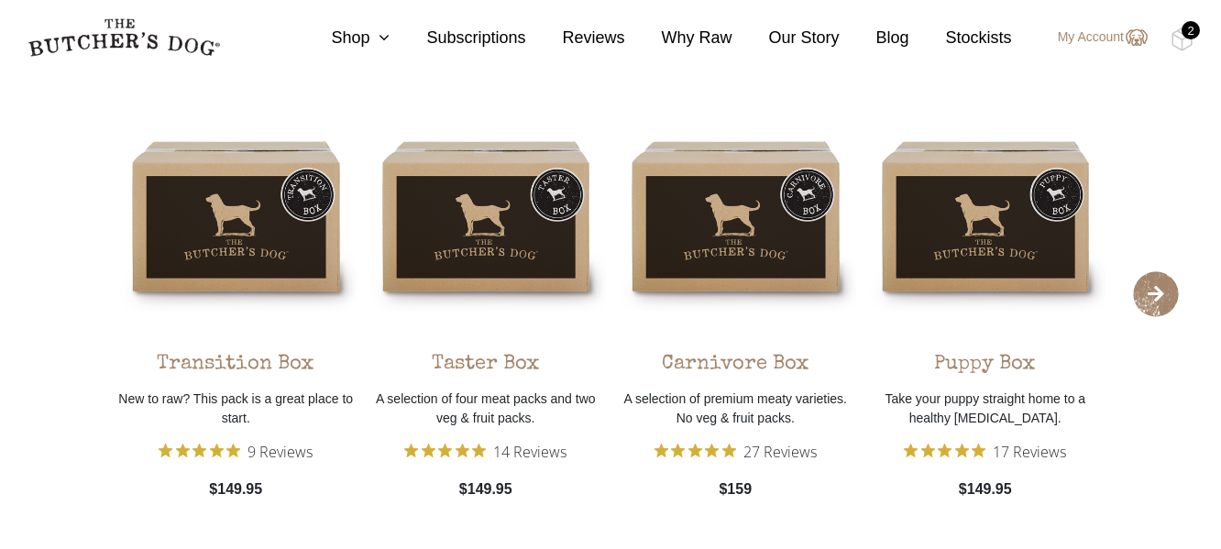
scroll to position [3422, 0]
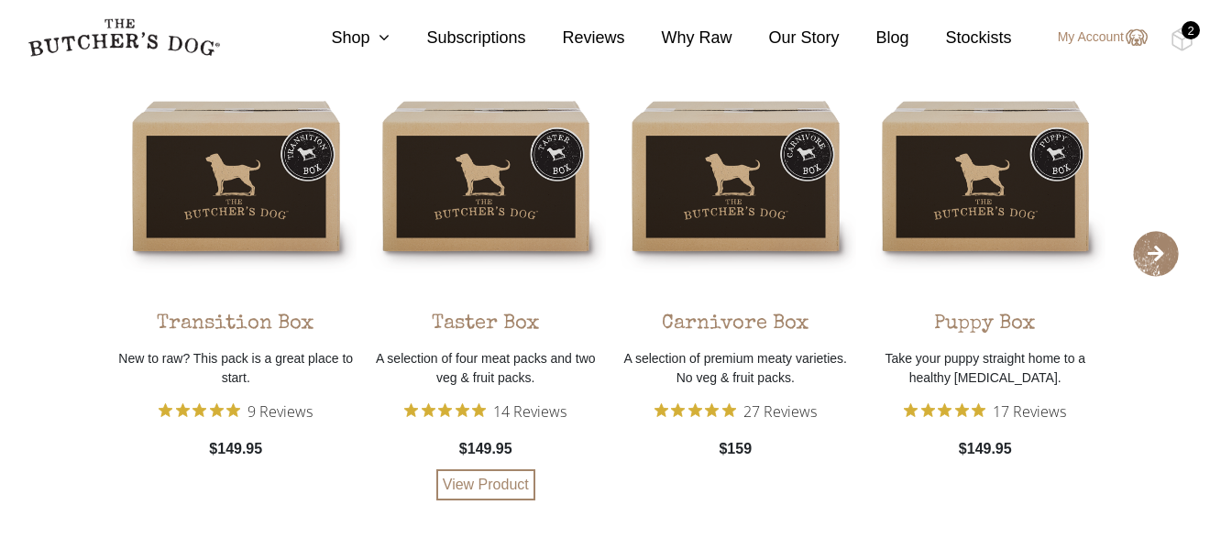
click at [495, 181] on div "Taster Box A selection of four meat packs and two veg & fruit packs. 14 Reviews…" at bounding box center [486, 278] width 241 height 445
click at [481, 478] on link "View Product" at bounding box center [485, 484] width 99 height 31
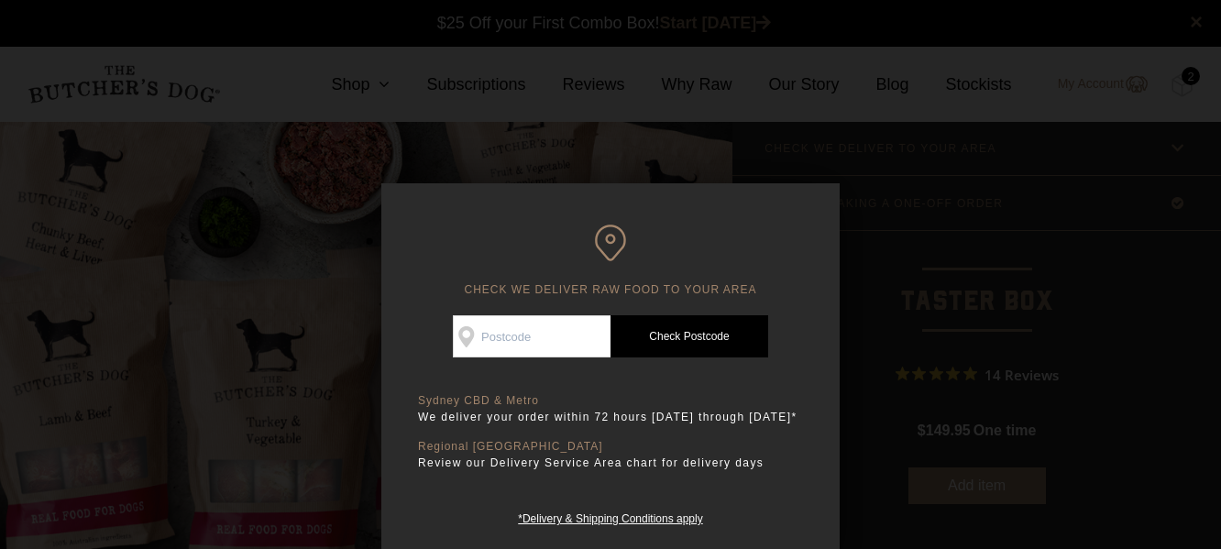
click at [1193, 460] on div at bounding box center [610, 274] width 1221 height 549
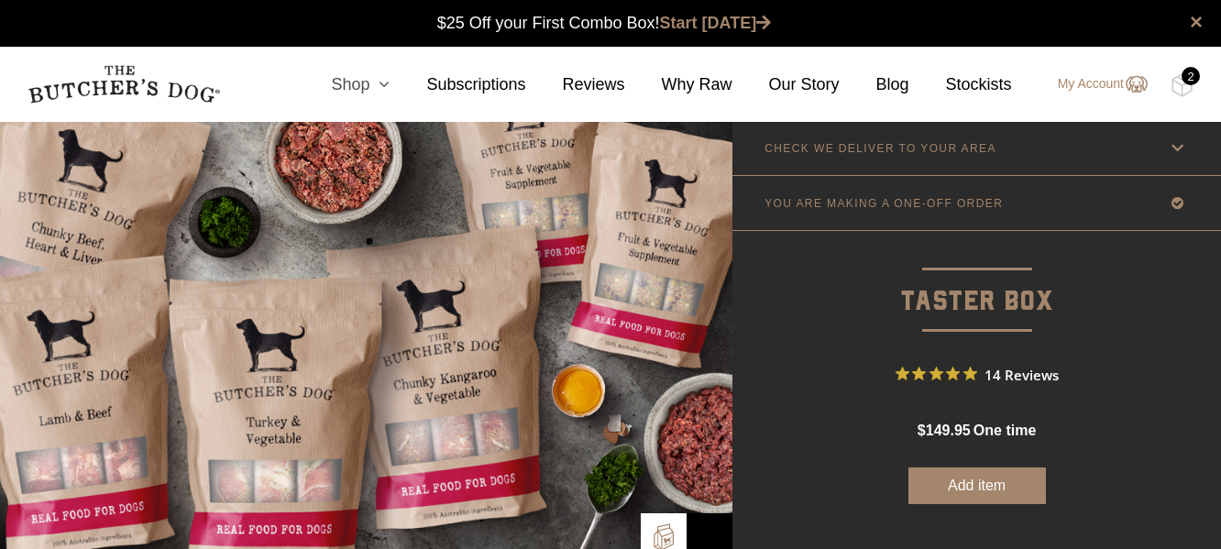
click at [390, 91] on icon at bounding box center [379, 84] width 20 height 16
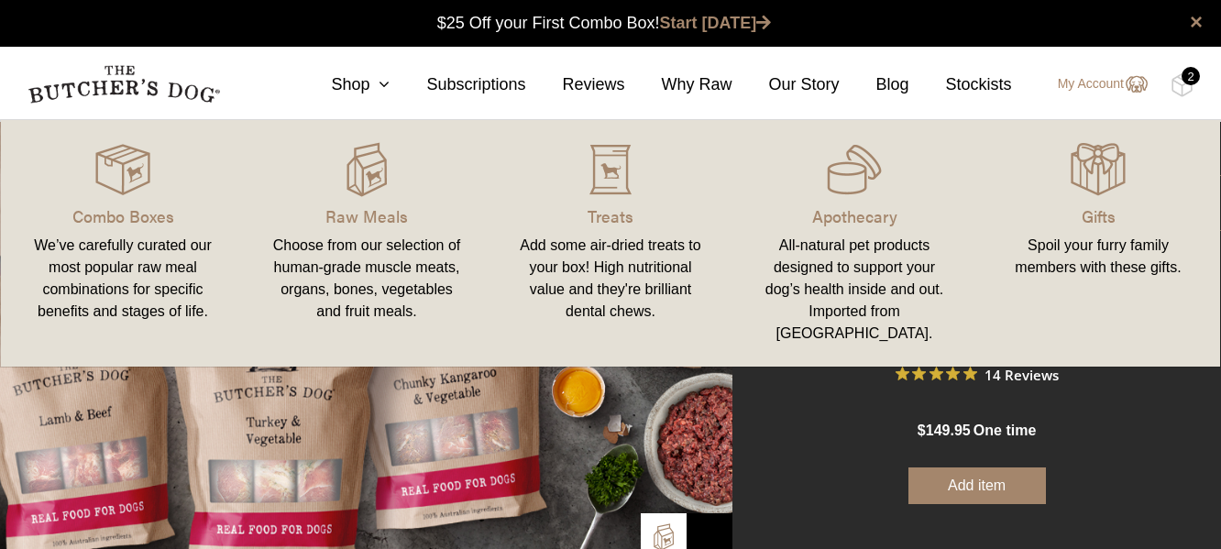
click at [678, 268] on div "Add some air-dried treats to your box! High nutritional value and they're brill…" at bounding box center [611, 279] width 200 height 88
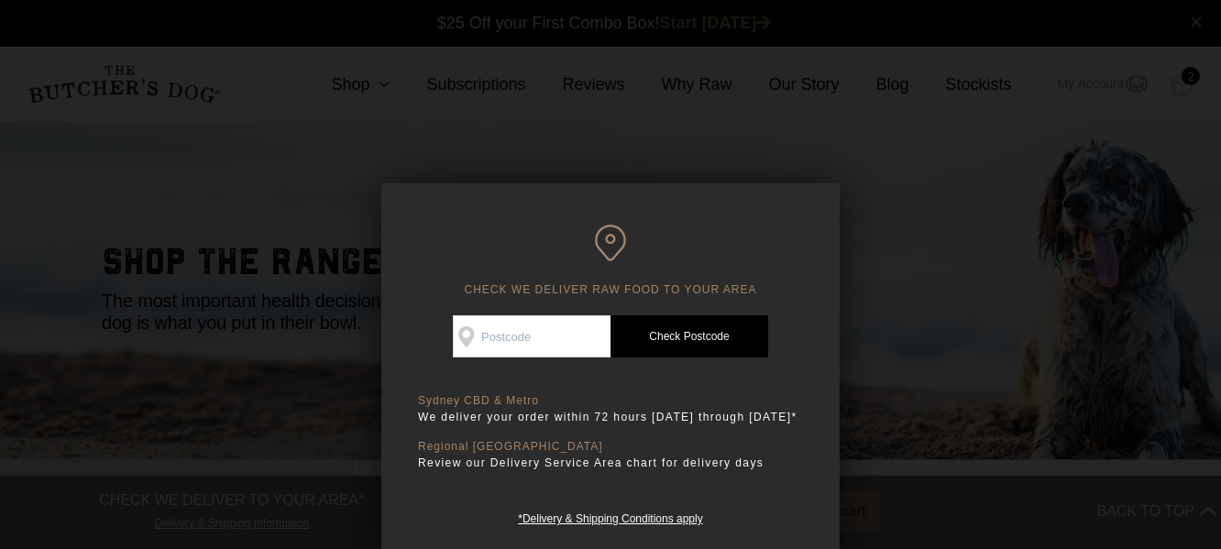
click at [974, 235] on div at bounding box center [610, 274] width 1221 height 549
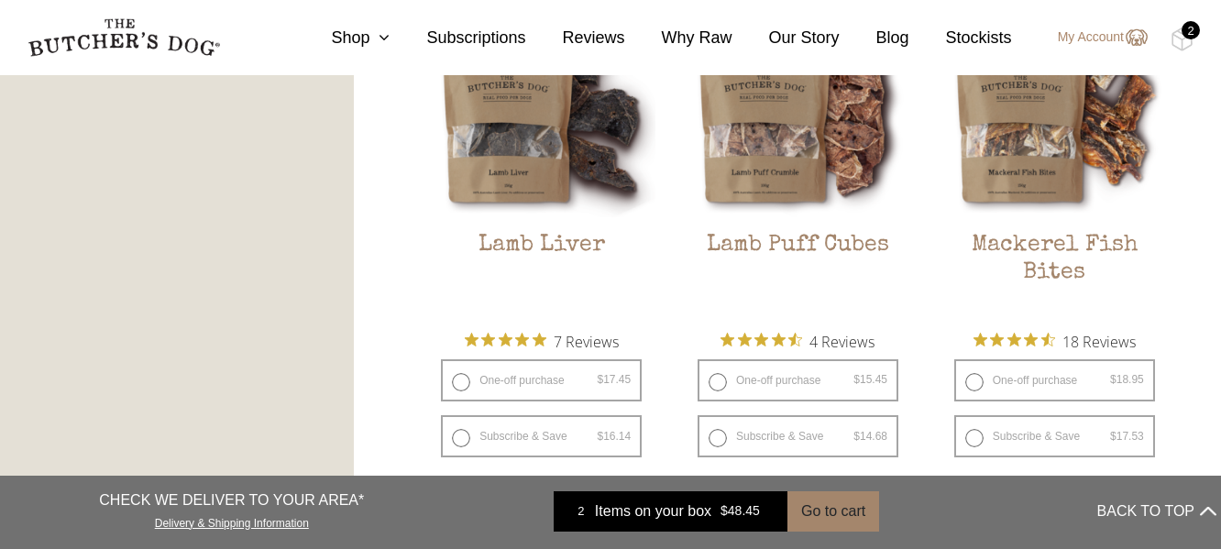
scroll to position [2322, 0]
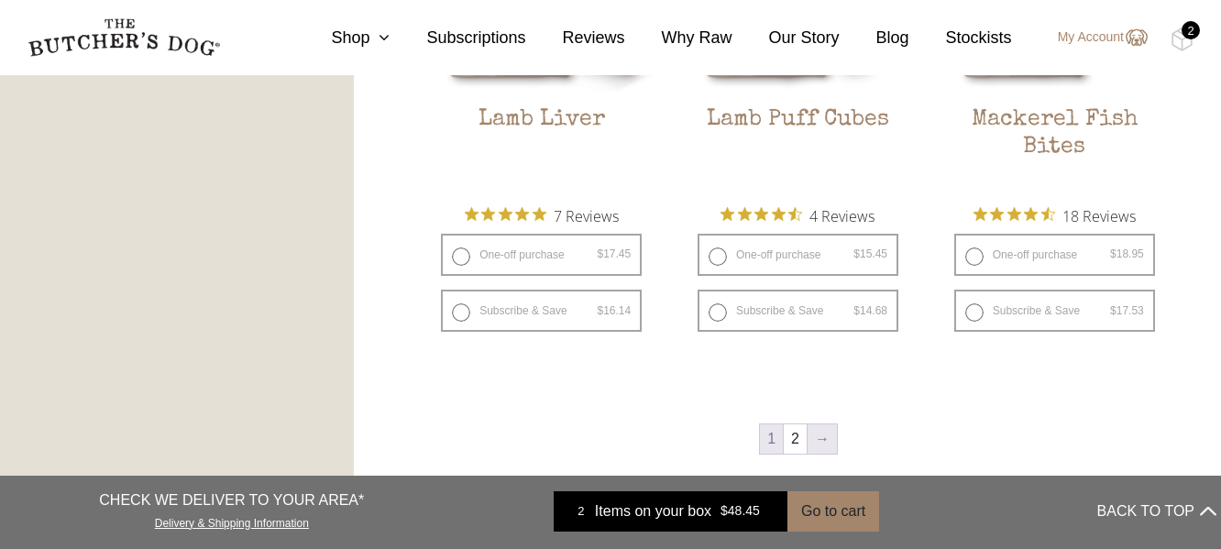
click at [820, 436] on link "→" at bounding box center [822, 438] width 29 height 29
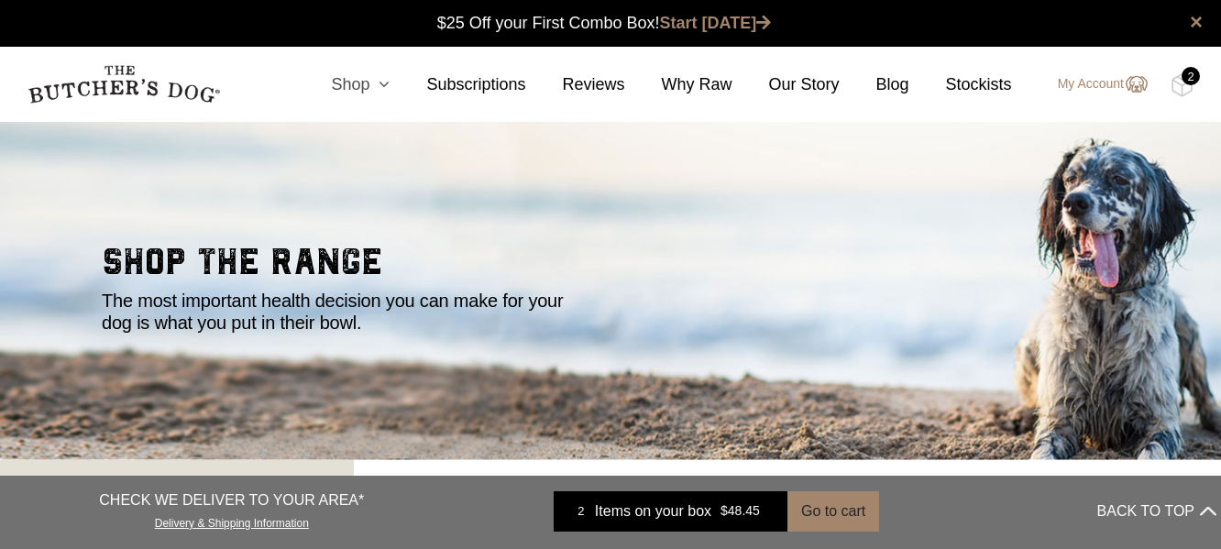
click at [390, 85] on icon at bounding box center [379, 84] width 20 height 16
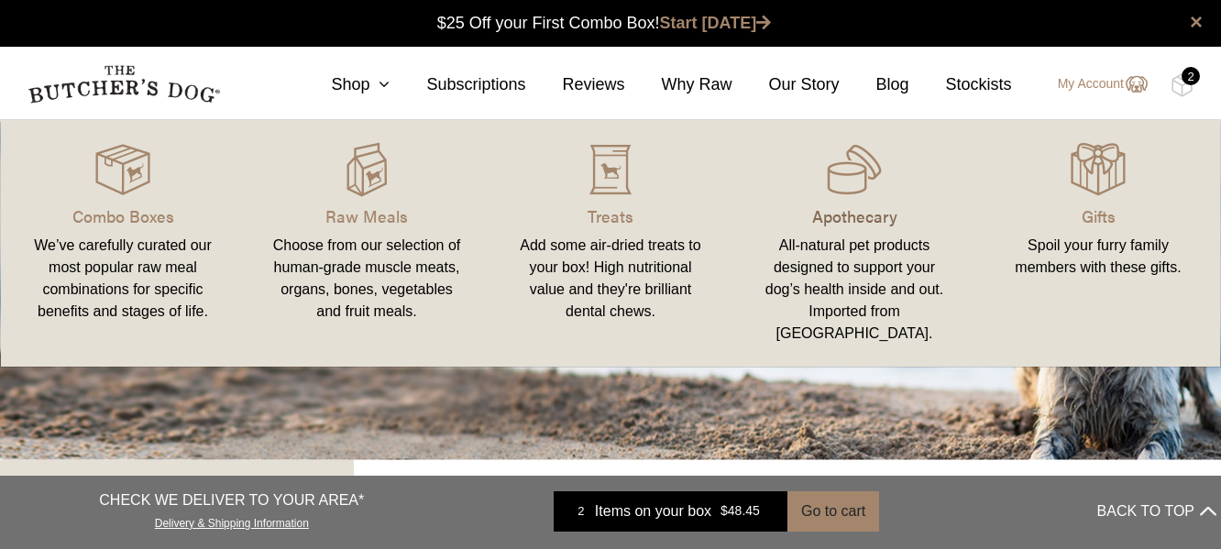
click at [845, 207] on p "Apothecary" at bounding box center [854, 215] width 200 height 25
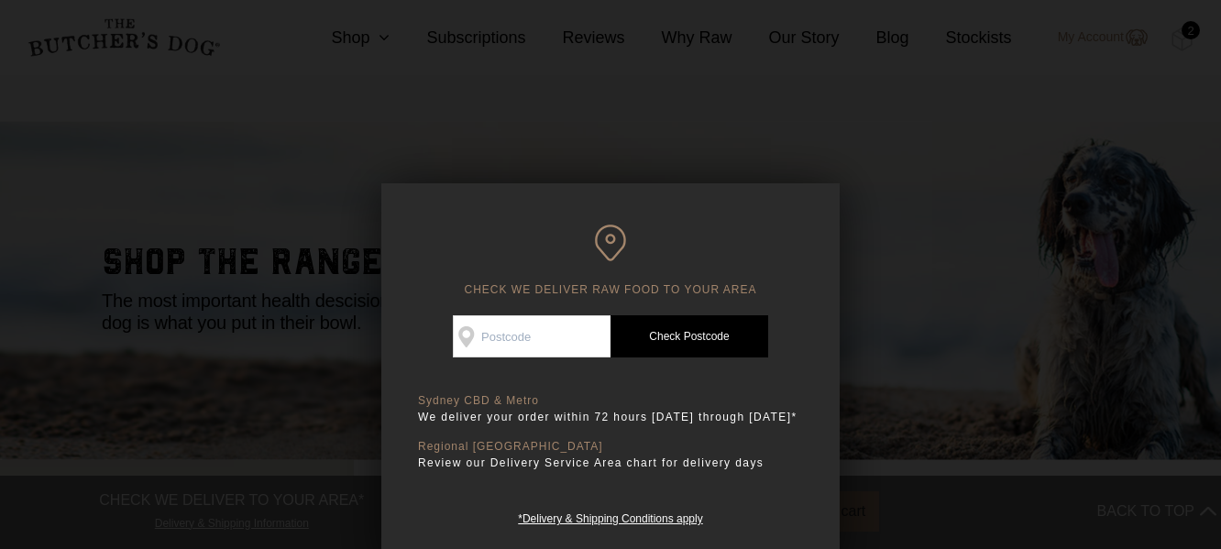
scroll to position [245, 0]
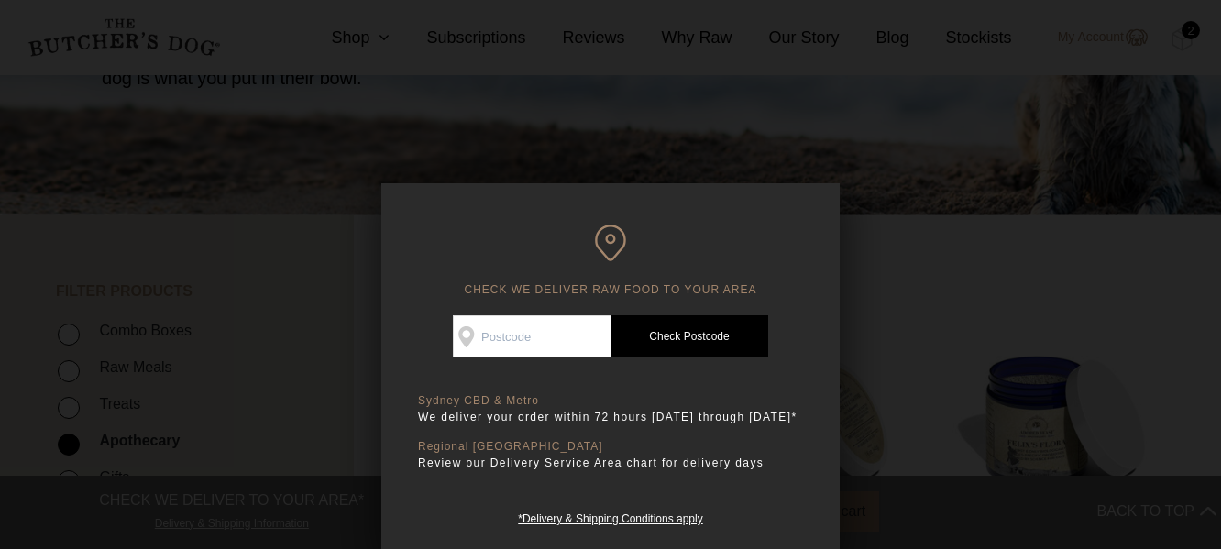
click at [949, 258] on div at bounding box center [610, 274] width 1221 height 549
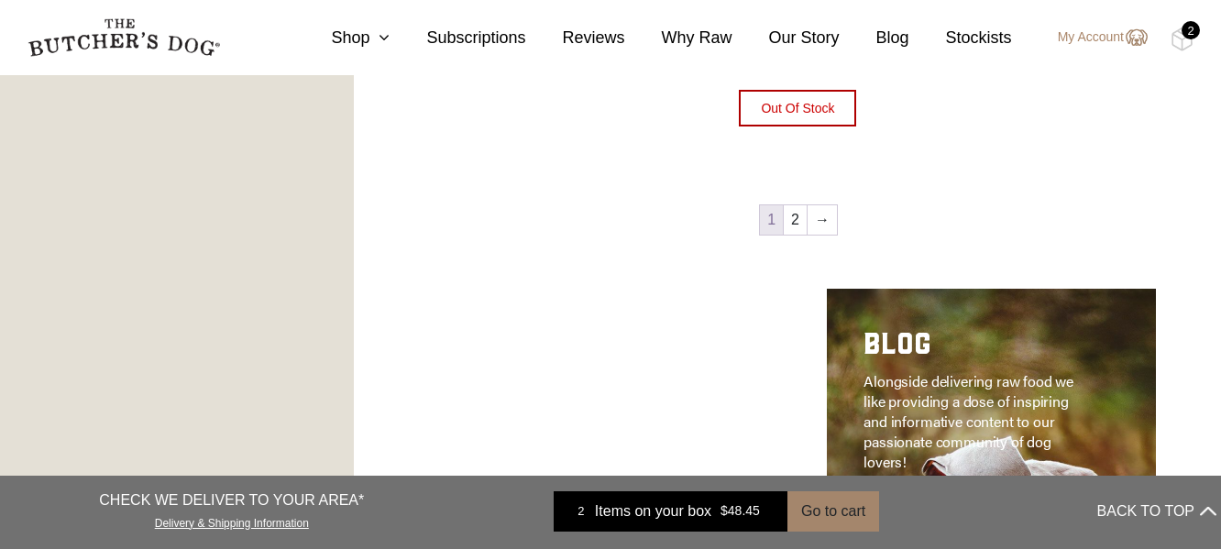
scroll to position [2322, 0]
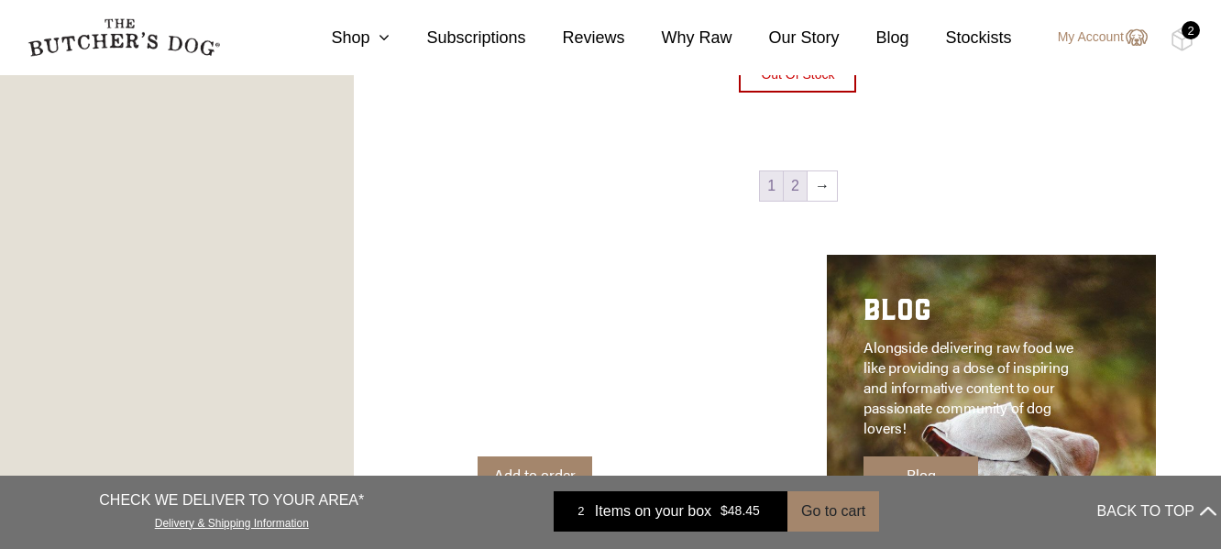
click at [797, 174] on link "2" at bounding box center [795, 185] width 23 height 29
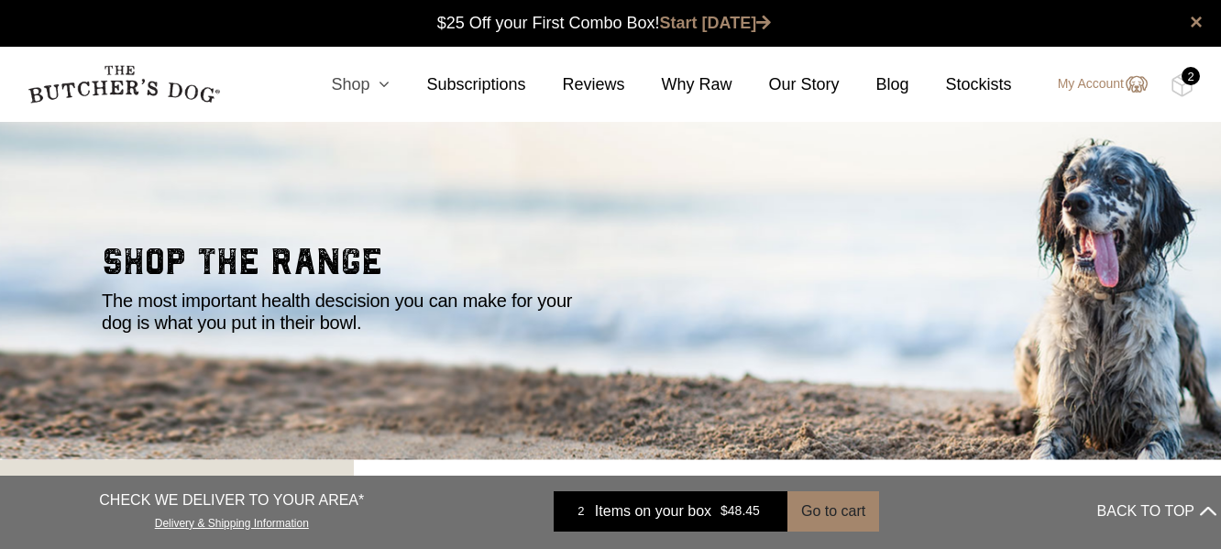
click at [390, 82] on icon at bounding box center [379, 84] width 20 height 16
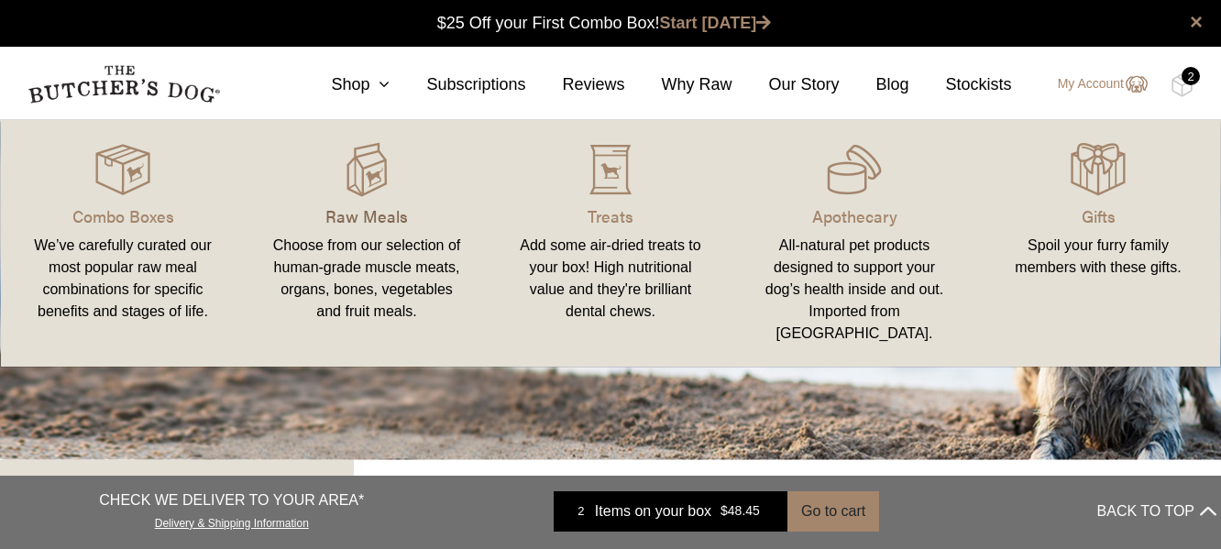
click at [384, 213] on p "Raw Meals" at bounding box center [367, 215] width 200 height 25
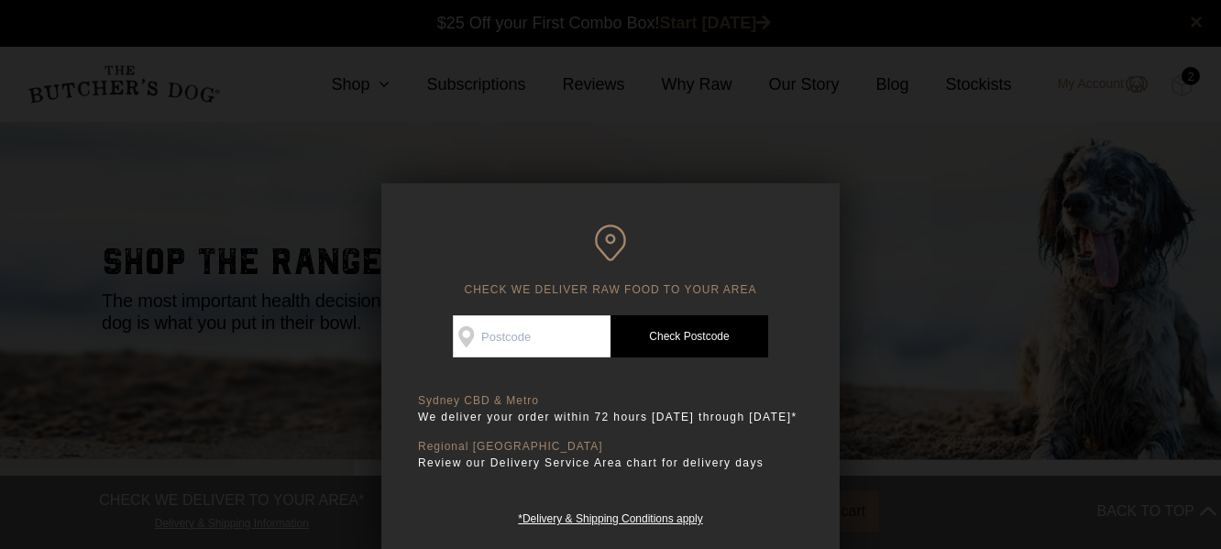
click at [941, 341] on div at bounding box center [610, 274] width 1221 height 549
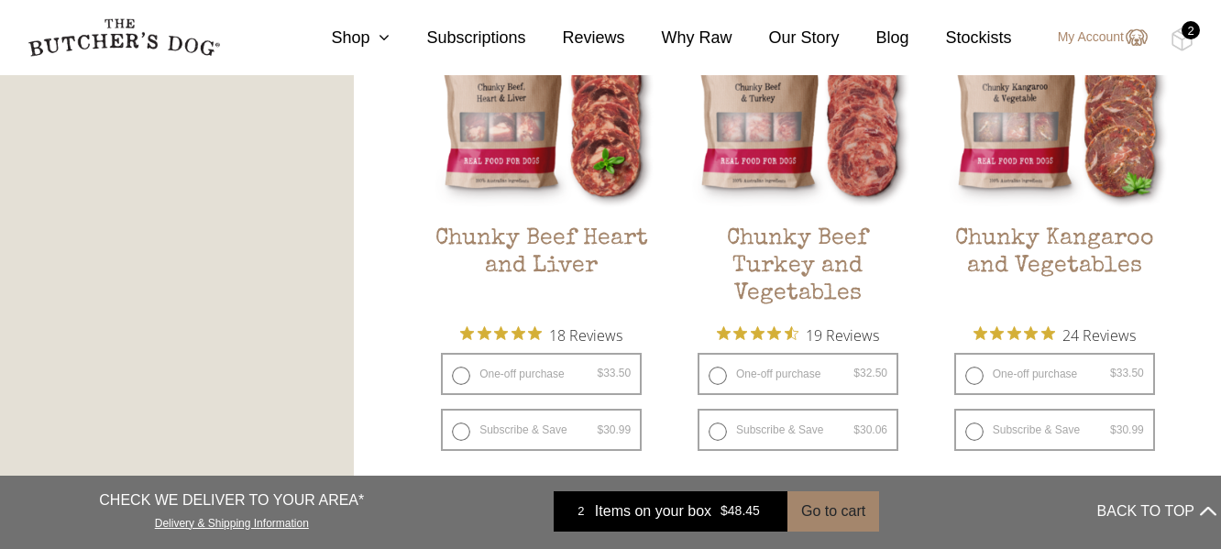
scroll to position [1100, 0]
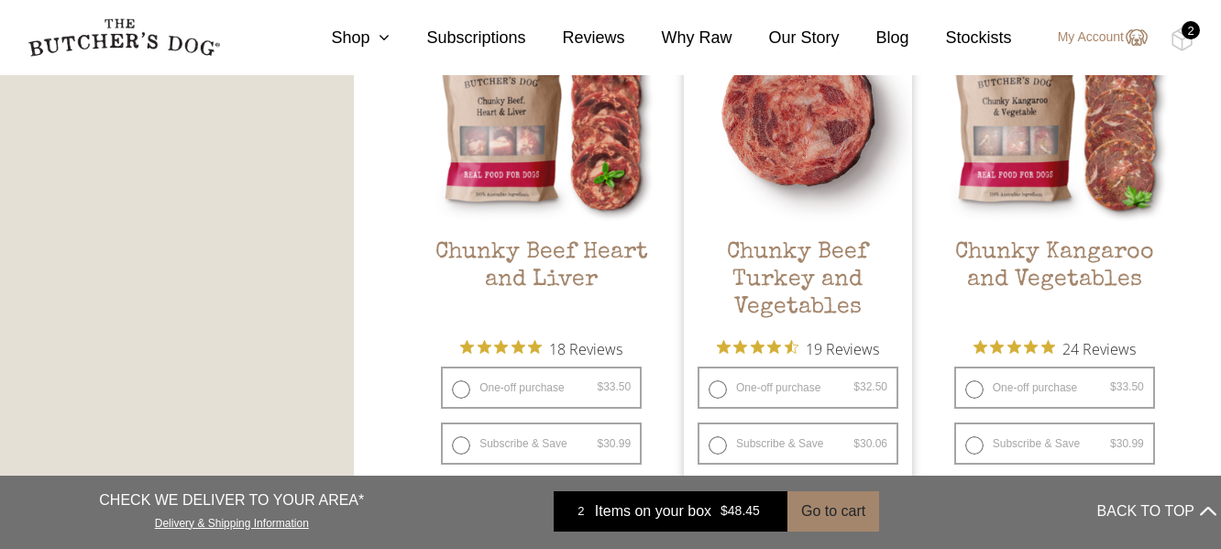
click at [792, 144] on img at bounding box center [798, 110] width 228 height 228
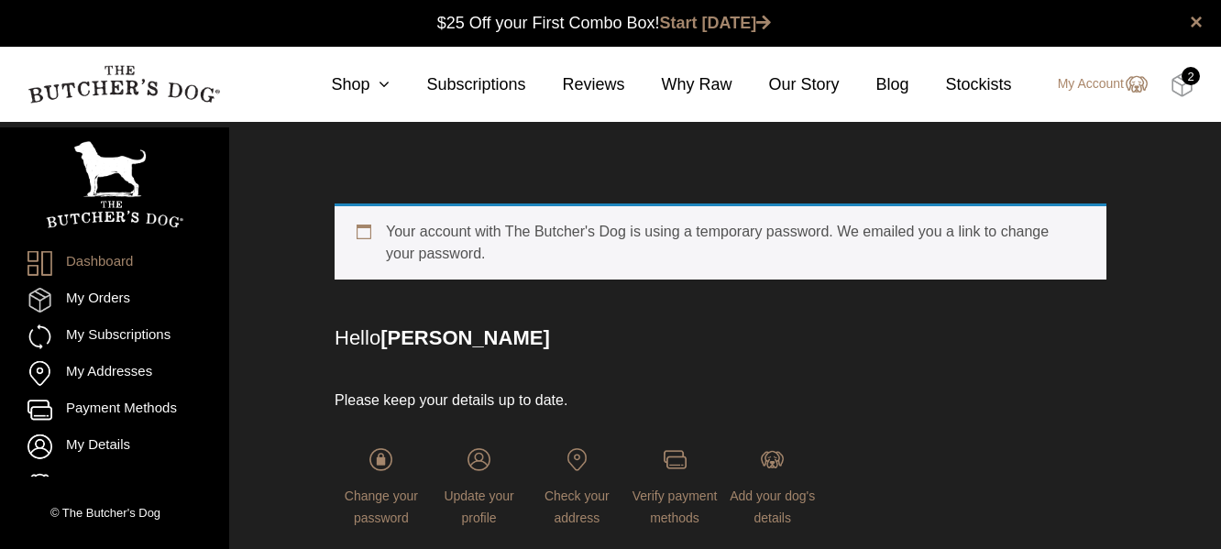
click at [1178, 84] on img at bounding box center [1182, 85] width 23 height 24
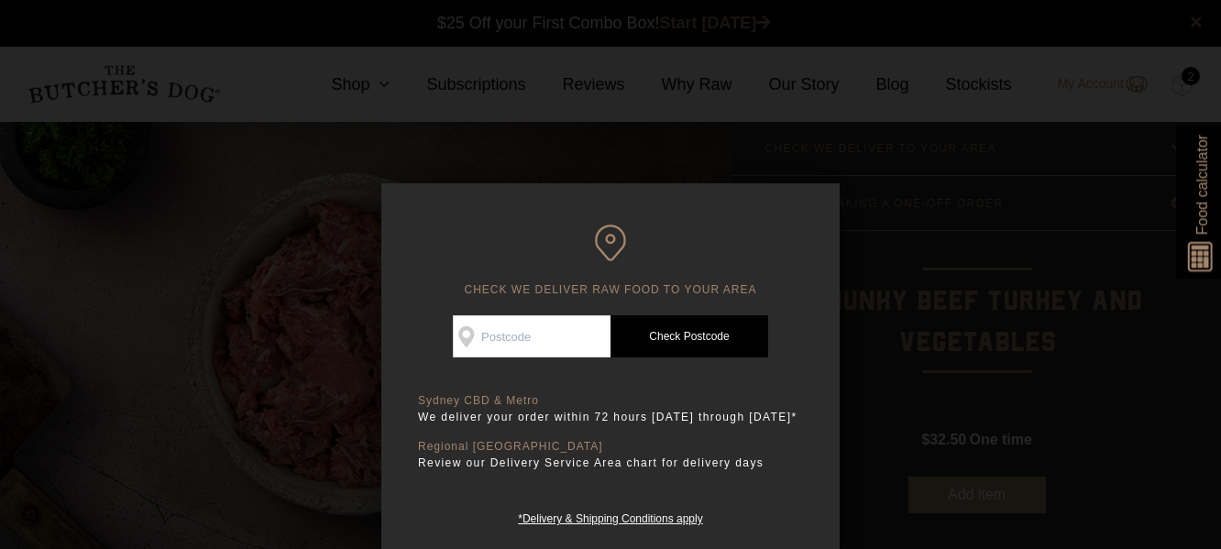
click at [878, 251] on div at bounding box center [610, 274] width 1221 height 549
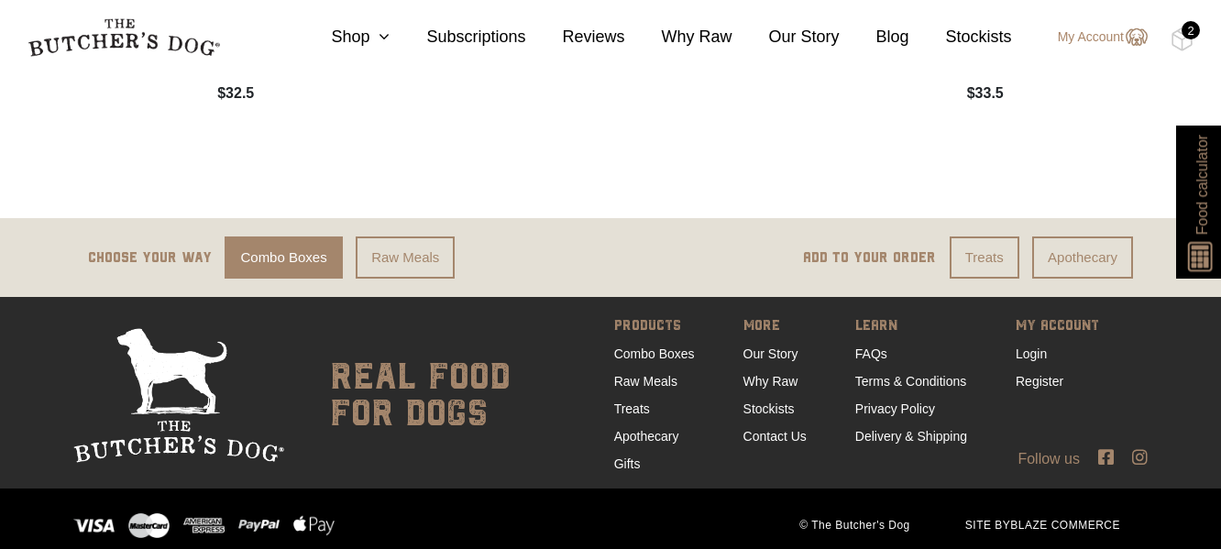
scroll to position [3994, 0]
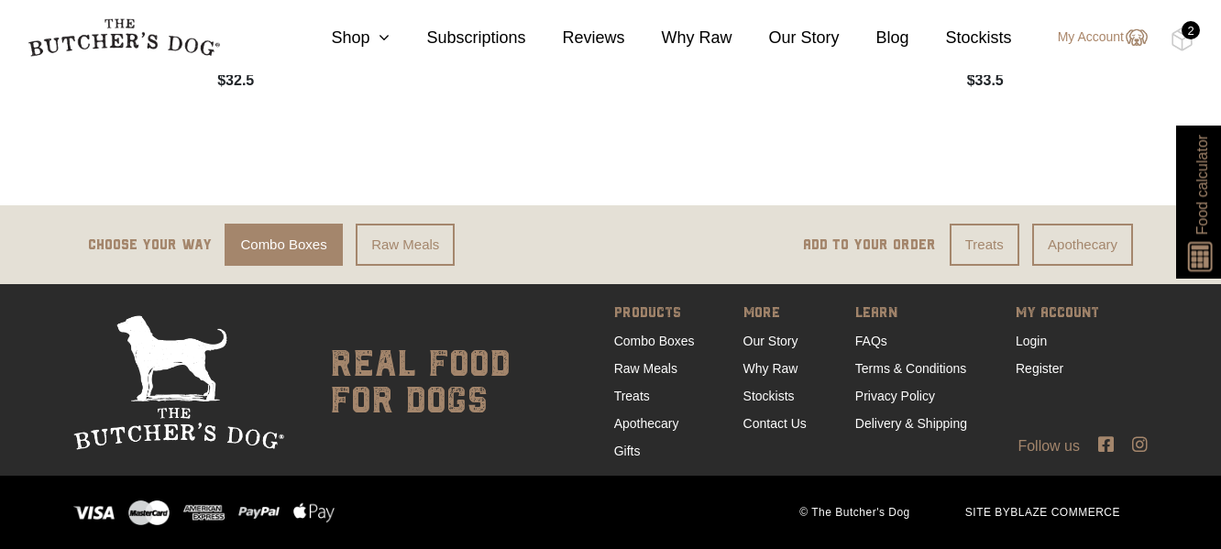
click at [273, 240] on link "Combo Boxes" at bounding box center [283, 245] width 117 height 43
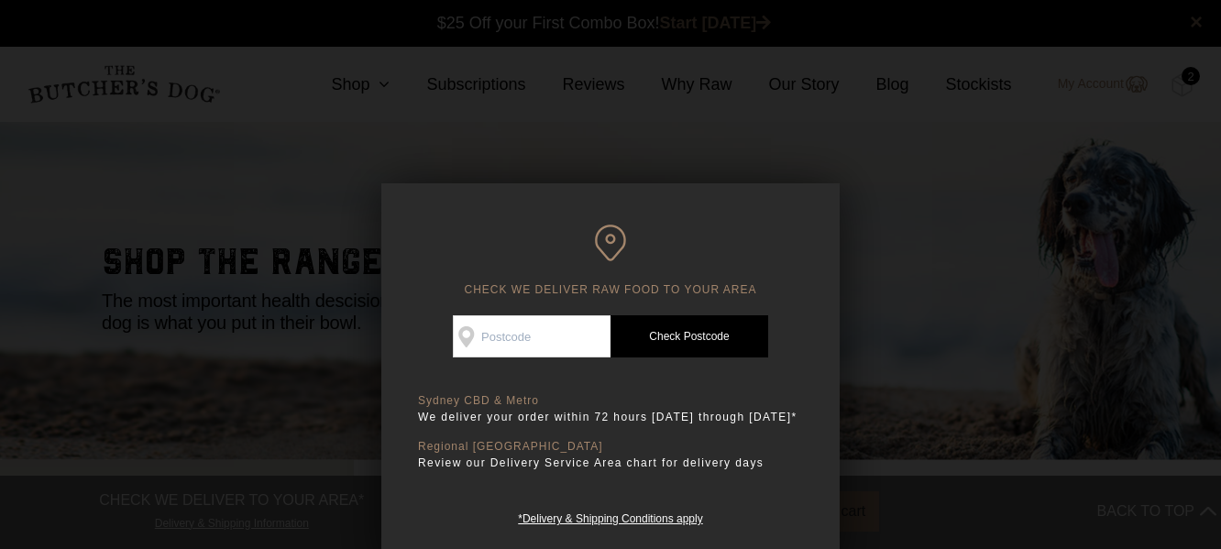
click at [892, 248] on div at bounding box center [610, 274] width 1221 height 549
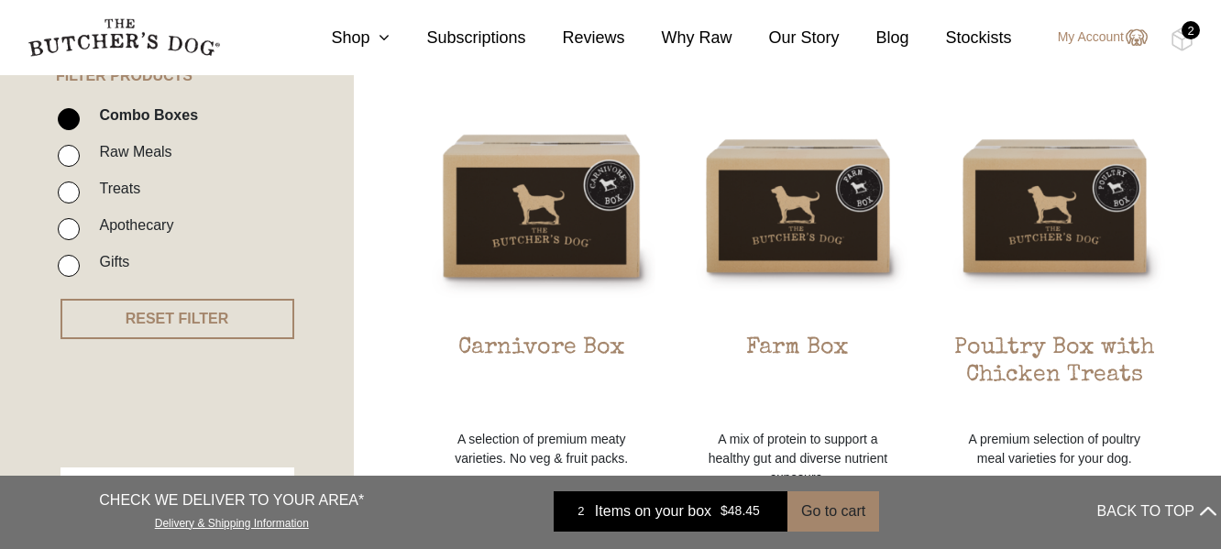
scroll to position [489, 0]
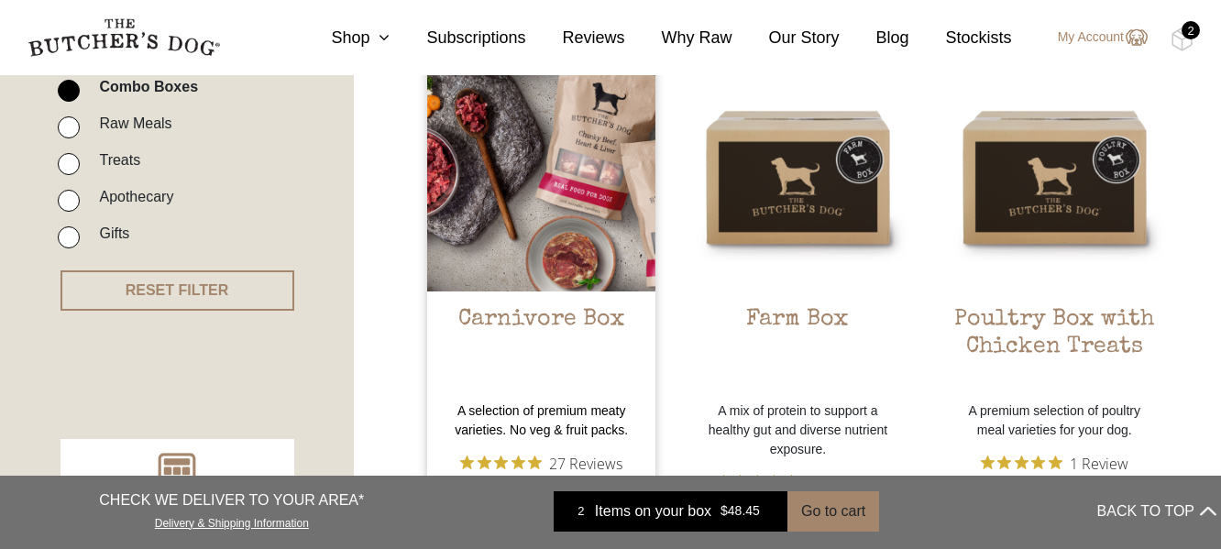
click at [588, 237] on img at bounding box center [541, 177] width 228 height 228
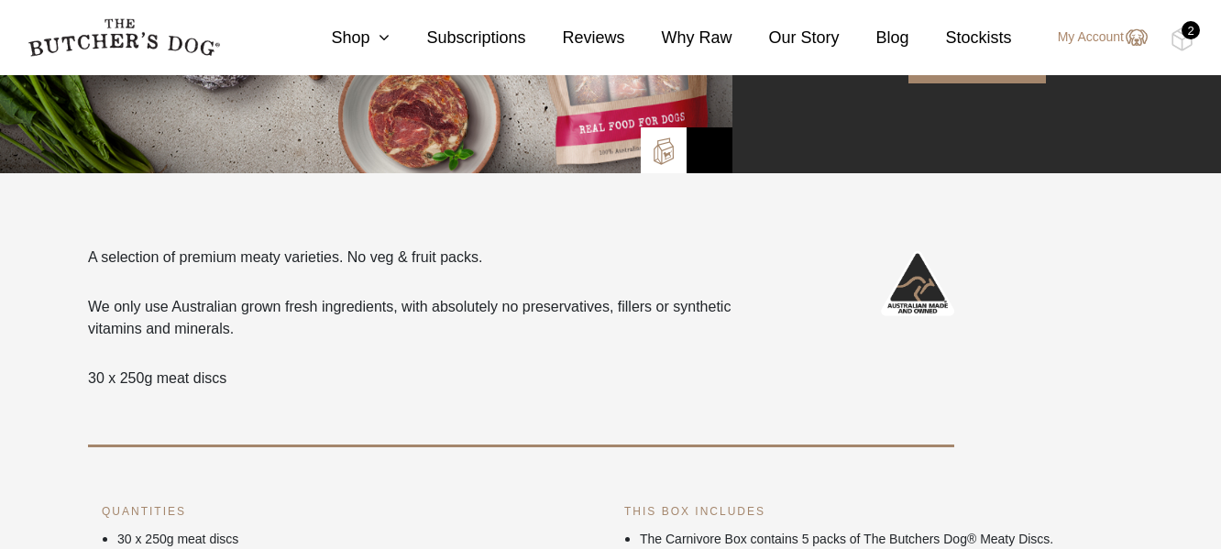
scroll to position [367, 0]
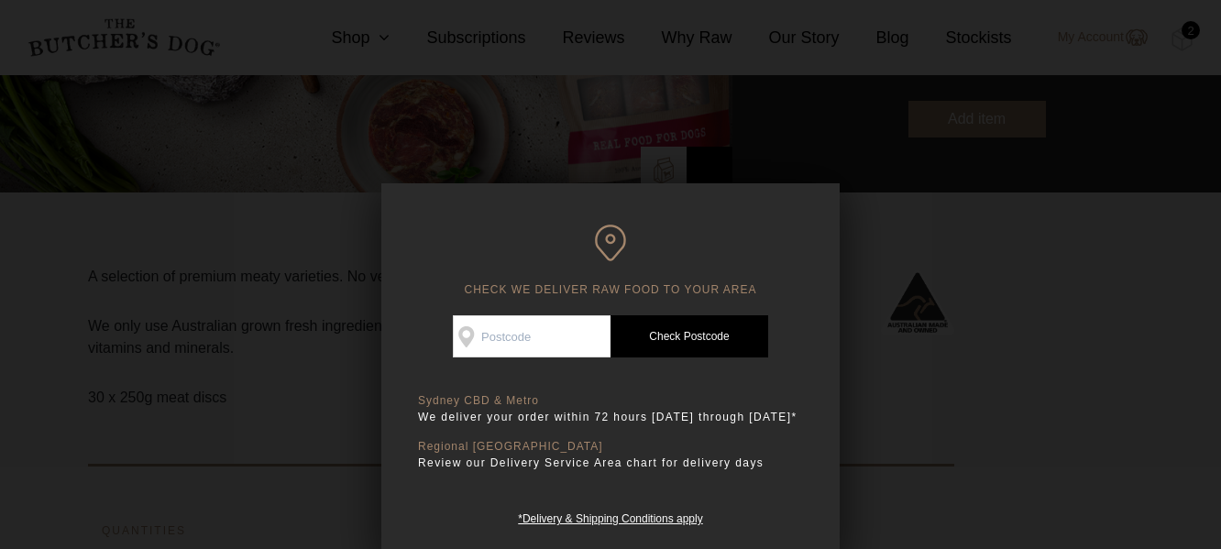
click at [1015, 404] on div at bounding box center [610, 274] width 1221 height 549
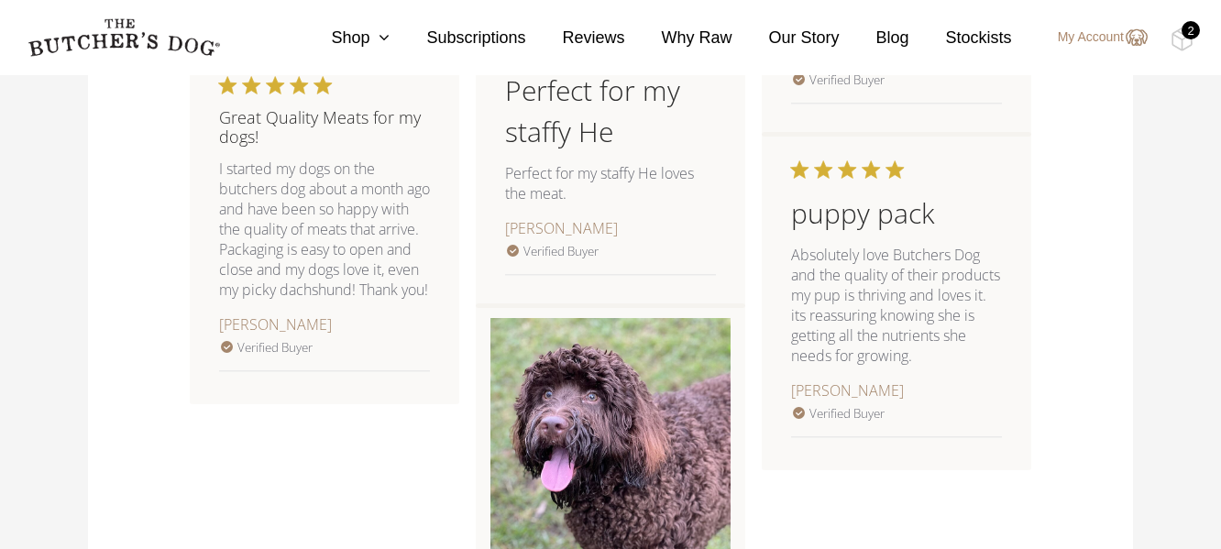
scroll to position [2078, 0]
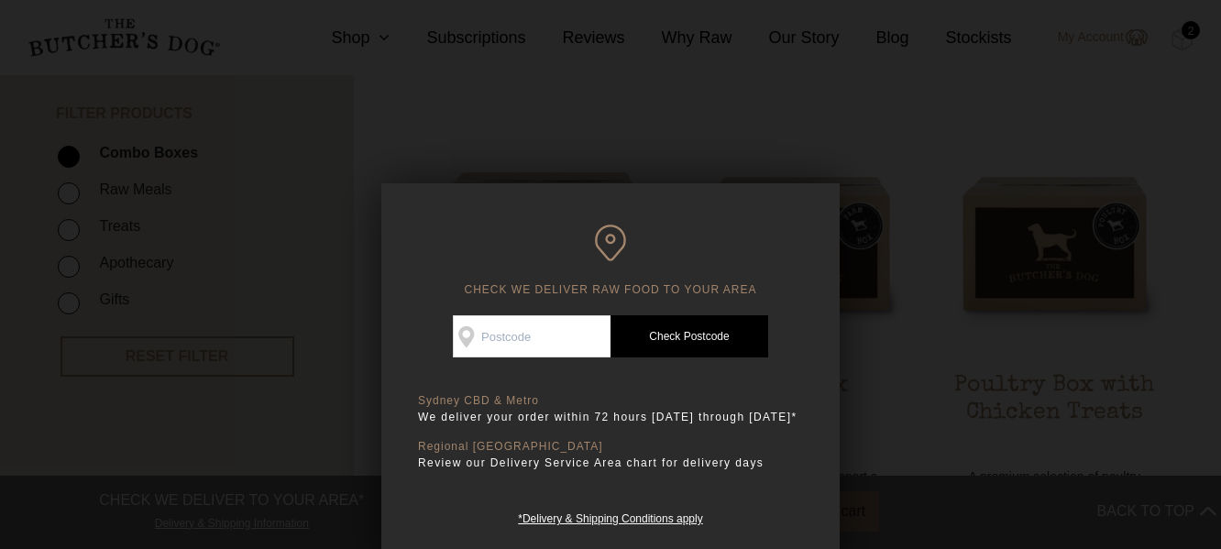
scroll to position [667, 0]
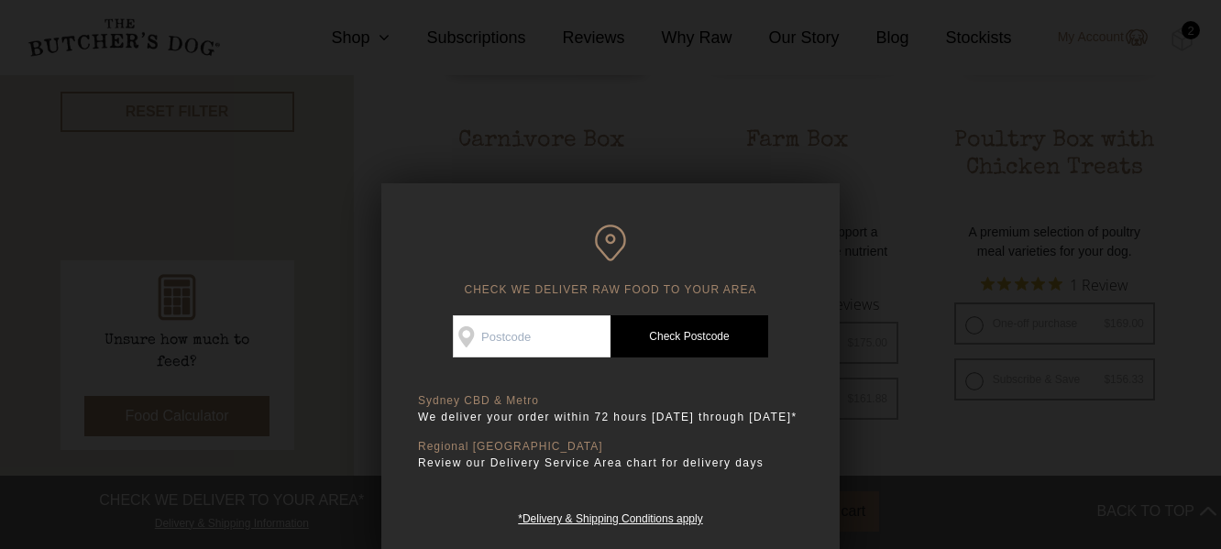
click at [975, 440] on div at bounding box center [610, 274] width 1221 height 549
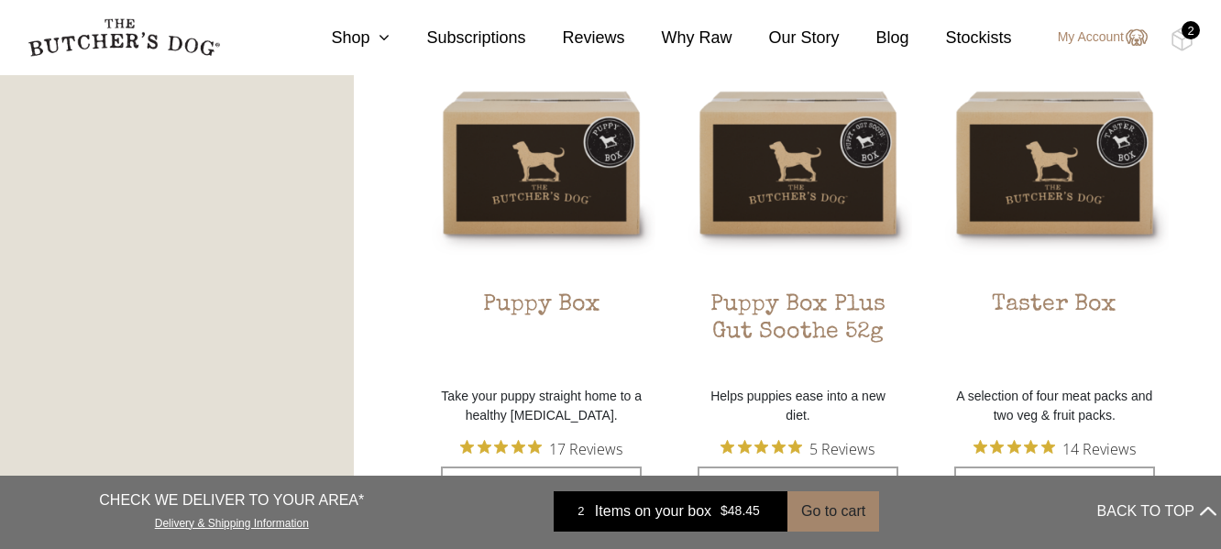
scroll to position [1156, 0]
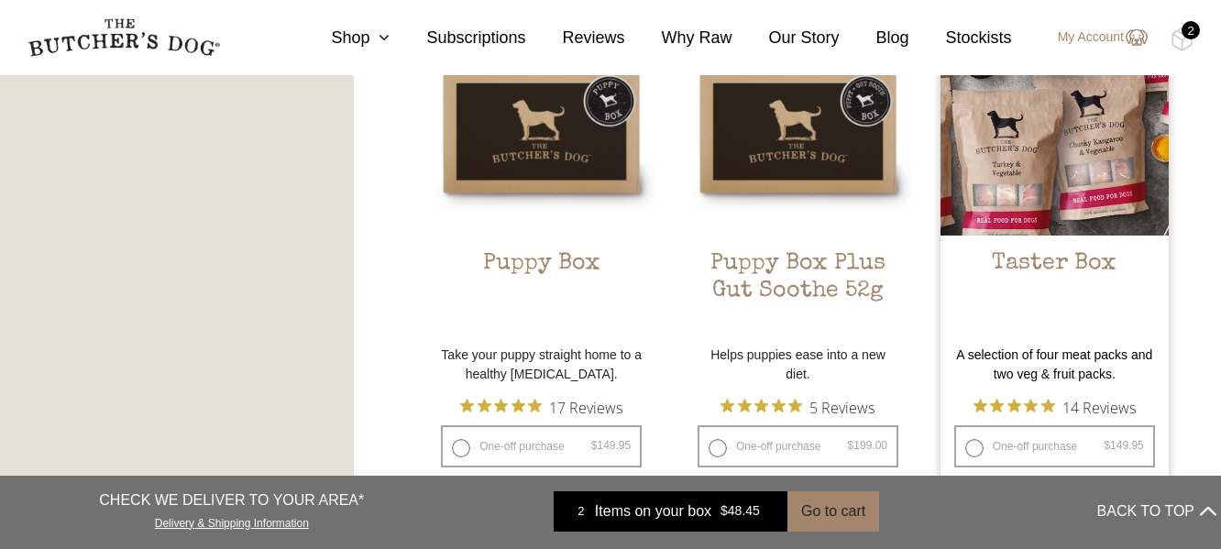
click at [1060, 335] on h2 "Taster Box" at bounding box center [1054, 293] width 228 height 86
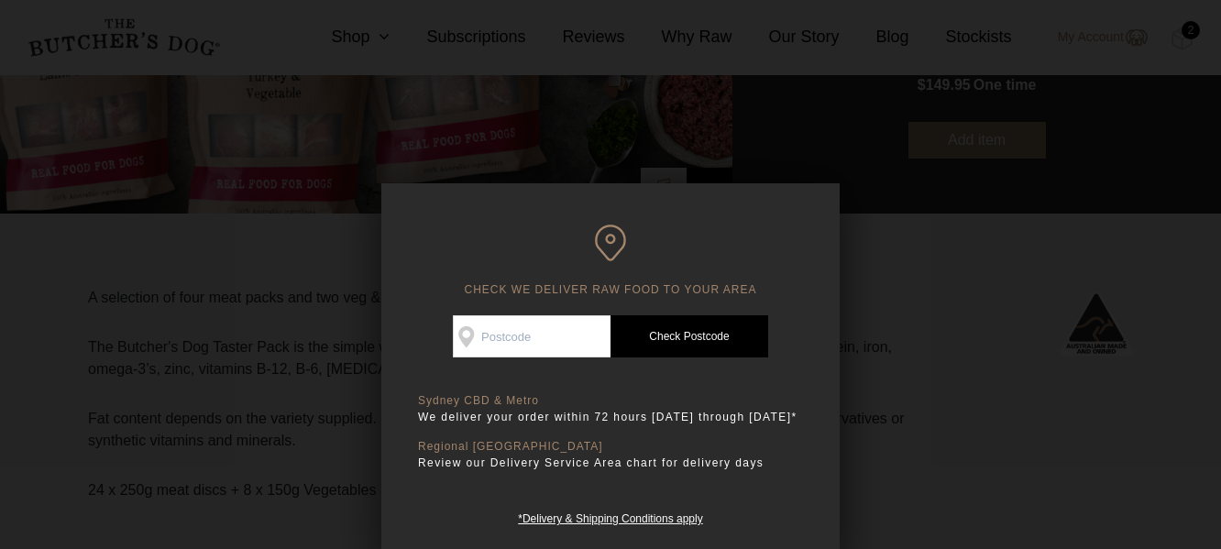
scroll to position [367, 0]
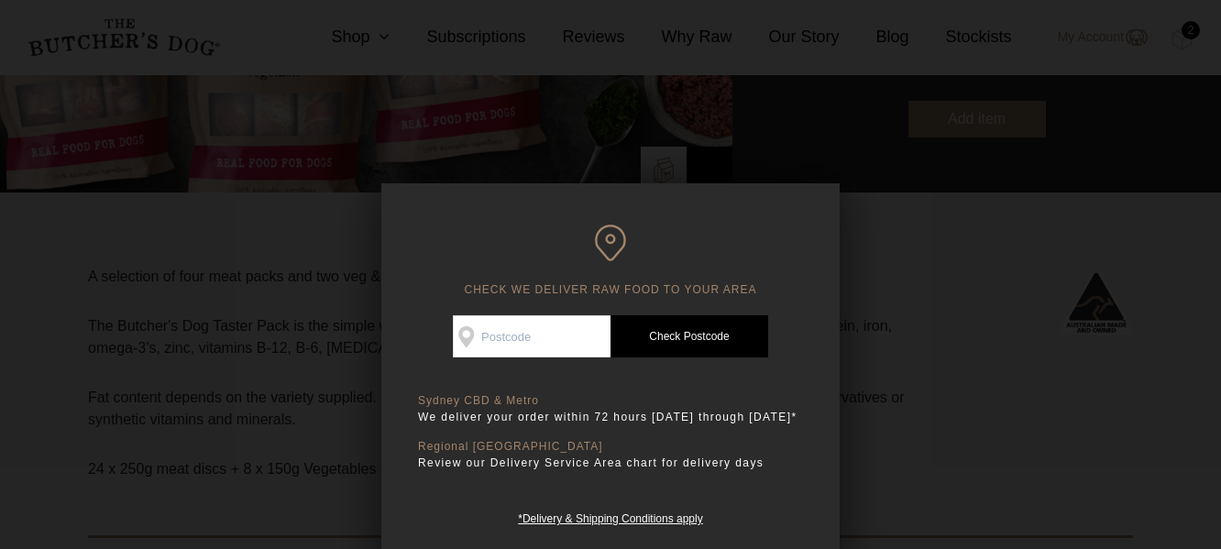
click at [1149, 370] on div at bounding box center [610, 274] width 1221 height 549
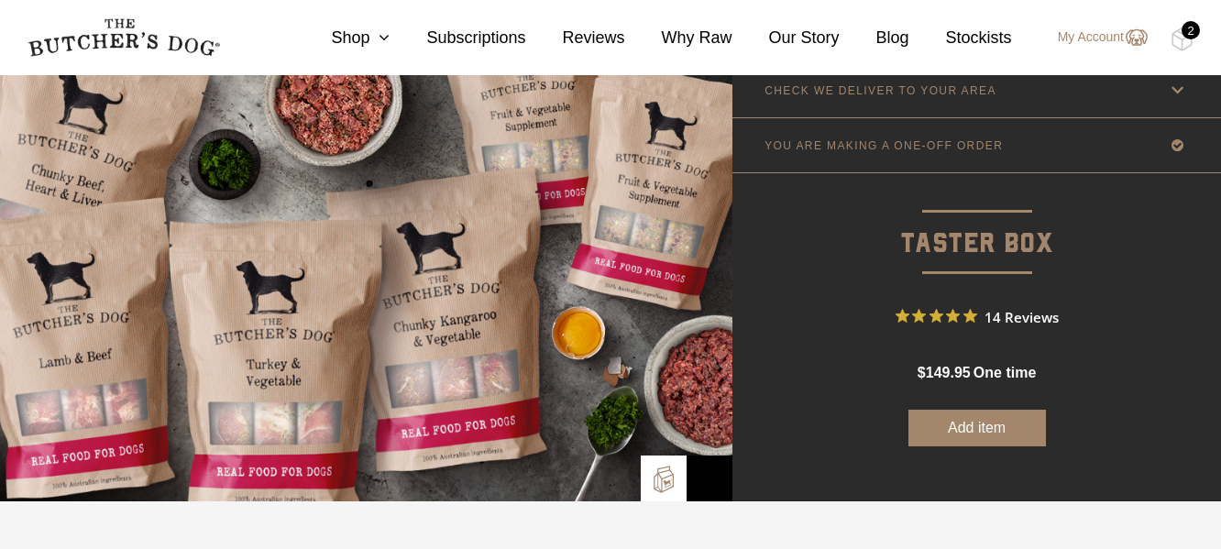
scroll to position [0, 0]
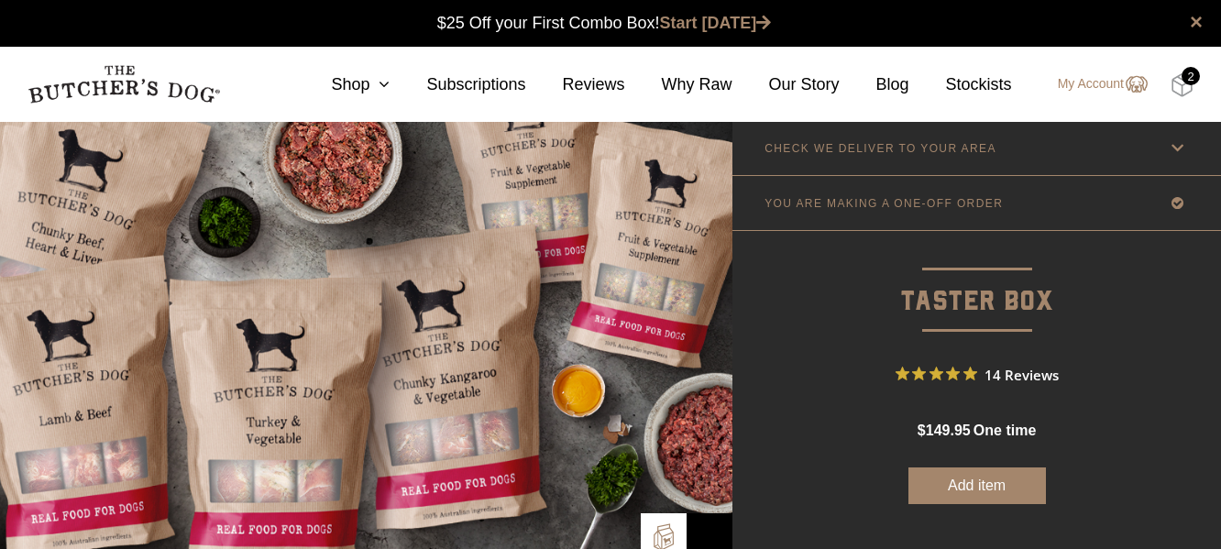
click at [1185, 90] on img at bounding box center [1182, 85] width 23 height 24
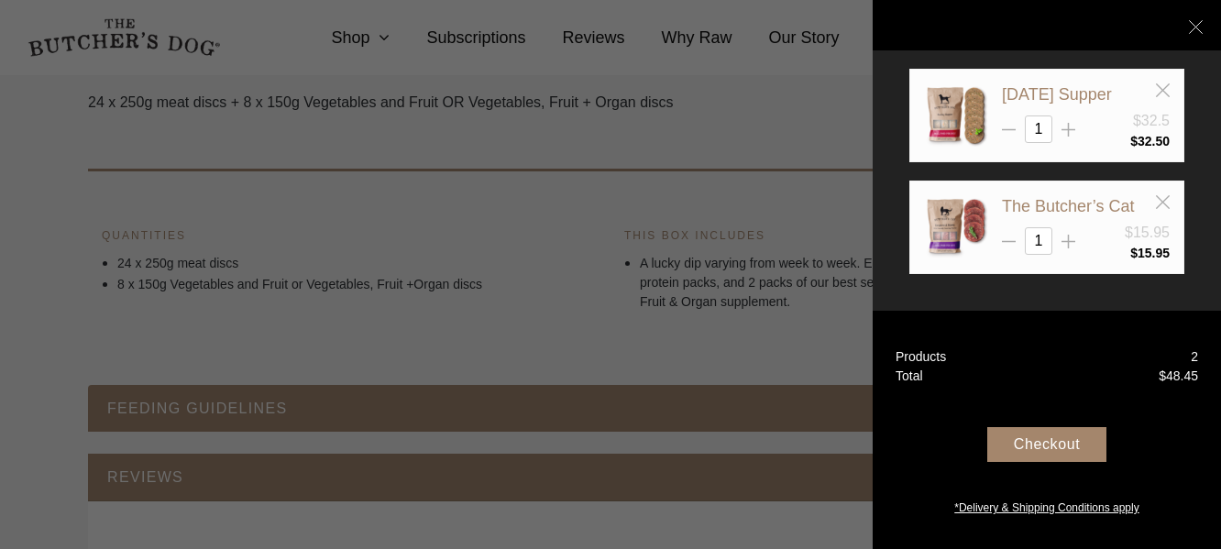
scroll to position [855, 0]
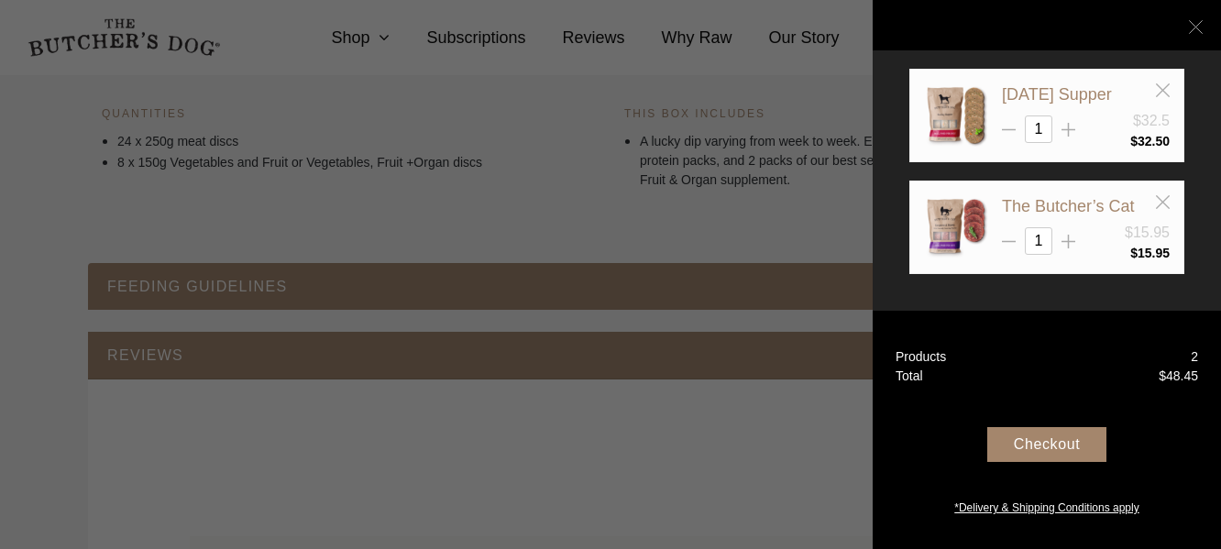
click at [1197, 21] on icon at bounding box center [1196, 27] width 14 height 14
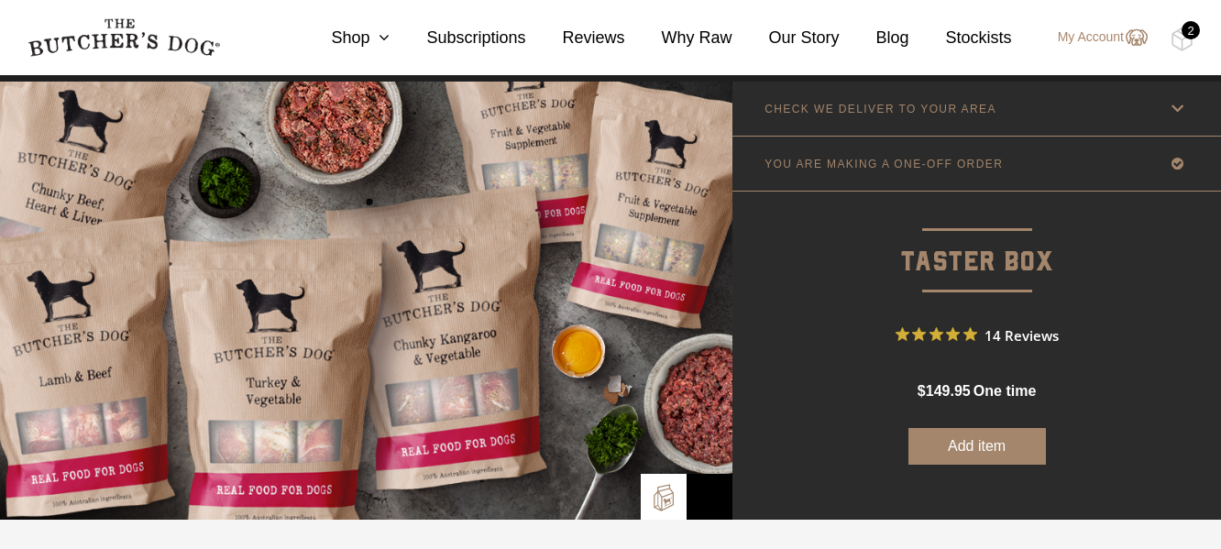
scroll to position [0, 0]
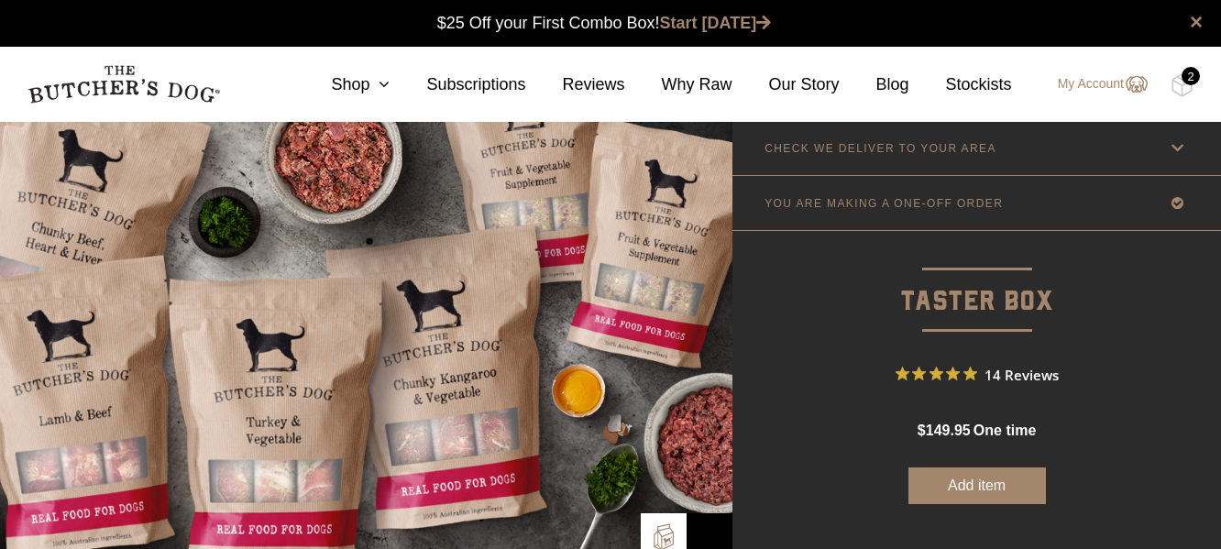
click at [1169, 148] on icon at bounding box center [1177, 148] width 23 height 23
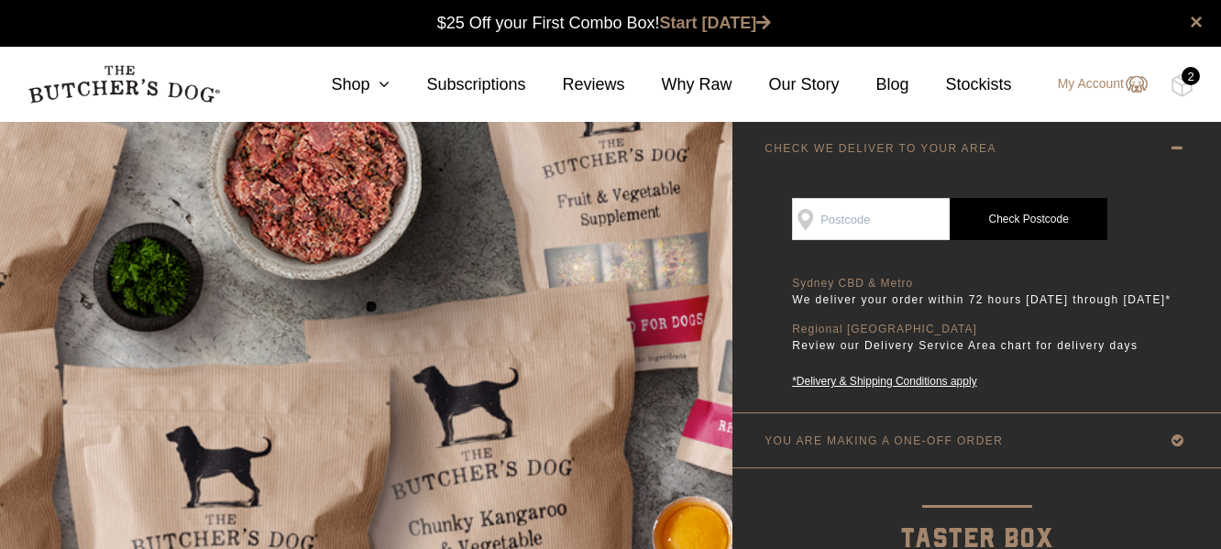
click at [885, 220] on input "Check Availability At" at bounding box center [871, 219] width 158 height 42
type input "2326"
click at [1023, 212] on link "Check Postcode" at bounding box center [1029, 219] width 158 height 42
